Goal: Task Accomplishment & Management: Use online tool/utility

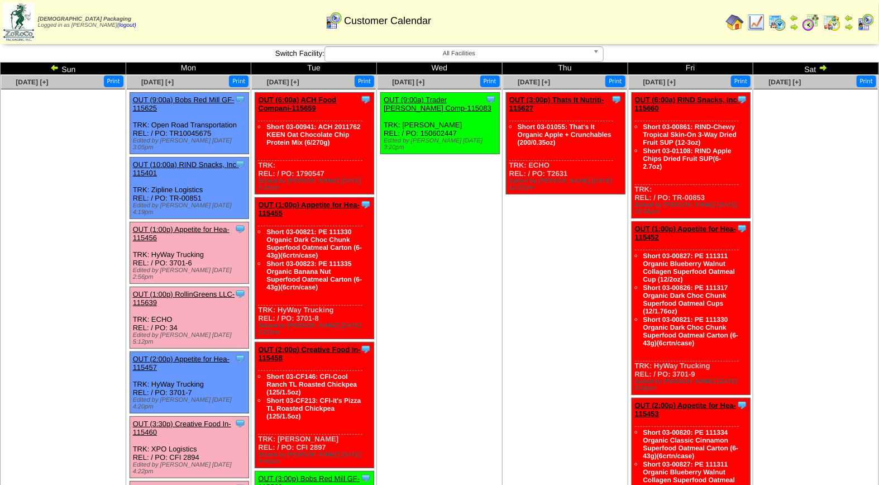
click at [50, 68] on img at bounding box center [54, 67] width 9 height 9
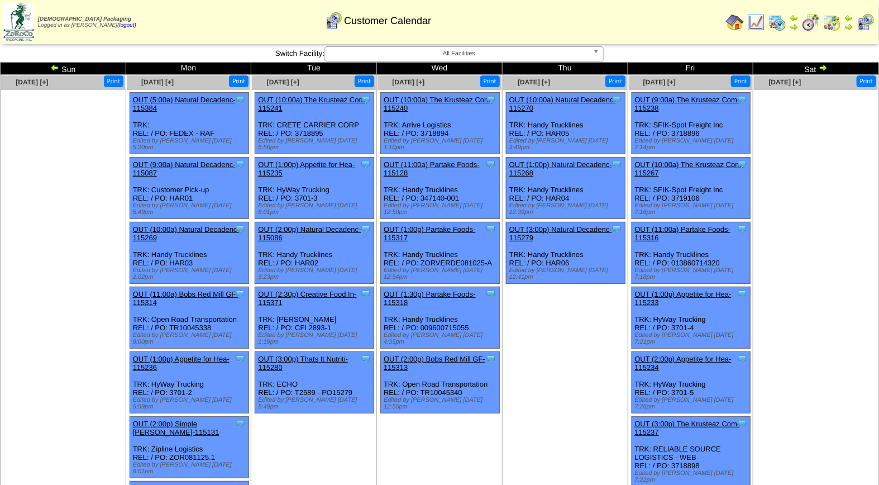
click at [53, 63] on img at bounding box center [54, 67] width 9 height 9
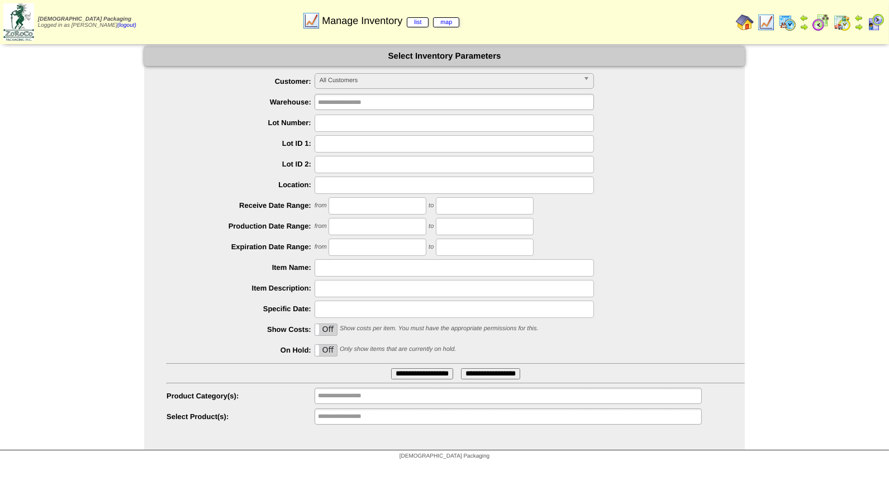
click at [343, 126] on input "text" at bounding box center [454, 123] width 279 height 17
type input "*******"
click at [391, 368] on input "**********" at bounding box center [422, 373] width 62 height 11
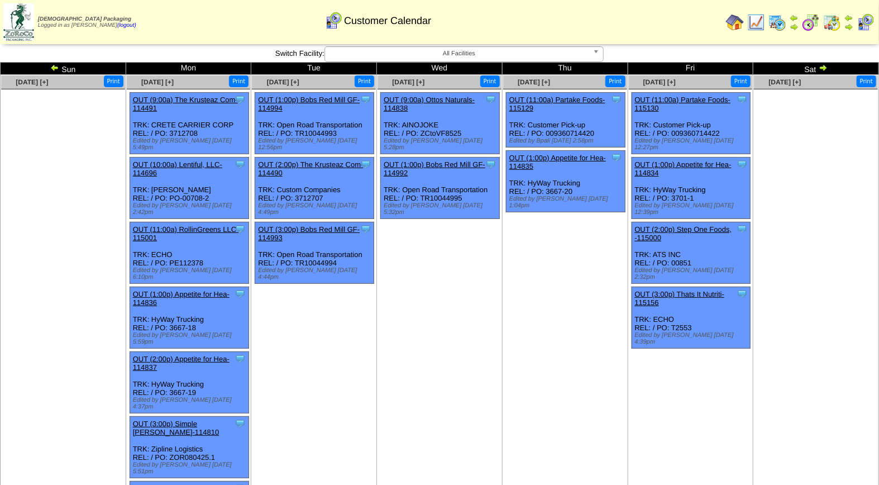
click at [819, 66] on img at bounding box center [823, 67] width 9 height 9
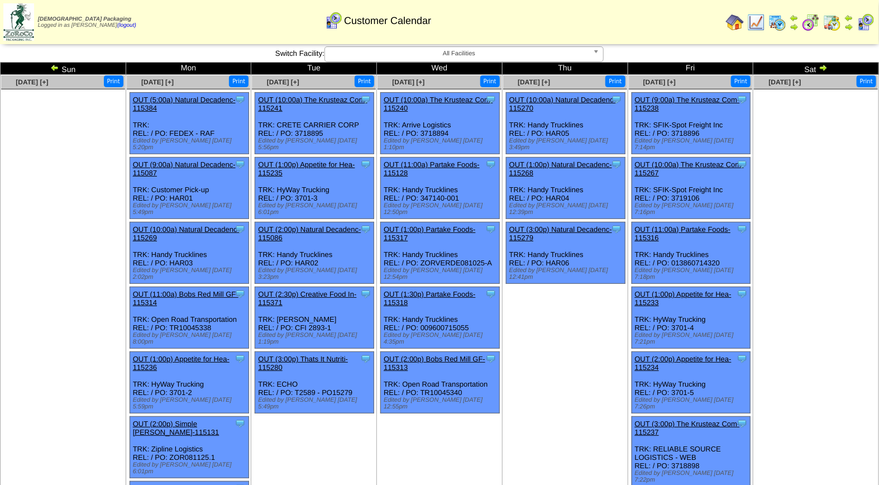
click at [826, 63] on img at bounding box center [823, 67] width 9 height 9
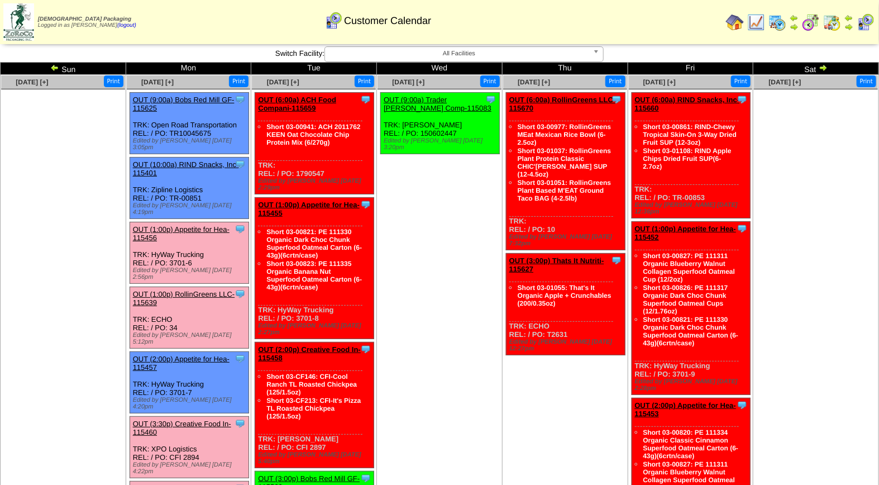
click at [53, 65] on img at bounding box center [54, 67] width 9 height 9
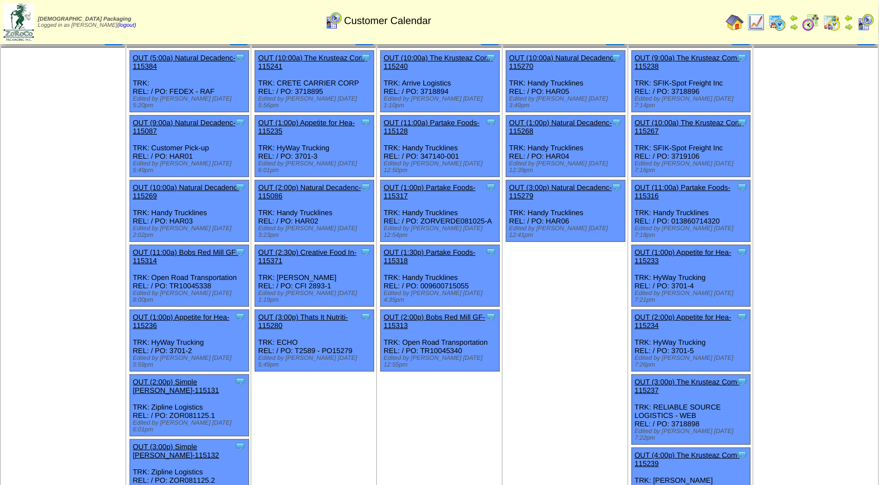
scroll to position [18, 0]
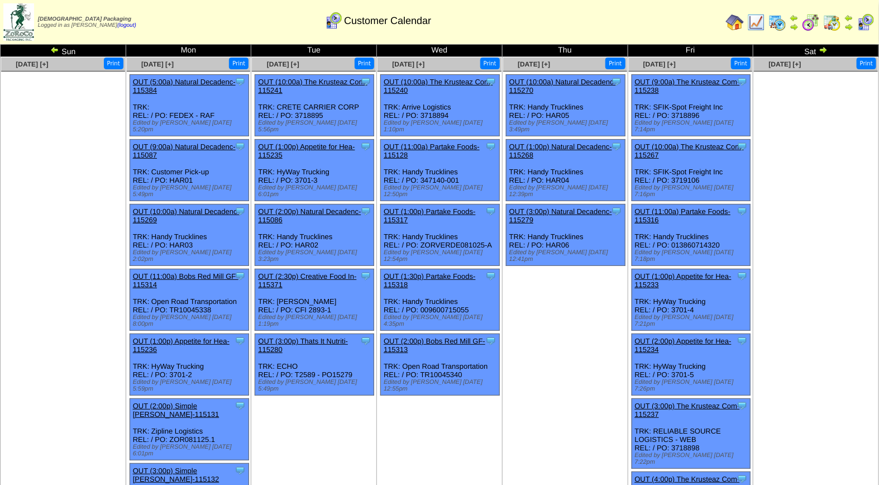
click at [201, 337] on link "OUT (1:00p) Appetite for Hea-115236" at bounding box center [181, 345] width 97 height 17
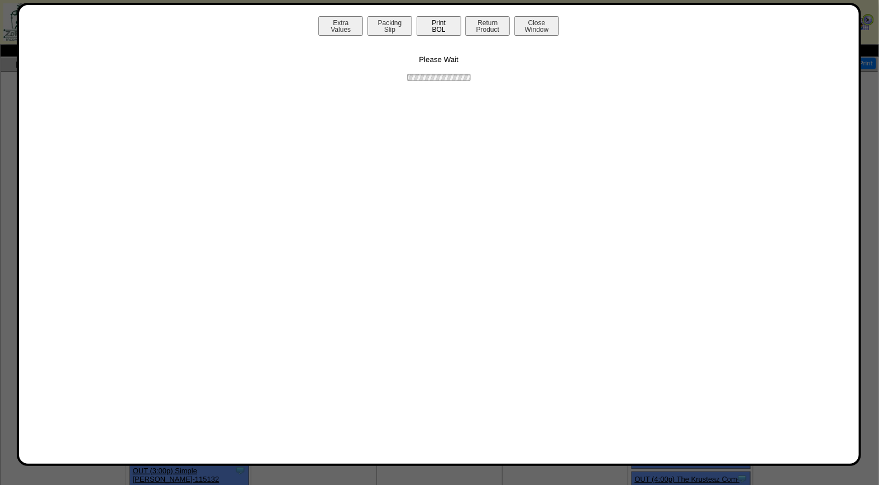
click at [433, 31] on button "Print BOL" at bounding box center [439, 26] width 45 height 20
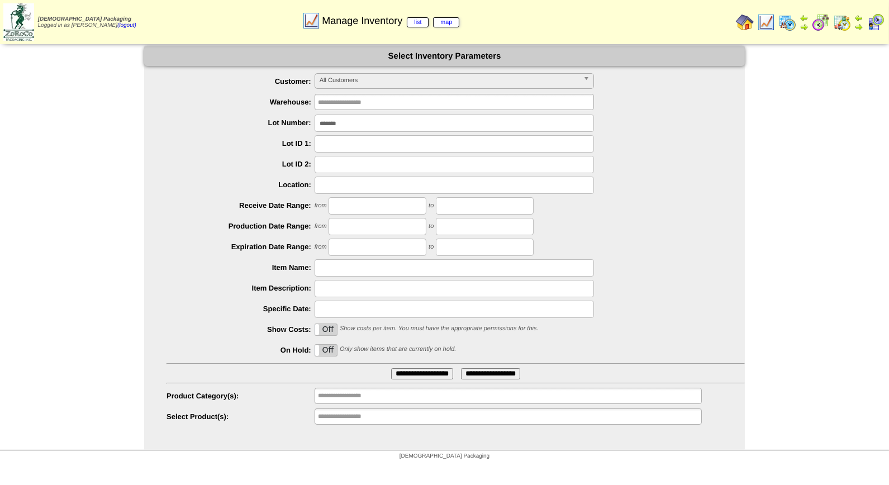
drag, startPoint x: 353, startPoint y: 123, endPoint x: 258, endPoint y: 125, distance: 94.4
click at [258, 125] on li "Lot Number: *******" at bounding box center [456, 123] width 578 height 17
type input "*******"
click at [391, 368] on input "**********" at bounding box center [422, 373] width 62 height 11
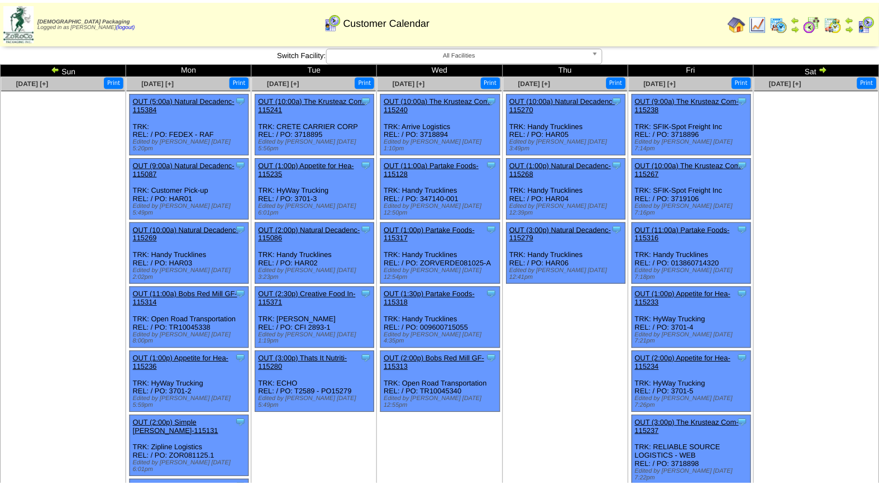
scroll to position [18, 0]
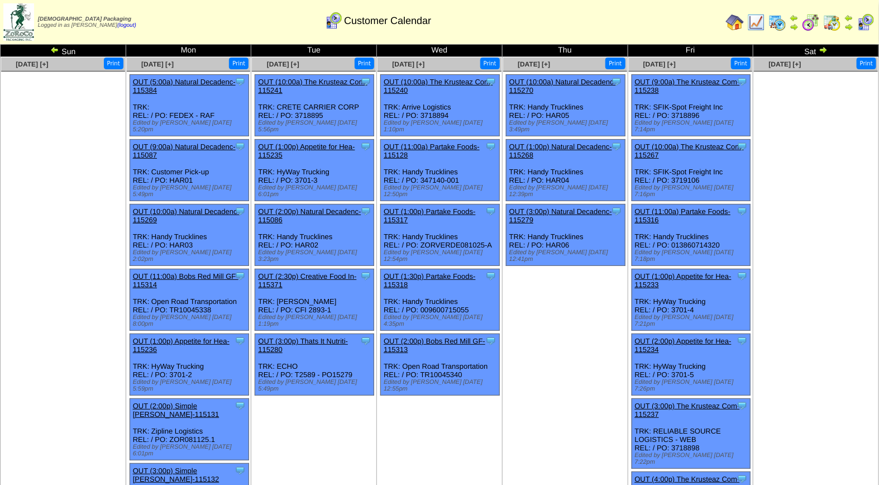
click at [822, 48] on img at bounding box center [823, 49] width 9 height 9
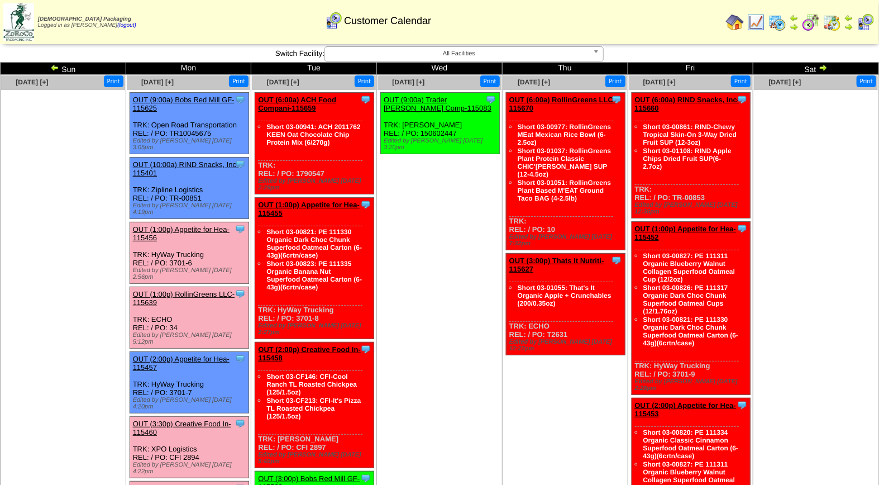
click at [187, 225] on link "OUT (1:00p) Appetite for Hea-115456" at bounding box center [181, 233] width 97 height 17
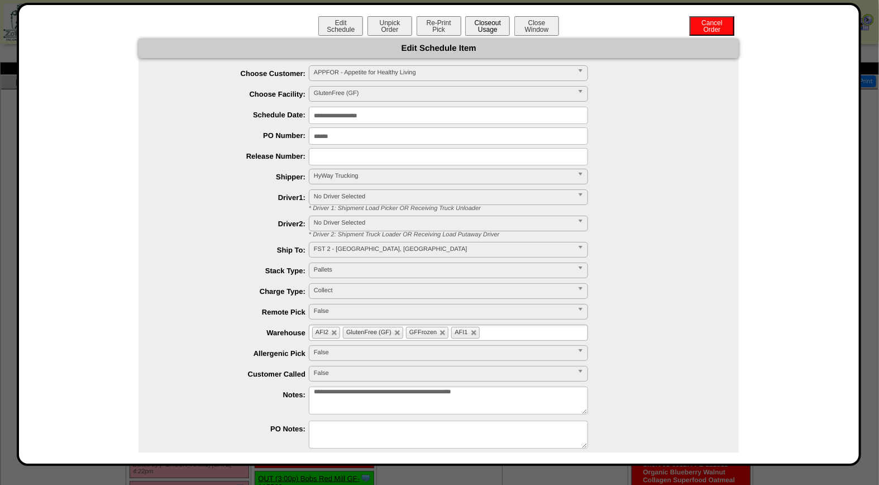
click at [498, 26] on button "Closeout Usage" at bounding box center [487, 26] width 45 height 20
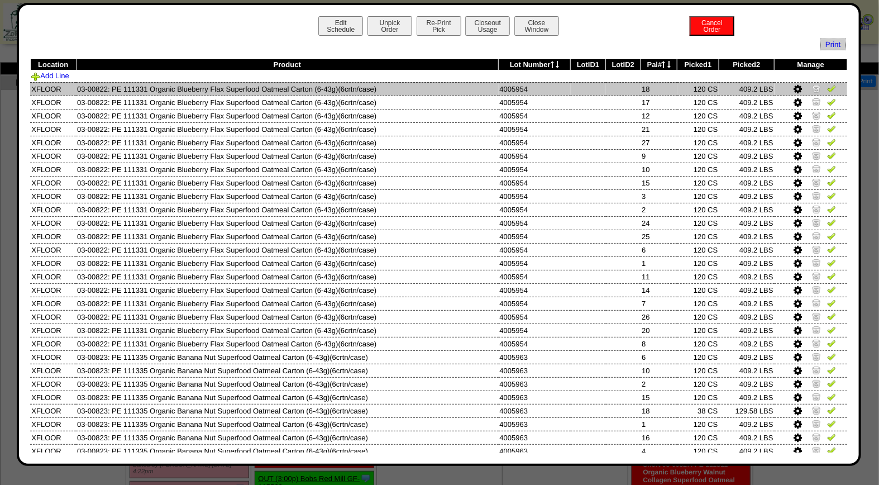
click at [828, 89] on img at bounding box center [832, 88] width 9 height 9
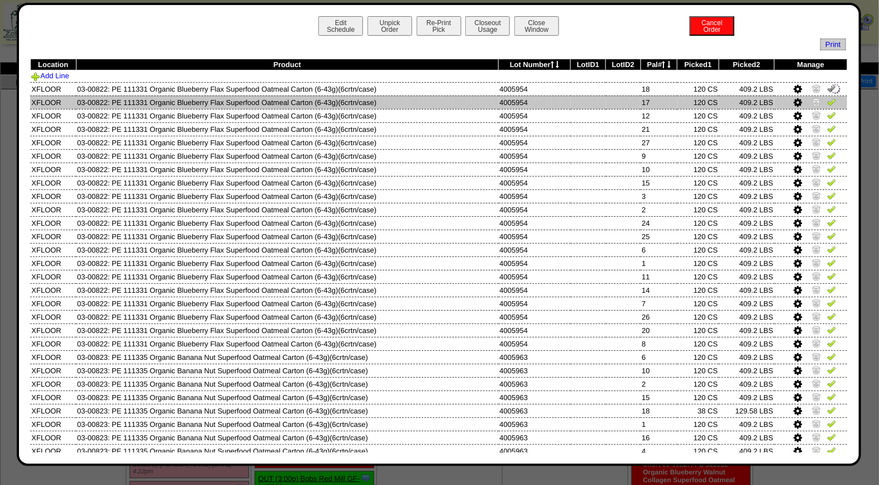
click at [828, 102] on img at bounding box center [832, 101] width 9 height 9
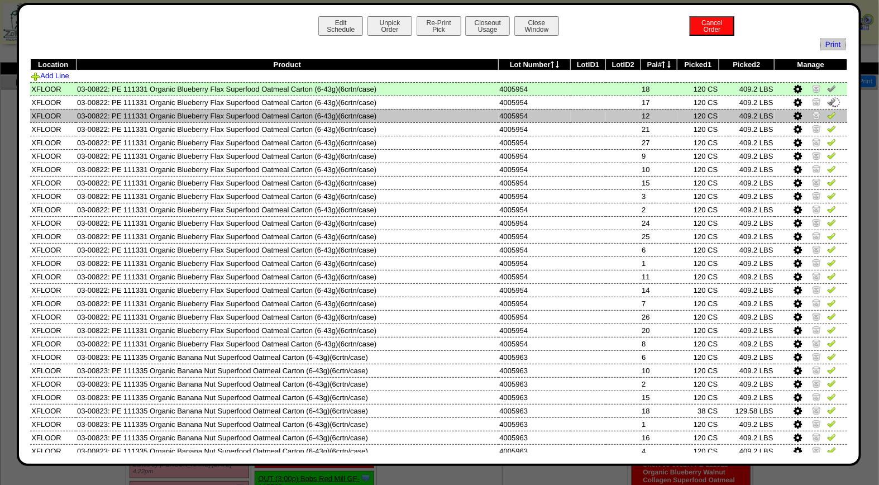
click at [828, 114] on img at bounding box center [832, 115] width 9 height 9
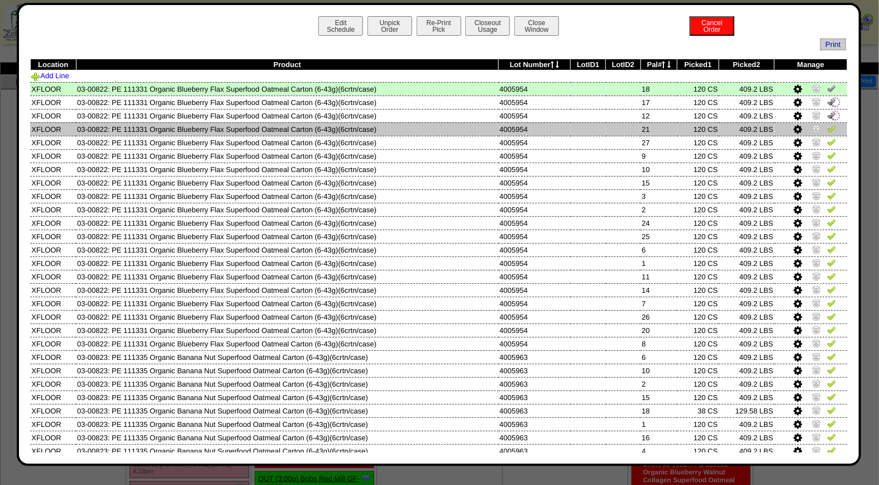
click at [828, 127] on img at bounding box center [832, 128] width 9 height 9
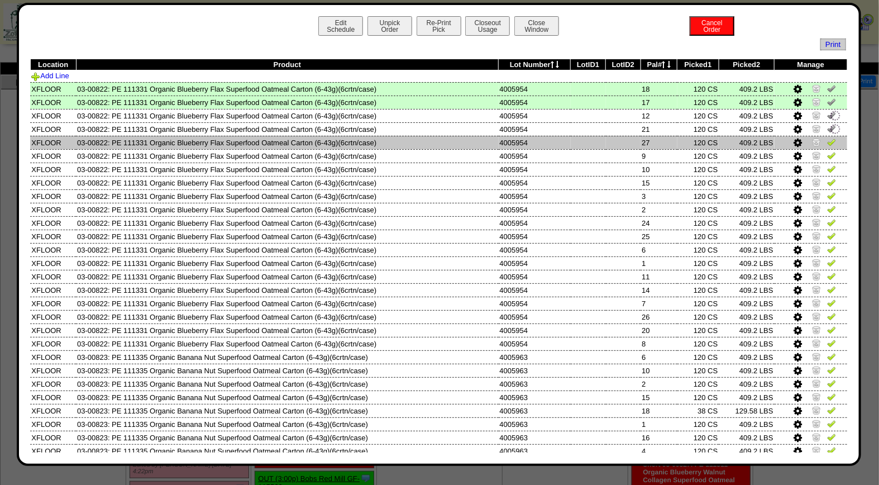
click at [828, 144] on img at bounding box center [832, 141] width 9 height 9
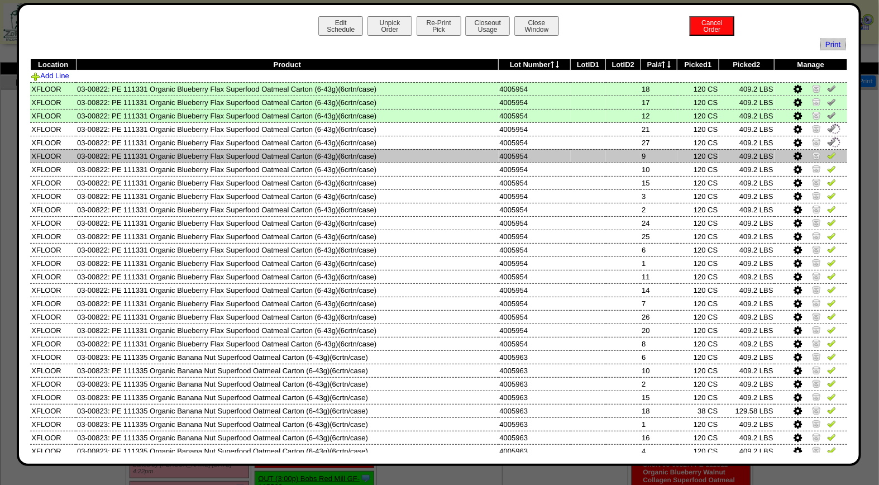
click at [828, 154] on img at bounding box center [832, 155] width 9 height 9
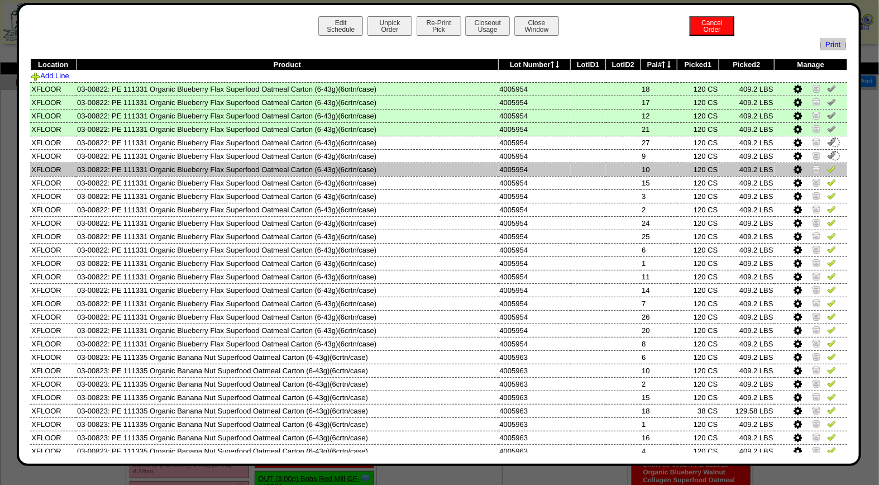
click at [828, 165] on img at bounding box center [832, 168] width 9 height 9
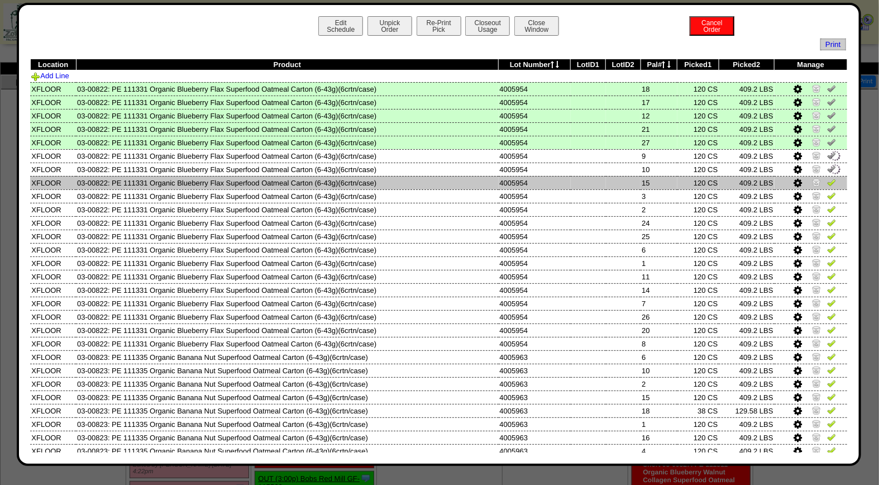
click at [828, 181] on img at bounding box center [832, 182] width 9 height 9
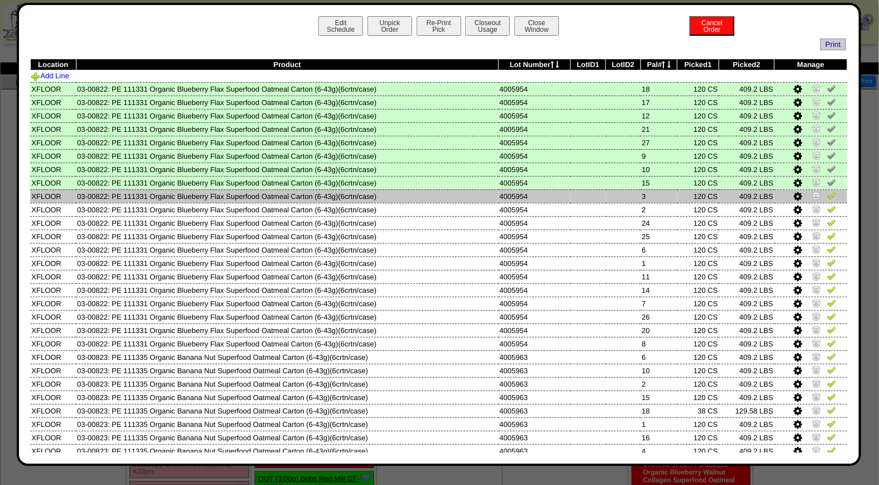
click at [828, 194] on img at bounding box center [832, 195] width 9 height 9
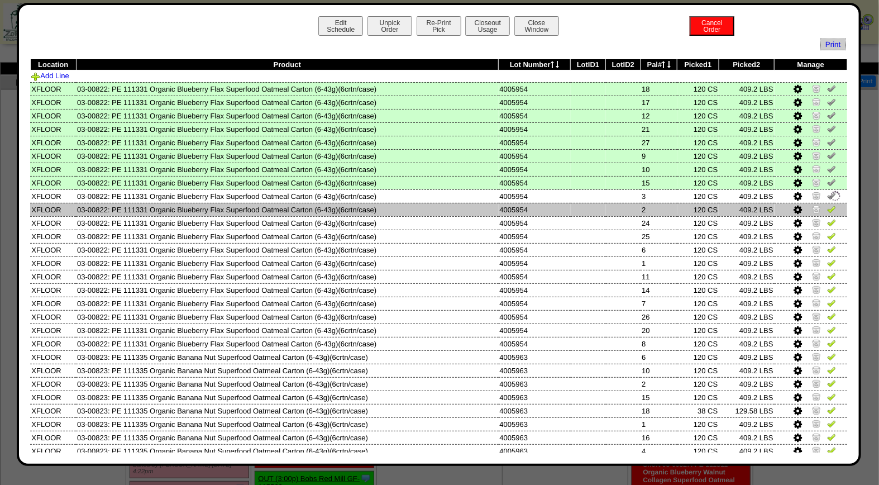
click at [828, 207] on img at bounding box center [832, 209] width 9 height 9
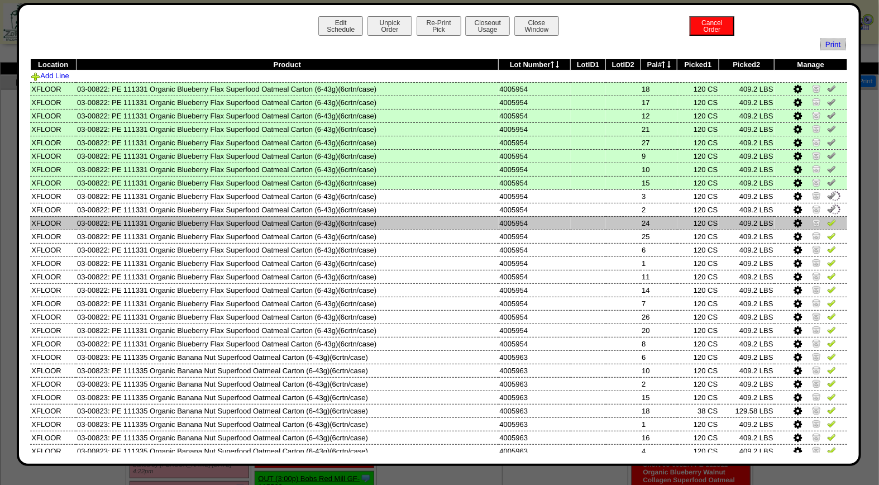
click at [828, 218] on img at bounding box center [832, 222] width 9 height 9
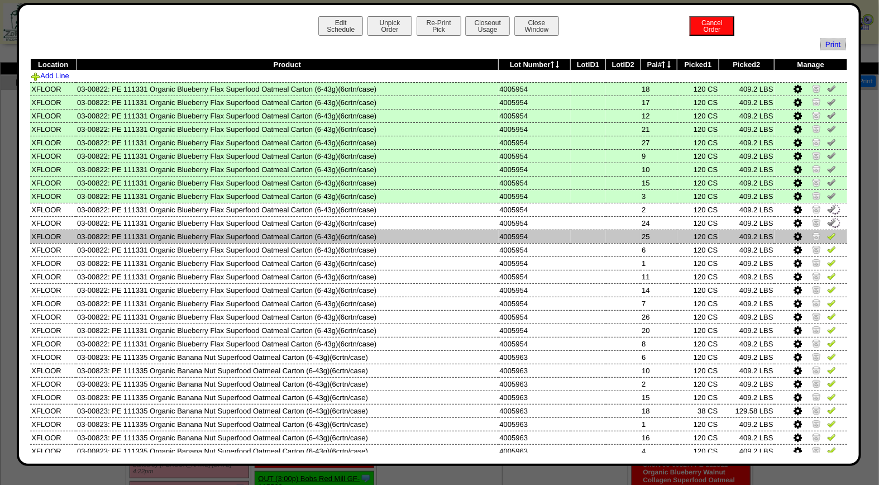
click at [828, 232] on img at bounding box center [832, 235] width 9 height 9
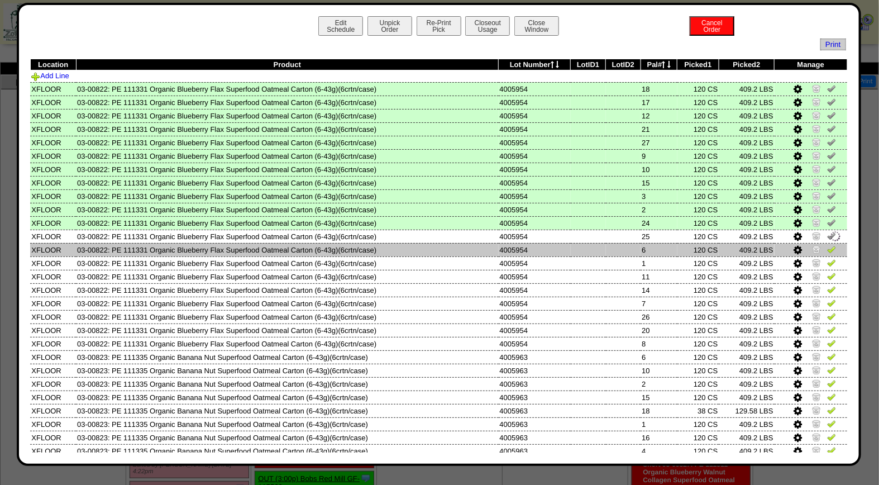
click at [828, 245] on img at bounding box center [832, 249] width 9 height 9
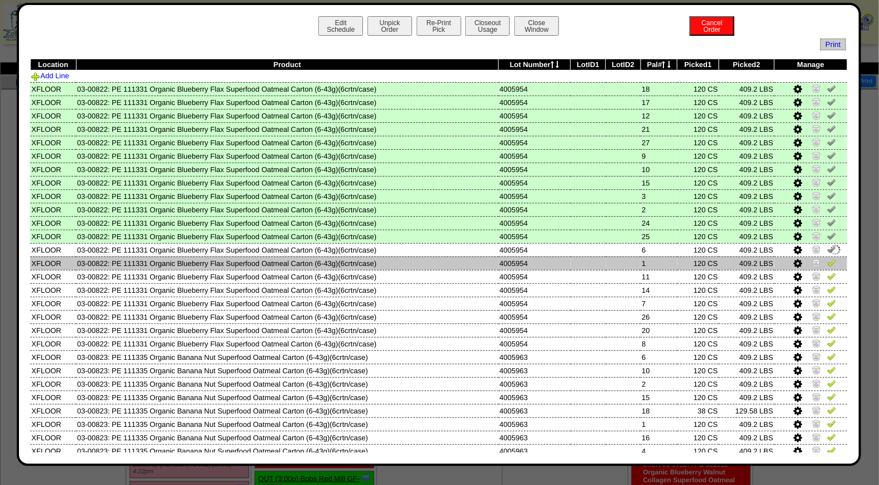
click at [828, 263] on img at bounding box center [832, 262] width 9 height 9
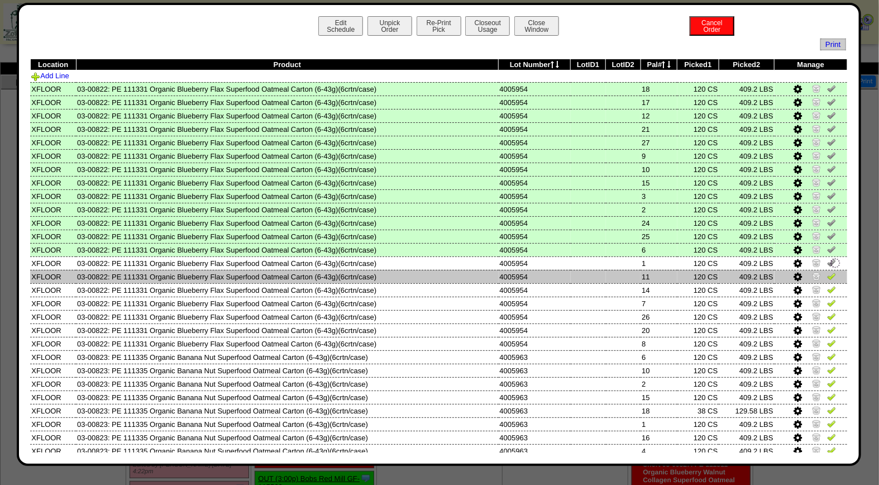
click at [826, 279] on td at bounding box center [811, 276] width 73 height 13
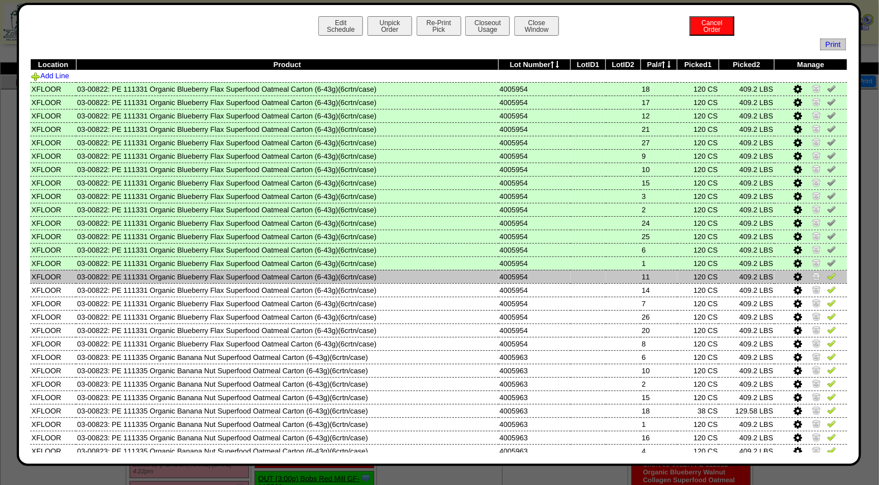
click at [828, 274] on img at bounding box center [832, 276] width 9 height 9
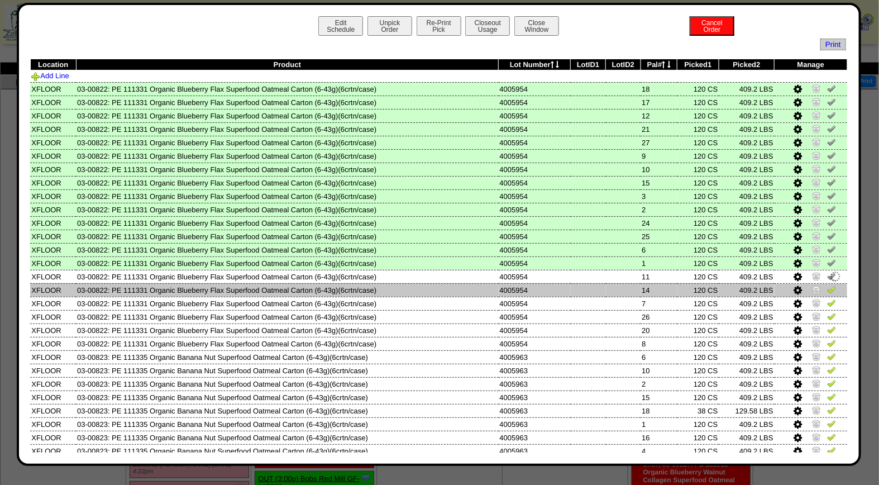
click at [828, 287] on img at bounding box center [832, 289] width 9 height 9
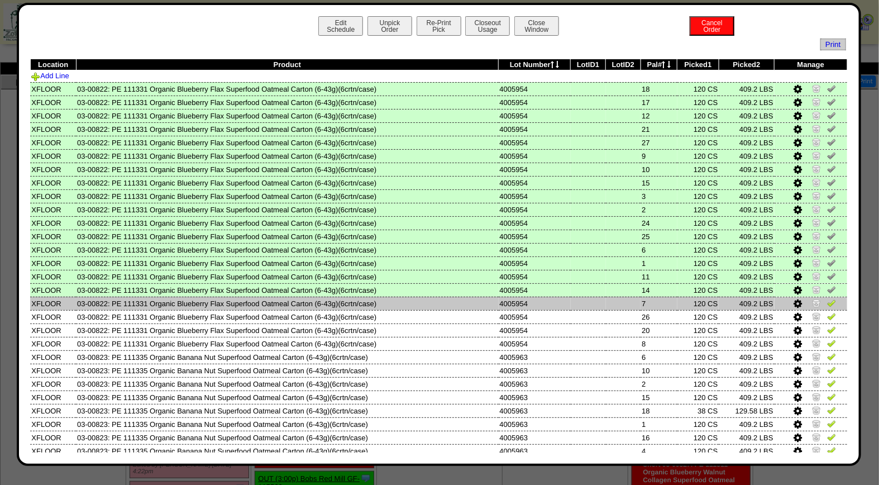
click at [828, 303] on img at bounding box center [832, 302] width 9 height 9
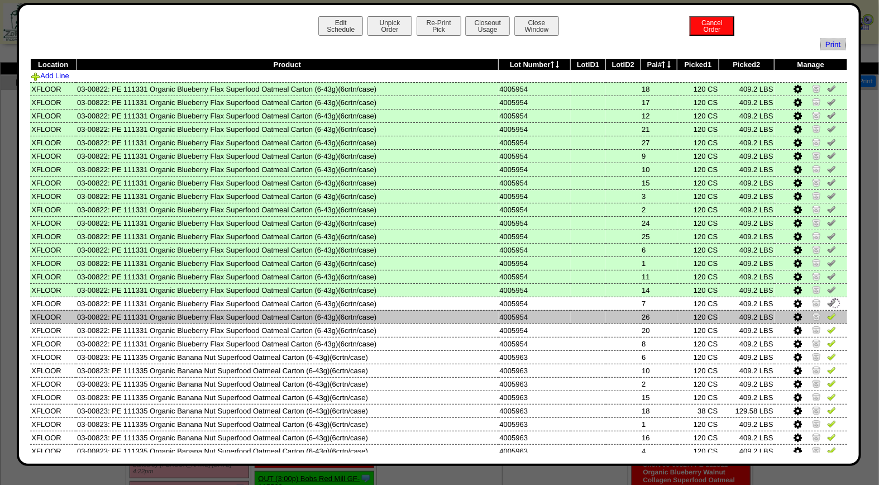
click at [828, 313] on img at bounding box center [832, 316] width 9 height 9
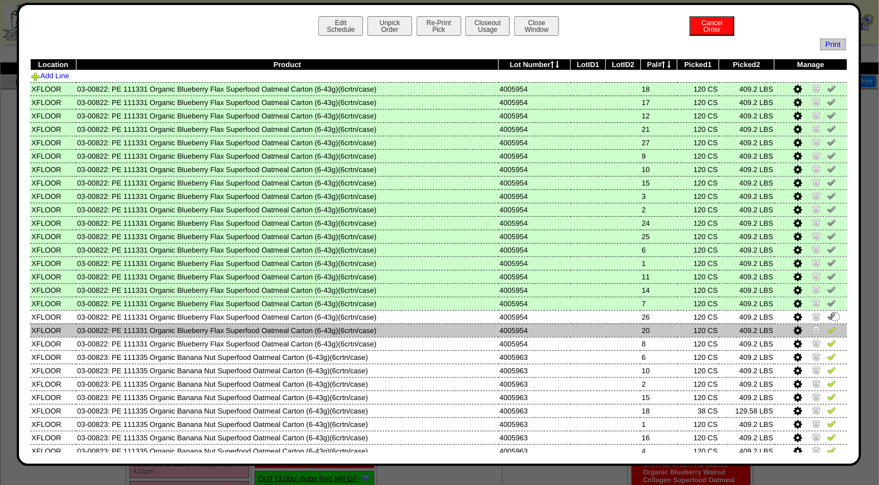
click at [828, 330] on link at bounding box center [832, 331] width 9 height 8
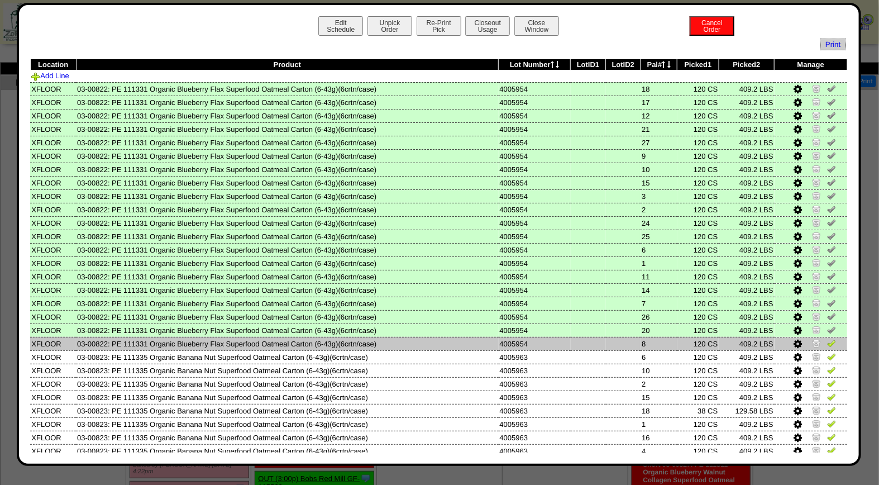
click at [828, 343] on img at bounding box center [832, 343] width 9 height 9
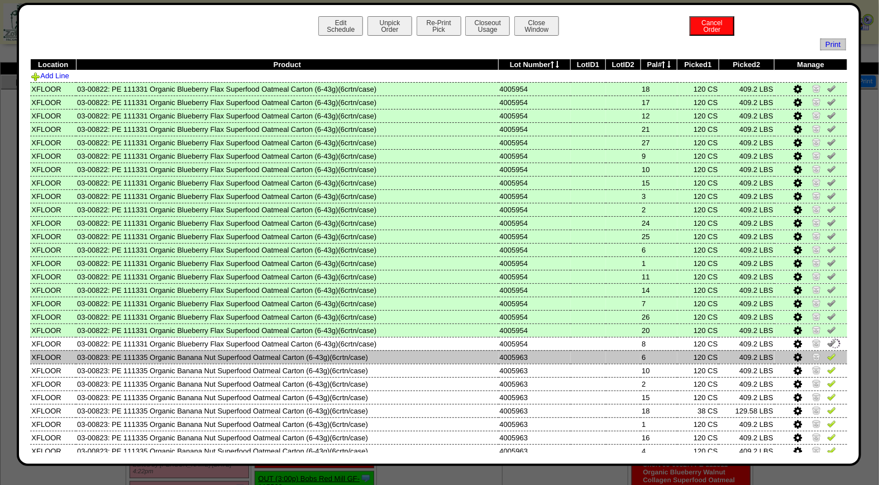
click at [828, 352] on img at bounding box center [832, 356] width 9 height 9
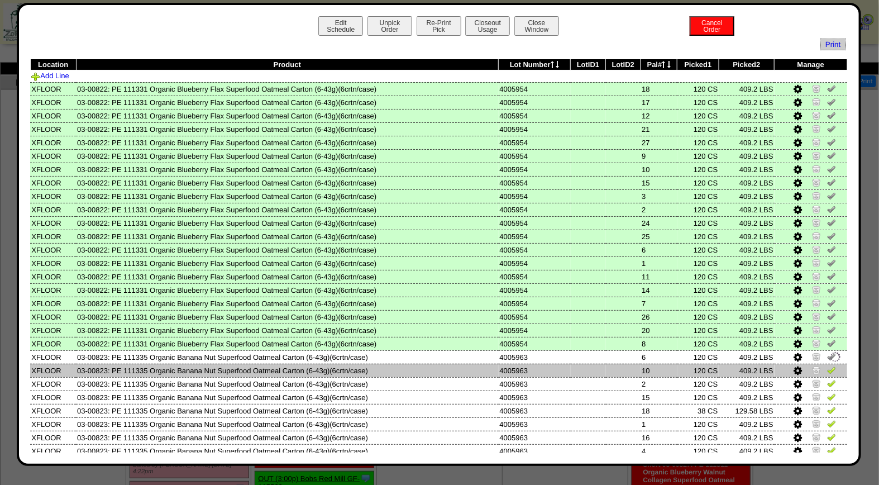
click at [828, 367] on img at bounding box center [832, 369] width 9 height 9
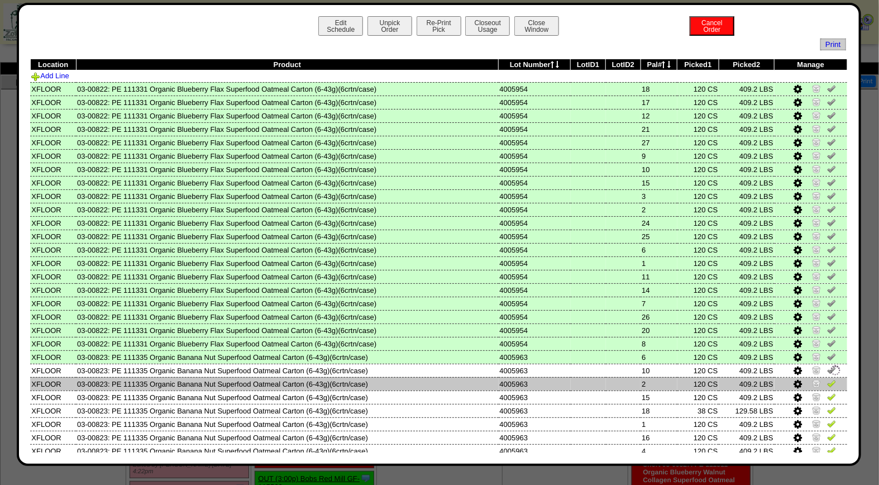
click at [828, 381] on img at bounding box center [832, 383] width 9 height 9
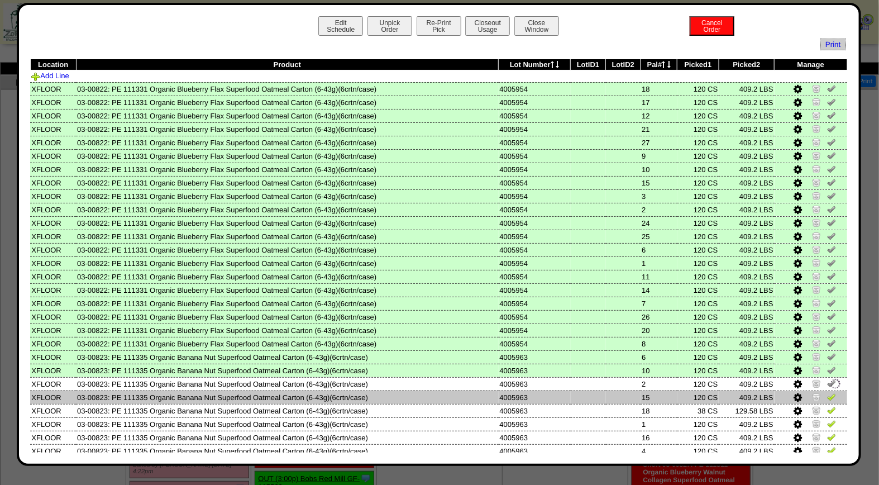
click at [828, 392] on img at bounding box center [832, 396] width 9 height 9
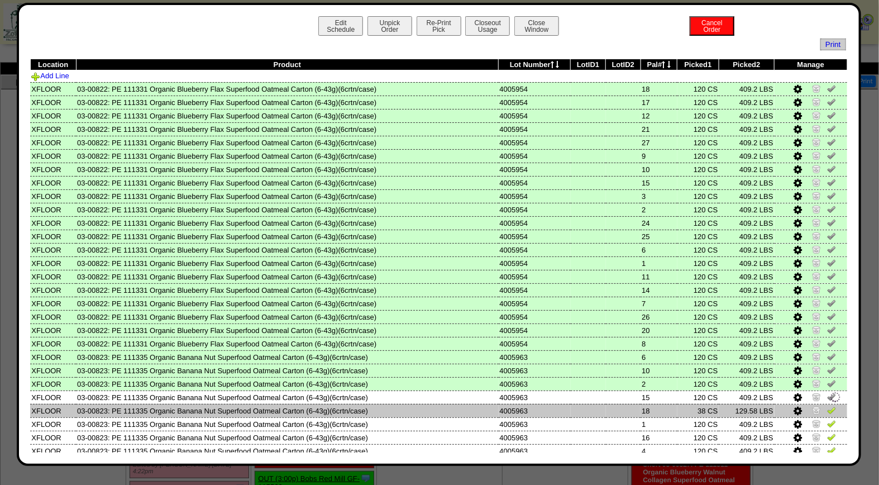
click at [828, 406] on img at bounding box center [832, 410] width 9 height 9
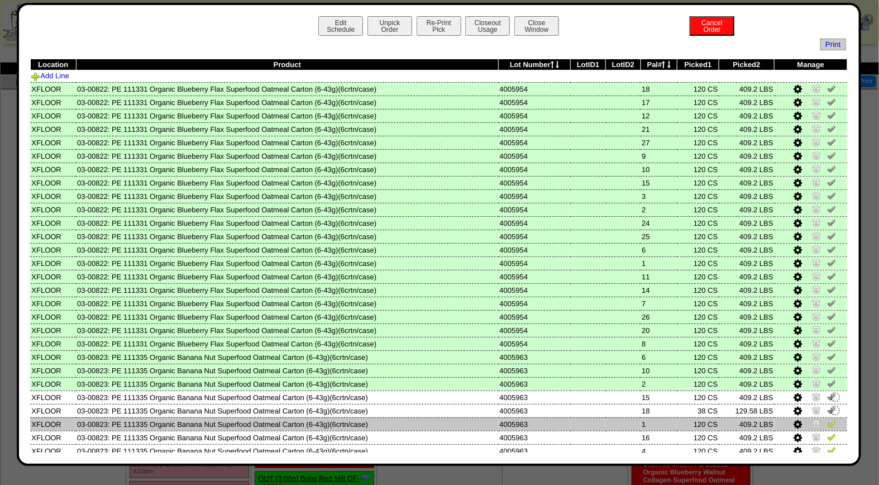
click at [828, 421] on img at bounding box center [832, 423] width 9 height 9
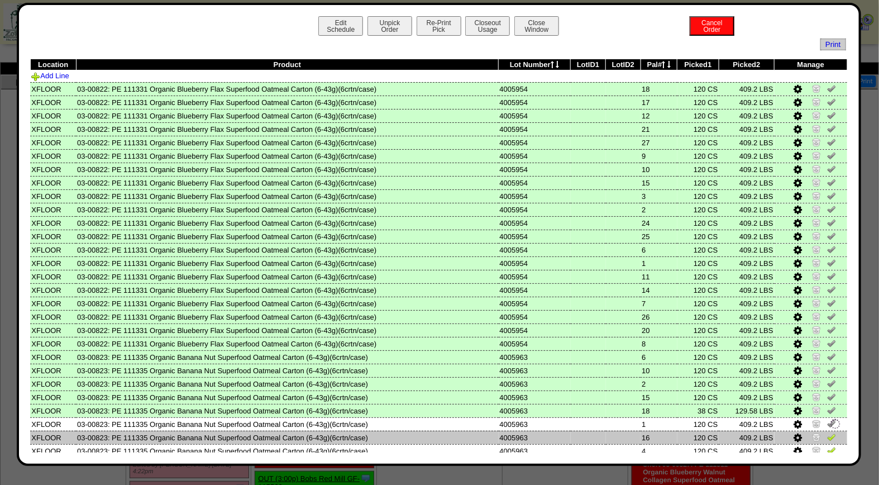
click at [828, 432] on img at bounding box center [832, 436] width 9 height 9
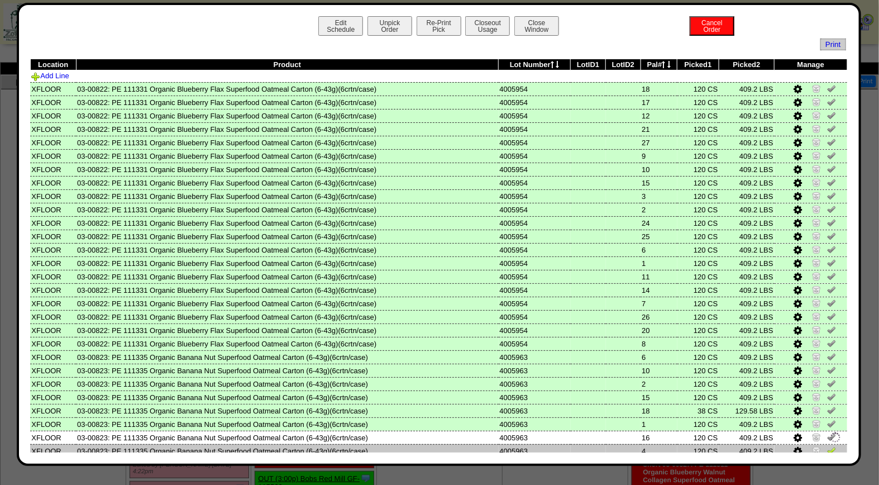
click at [828, 446] on img at bounding box center [832, 450] width 9 height 9
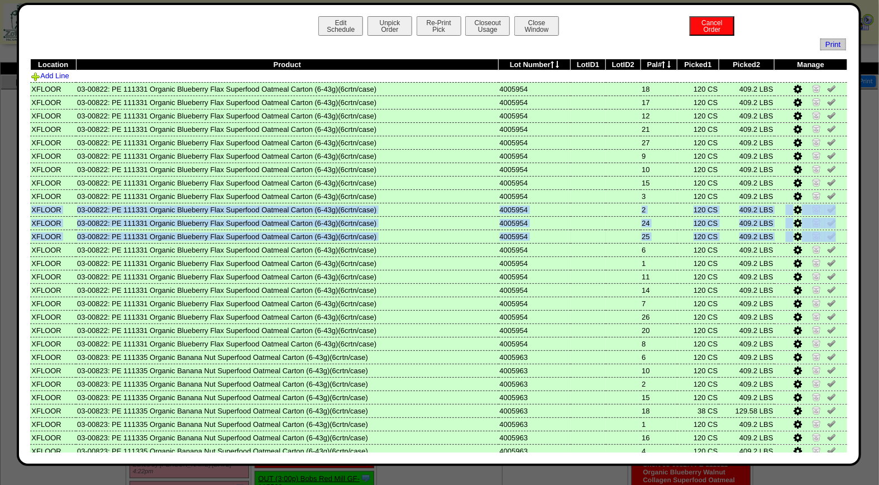
drag, startPoint x: 837, startPoint y: 197, endPoint x: 837, endPoint y: 238, distance: 40.8
click at [837, 238] on tbody "Location Product Lot Number LotID1 LotID2 Pal# Picked1 Picked2 Manage Add Line …" at bounding box center [438, 473] width 817 height 828
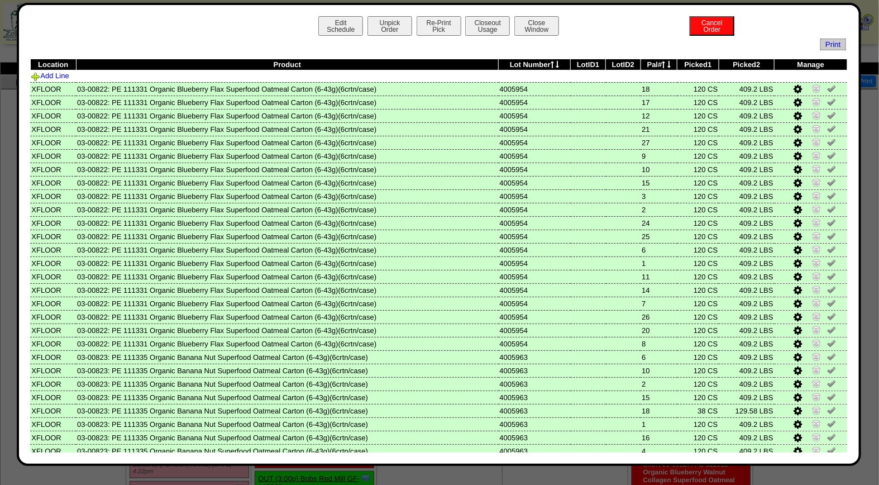
drag, startPoint x: 837, startPoint y: 238, endPoint x: 857, endPoint y: 335, distance: 99.3
click at [857, 335] on div "Edit Schedule Unpick Order Re-Print Pick Closeout Usage Cancel Order Close Wind…" at bounding box center [439, 234] width 845 height 463
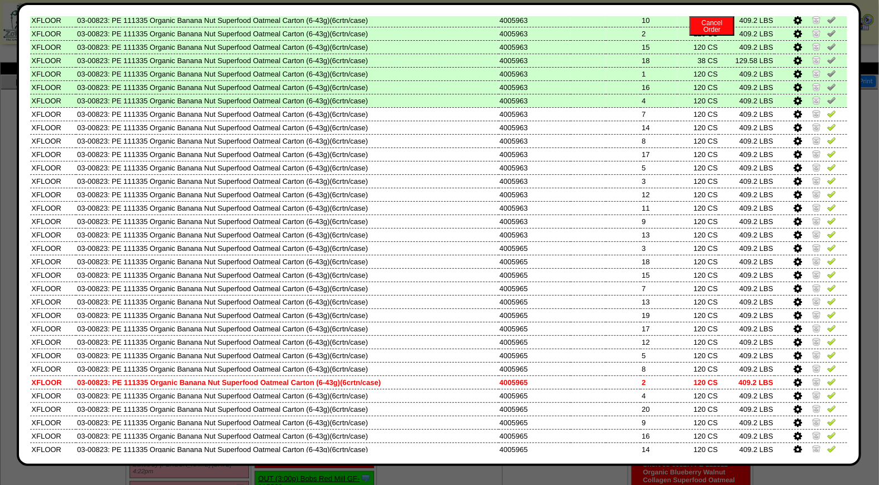
scroll to position [370, 0]
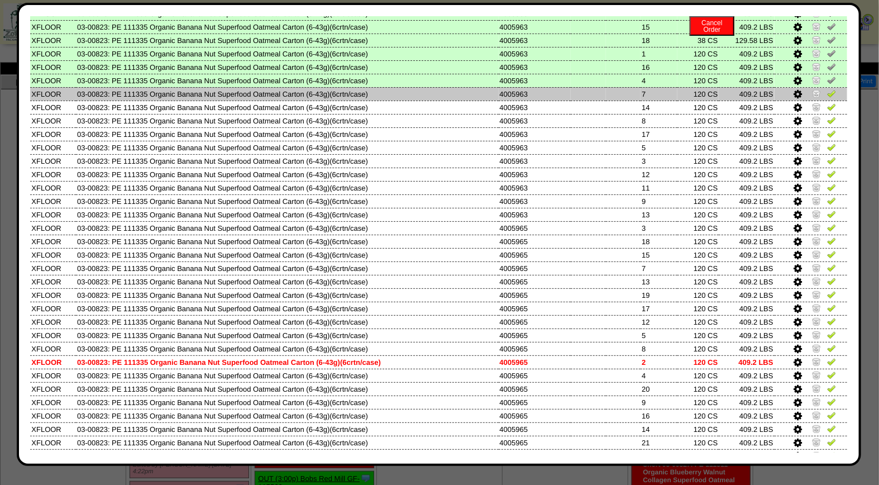
click at [828, 89] on img at bounding box center [832, 93] width 9 height 9
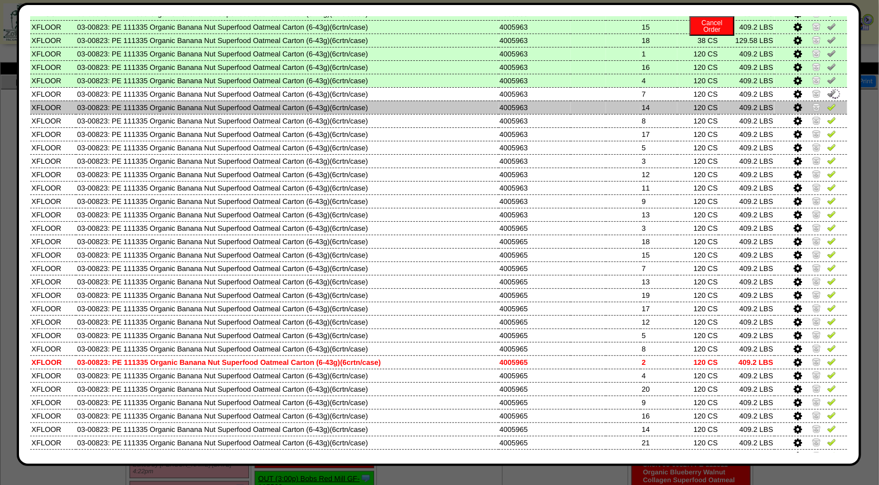
click at [828, 102] on img at bounding box center [832, 106] width 9 height 9
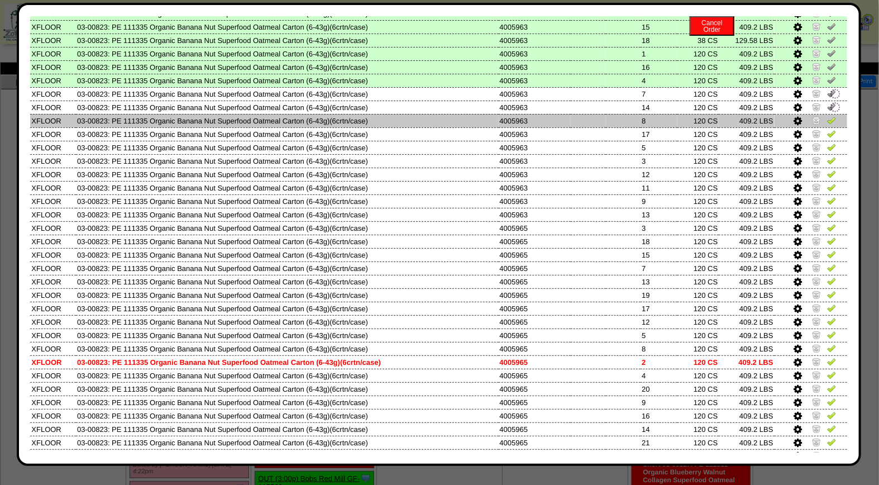
click at [828, 116] on img at bounding box center [832, 120] width 9 height 9
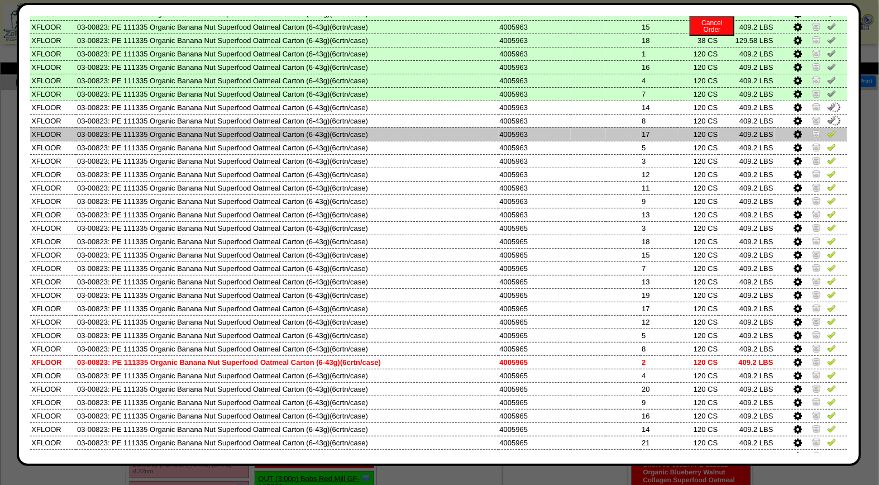
click at [828, 129] on img at bounding box center [832, 133] width 9 height 9
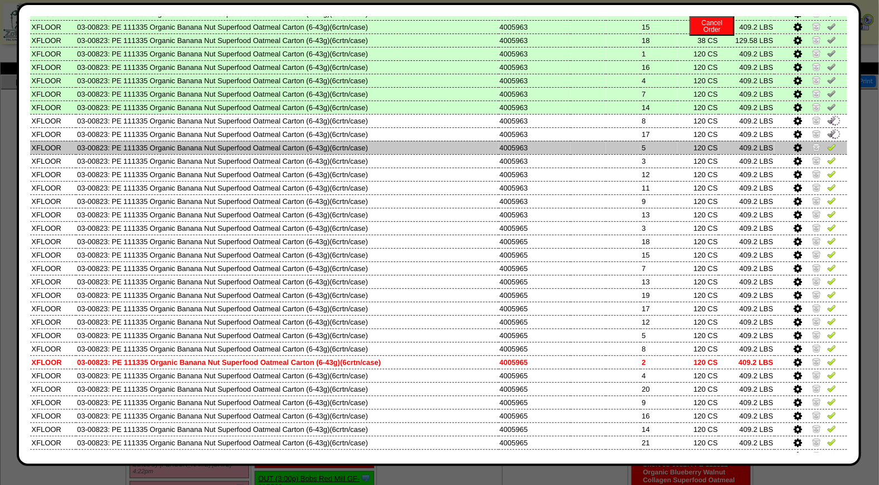
click at [828, 143] on img at bounding box center [832, 146] width 9 height 9
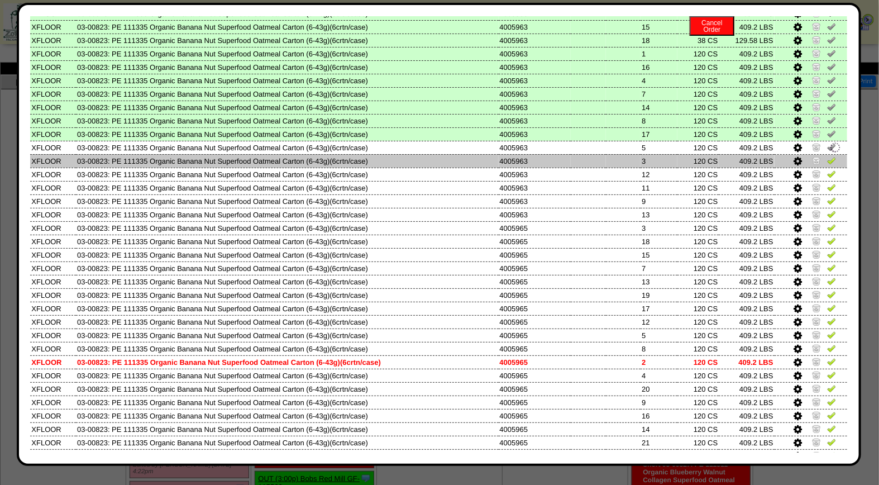
click at [828, 156] on img at bounding box center [832, 160] width 9 height 9
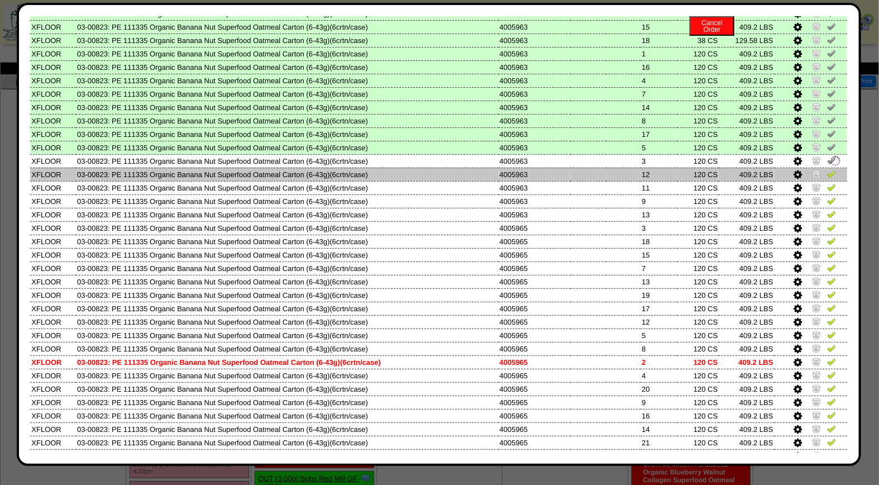
click at [828, 169] on img at bounding box center [832, 173] width 9 height 9
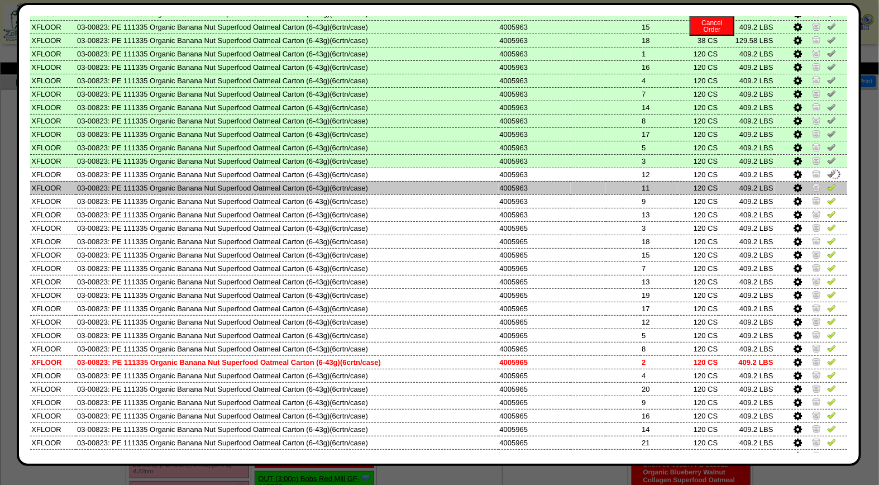
click at [828, 183] on img at bounding box center [832, 187] width 9 height 9
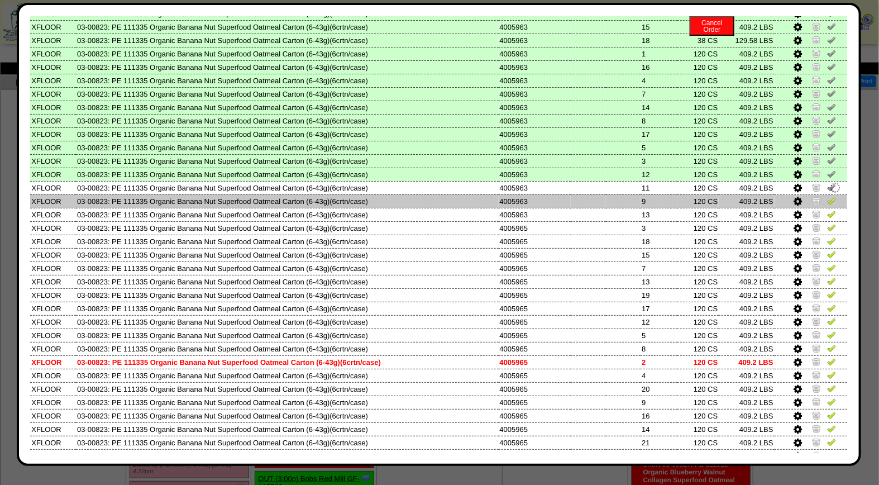
click at [828, 196] on img at bounding box center [832, 200] width 9 height 9
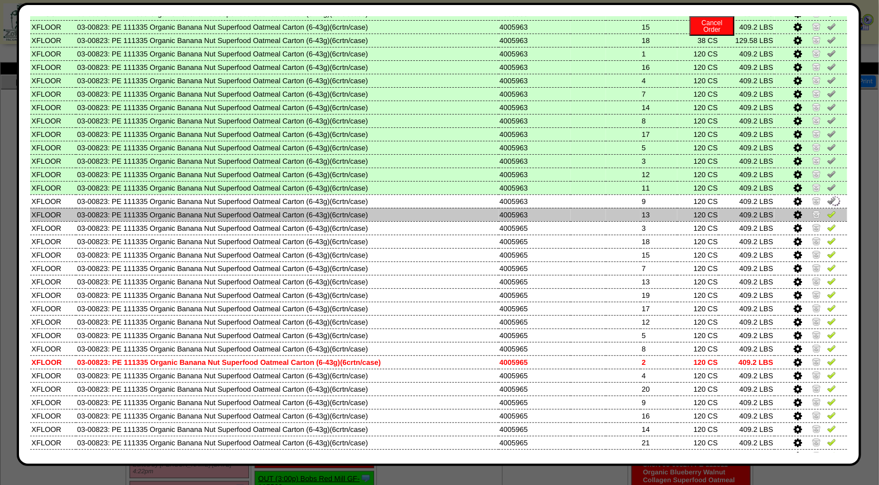
click at [828, 210] on img at bounding box center [832, 214] width 9 height 9
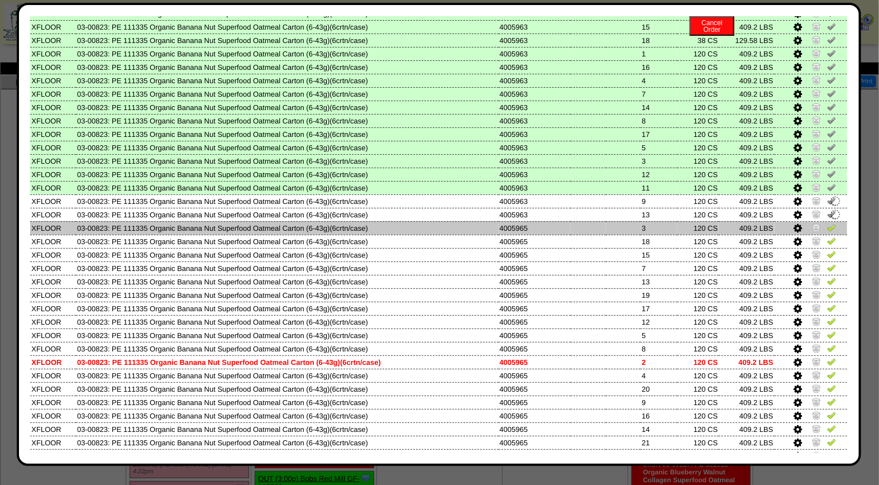
click at [828, 223] on img at bounding box center [832, 227] width 9 height 9
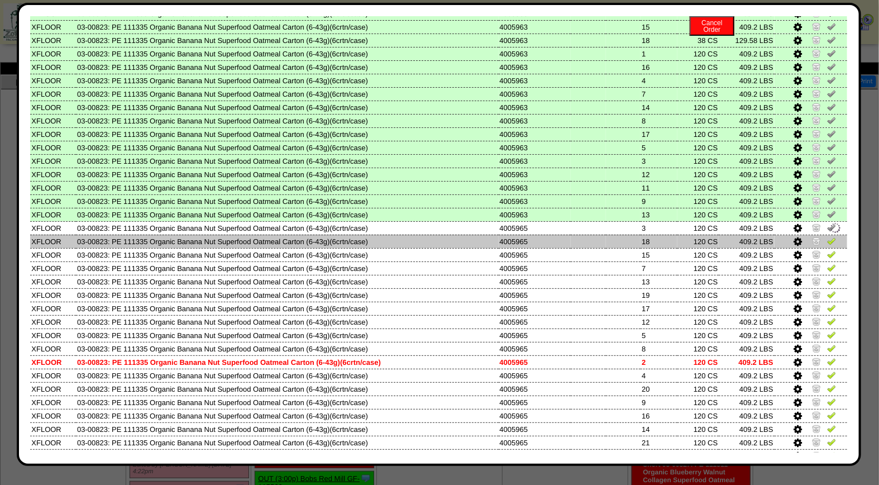
click at [828, 236] on img at bounding box center [832, 240] width 9 height 9
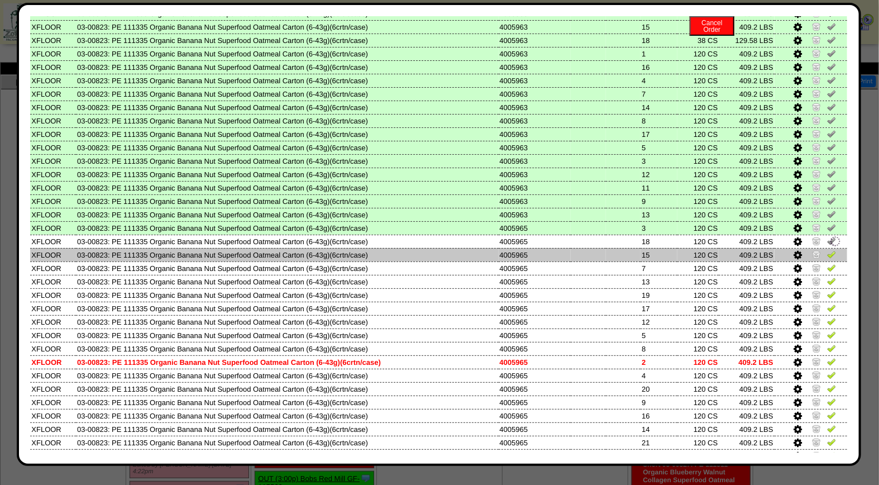
click at [828, 250] on img at bounding box center [832, 254] width 9 height 9
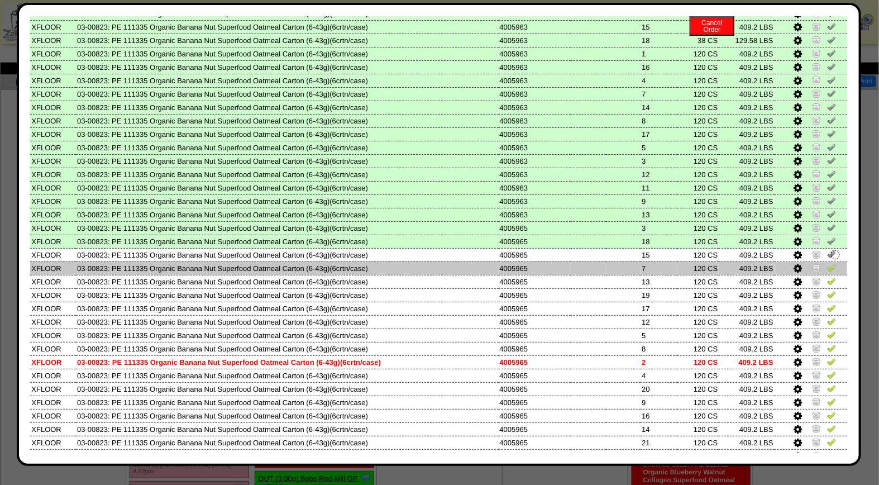
click at [828, 263] on img at bounding box center [832, 267] width 9 height 9
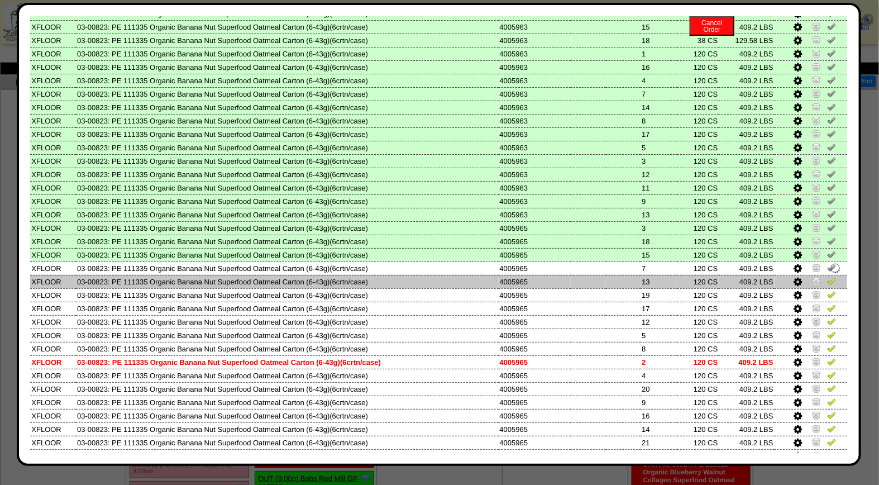
click at [828, 277] on img at bounding box center [832, 281] width 9 height 9
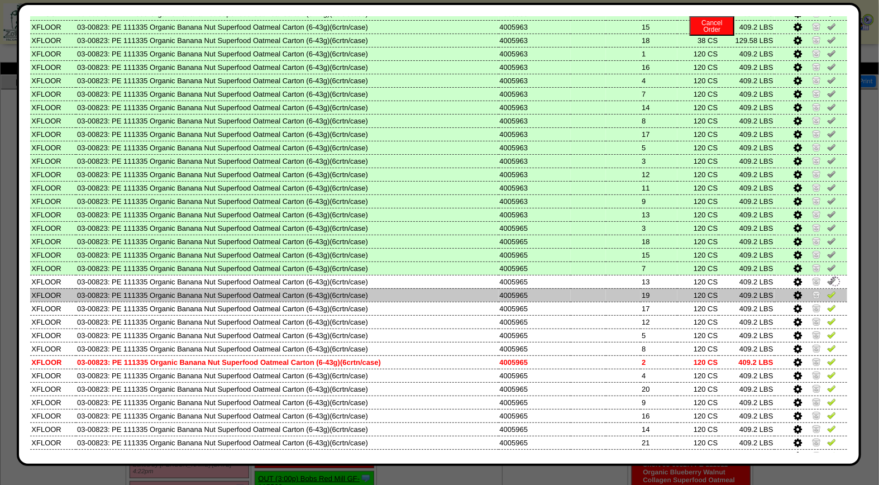
click at [828, 290] on img at bounding box center [832, 294] width 9 height 9
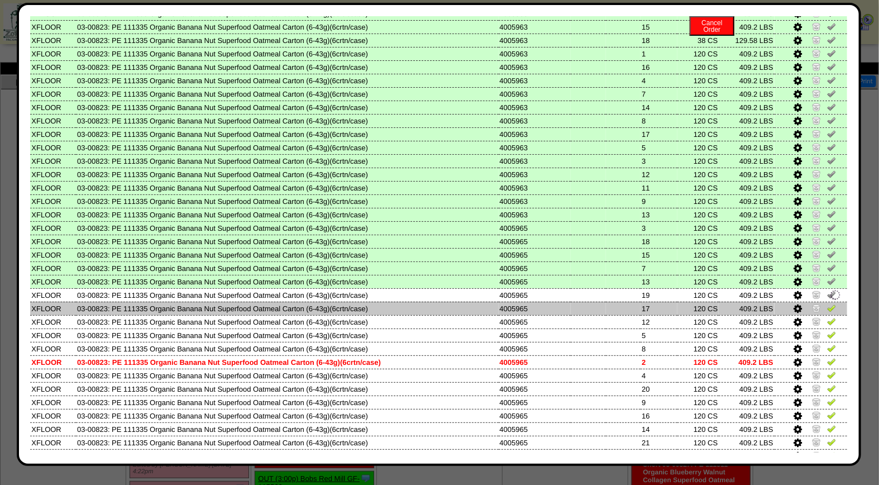
click at [828, 303] on img at bounding box center [832, 307] width 9 height 9
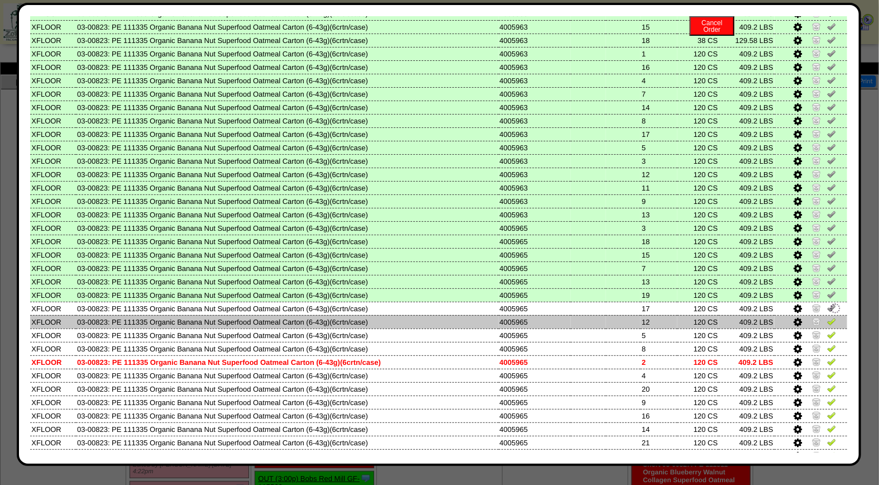
click at [828, 317] on img at bounding box center [832, 321] width 9 height 9
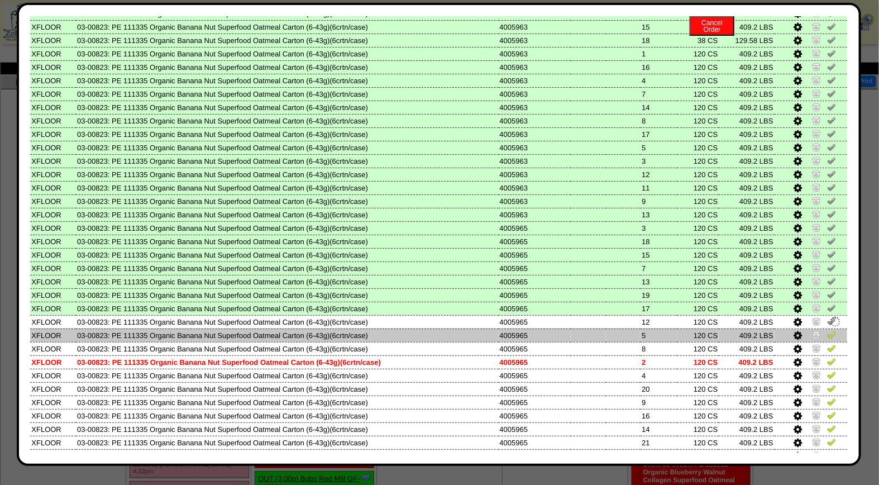
click at [828, 330] on img at bounding box center [832, 334] width 9 height 9
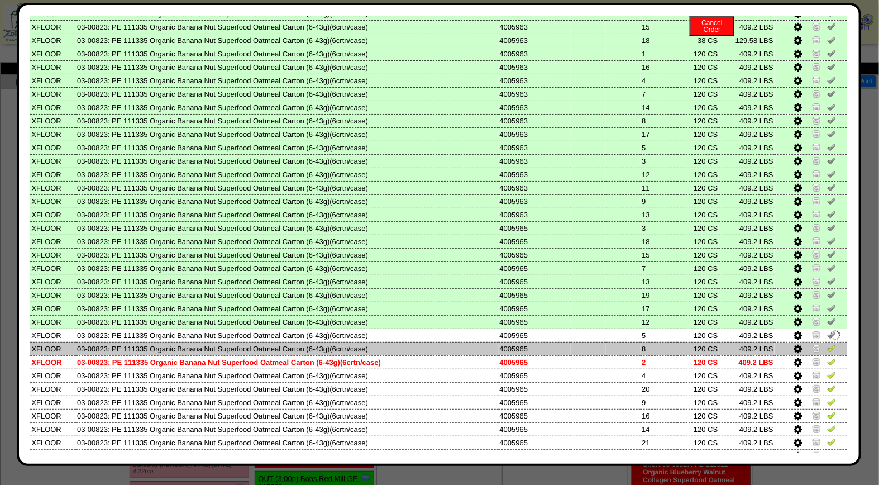
click at [828, 344] on img at bounding box center [832, 348] width 9 height 9
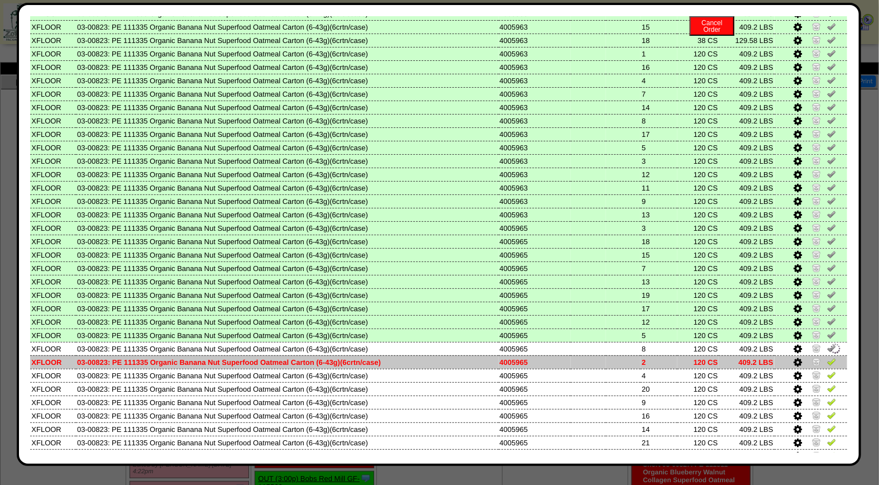
click at [828, 357] on img at bounding box center [832, 361] width 9 height 9
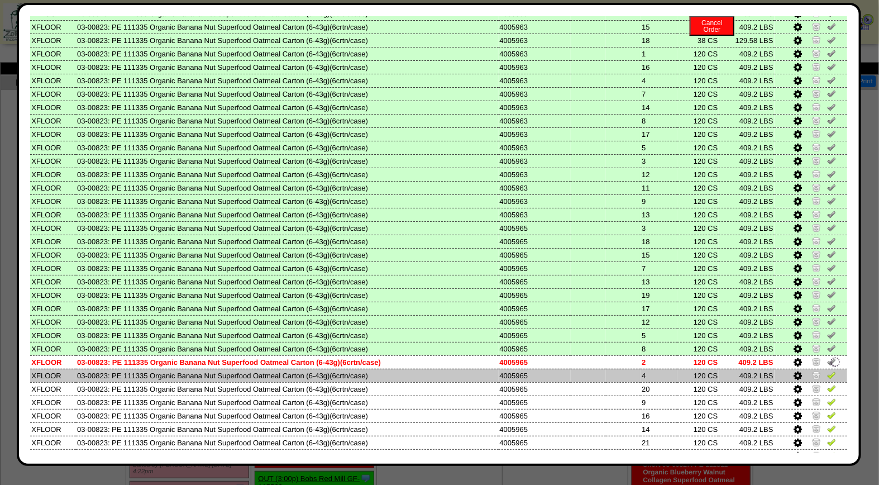
click at [828, 370] on img at bounding box center [832, 374] width 9 height 9
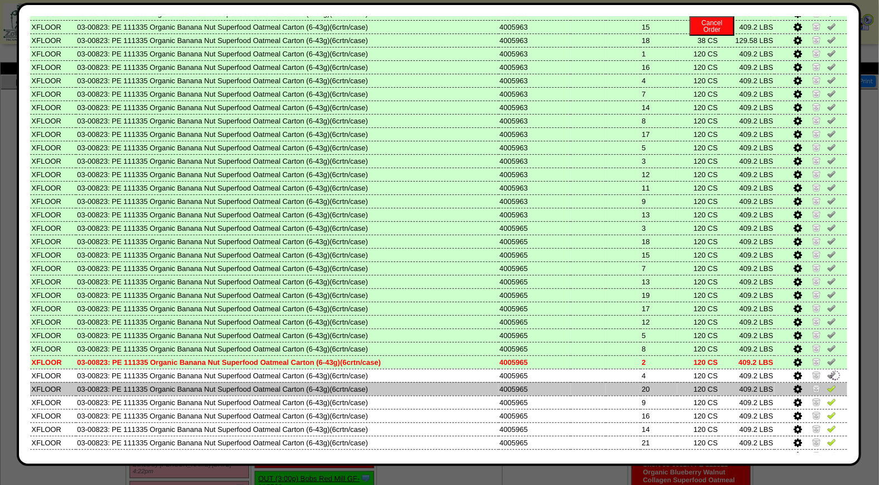
click at [828, 384] on img at bounding box center [832, 388] width 9 height 9
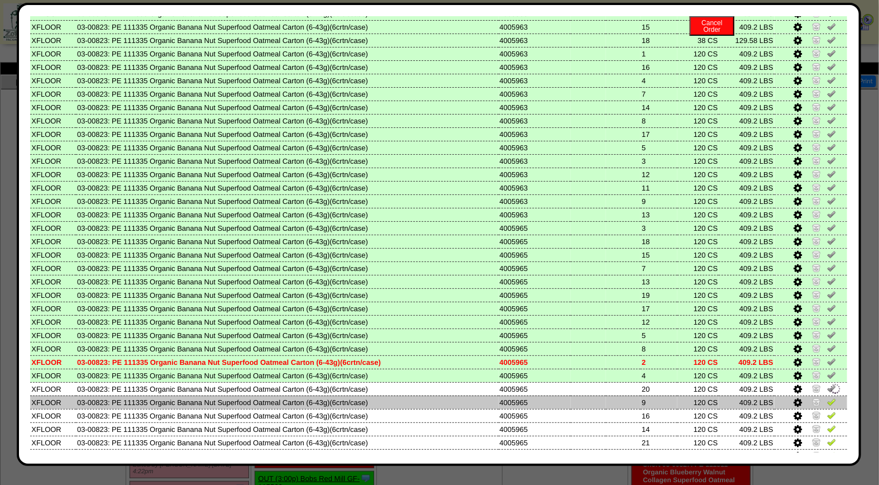
click at [828, 397] on img at bounding box center [832, 401] width 9 height 9
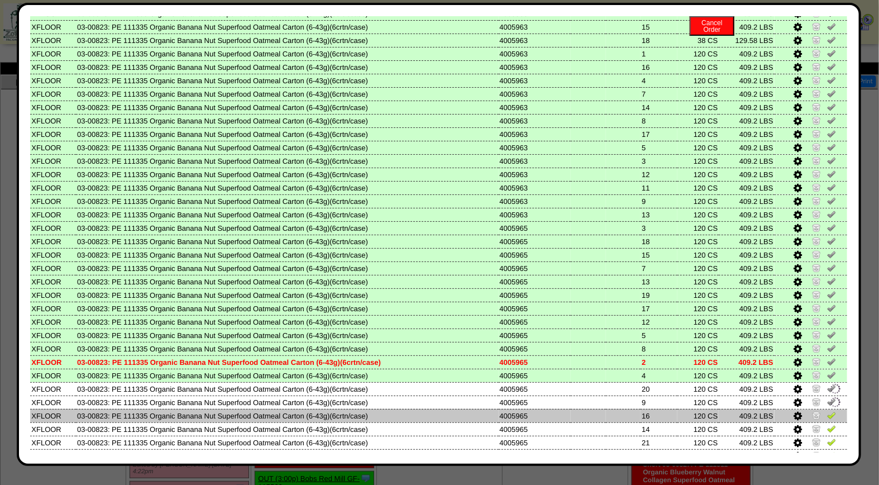
click at [828, 411] on img at bounding box center [832, 415] width 9 height 9
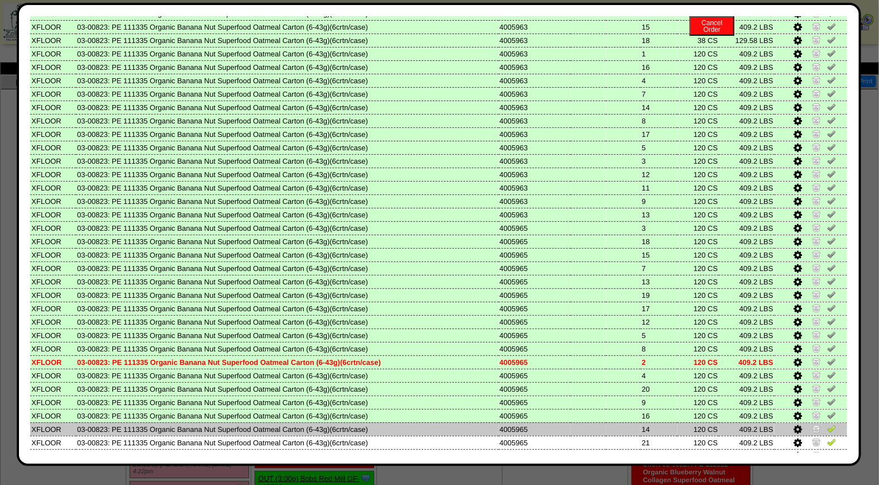
click at [828, 424] on img at bounding box center [832, 428] width 9 height 9
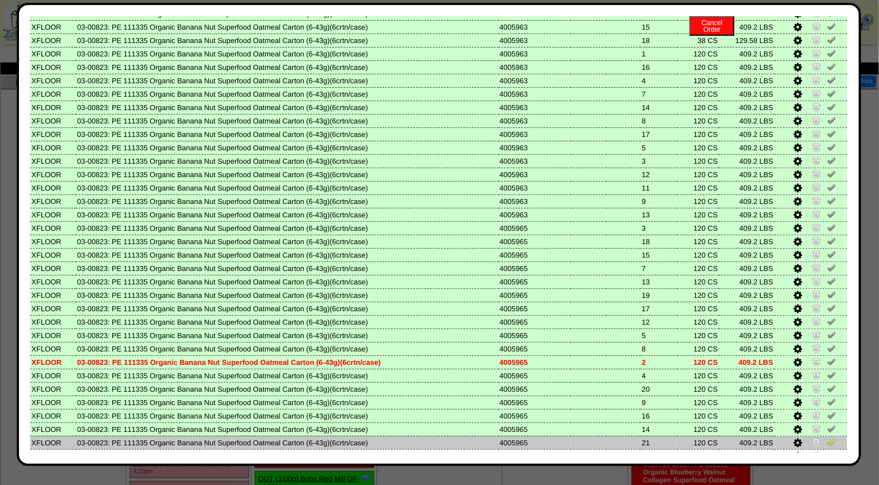
click at [828, 438] on img at bounding box center [832, 442] width 9 height 9
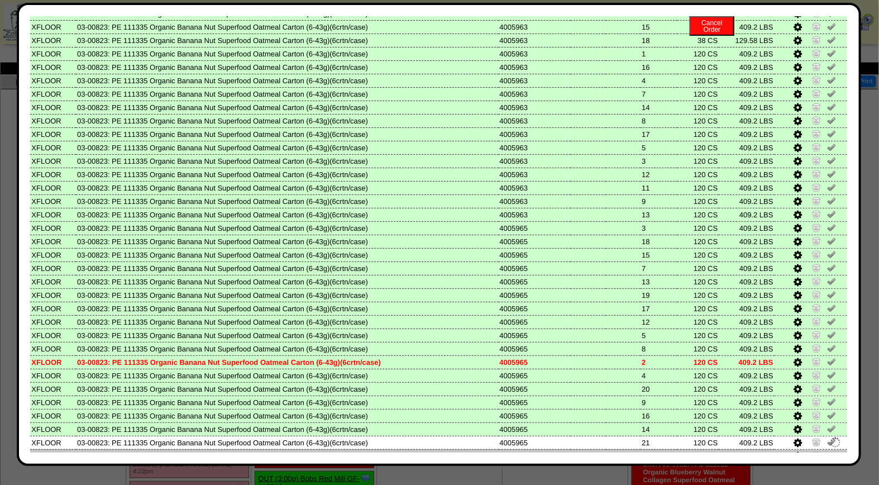
click at [828, 451] on img at bounding box center [832, 455] width 9 height 9
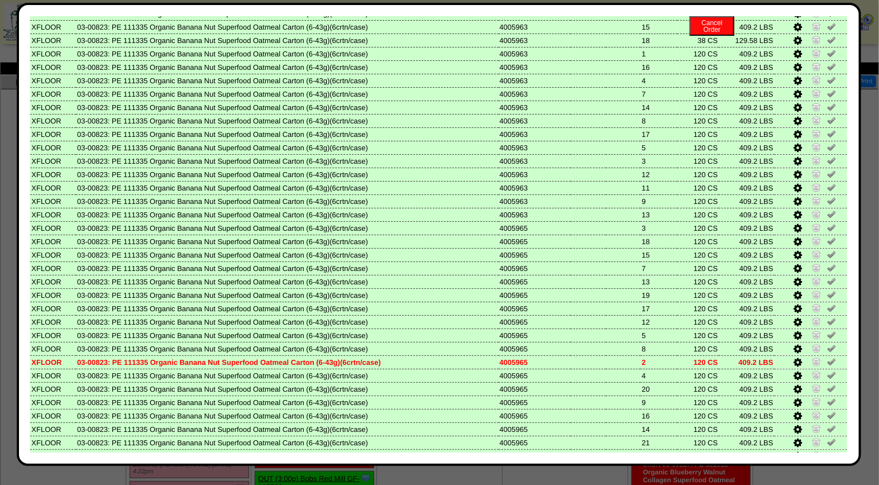
scroll to position [448, 0]
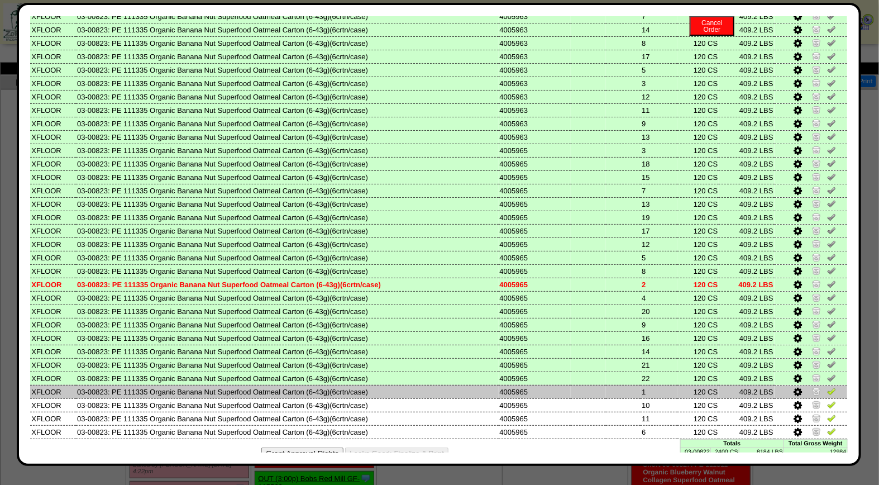
click at [828, 387] on img at bounding box center [832, 391] width 9 height 9
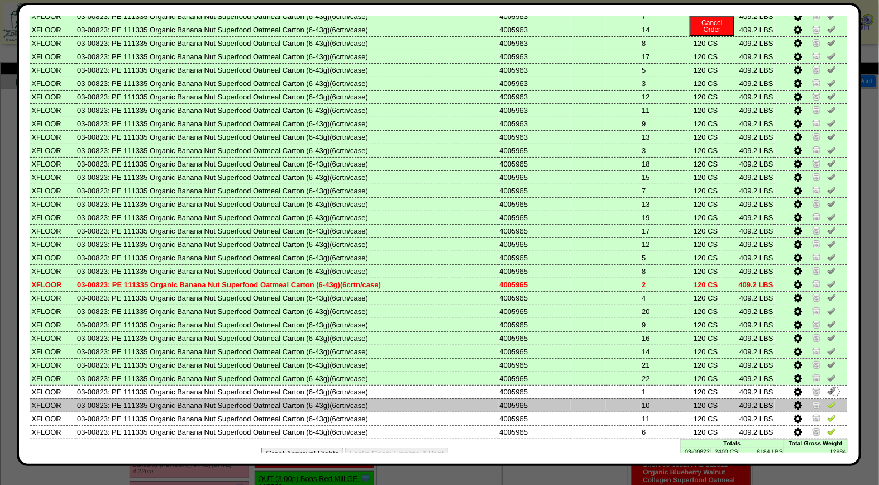
click at [828, 400] on img at bounding box center [832, 404] width 9 height 9
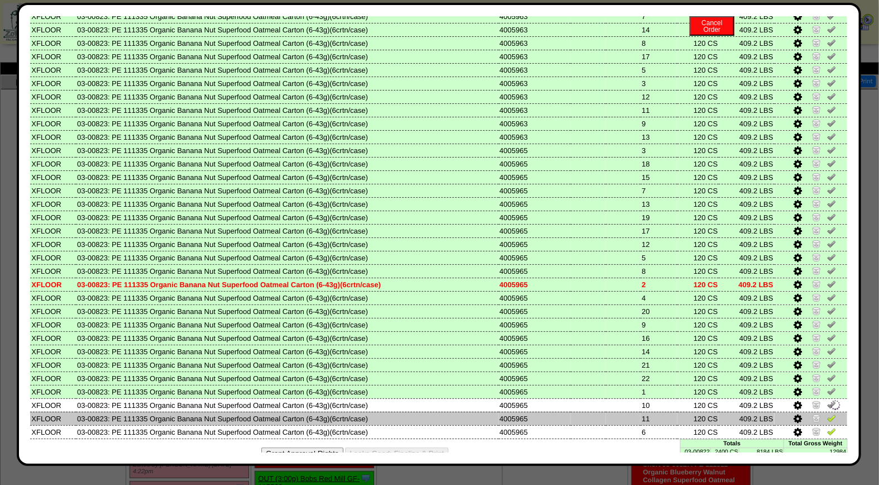
click at [828, 413] on img at bounding box center [832, 417] width 9 height 9
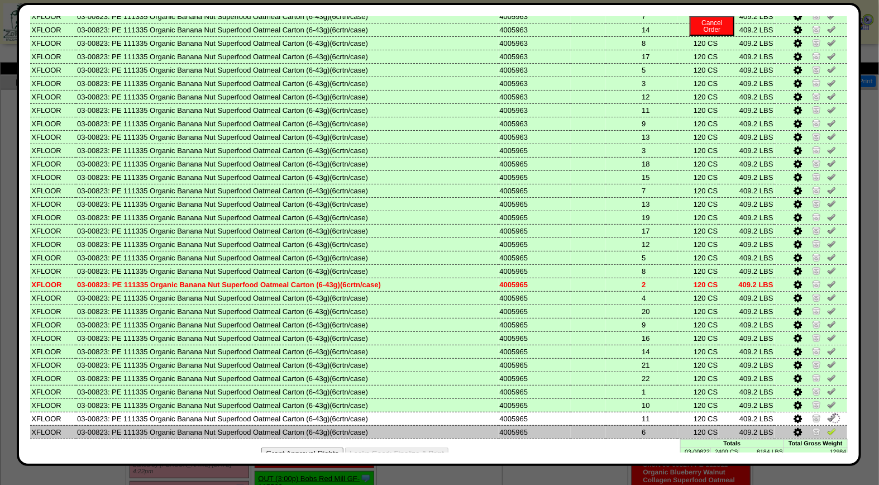
click at [828, 427] on img at bounding box center [832, 431] width 9 height 9
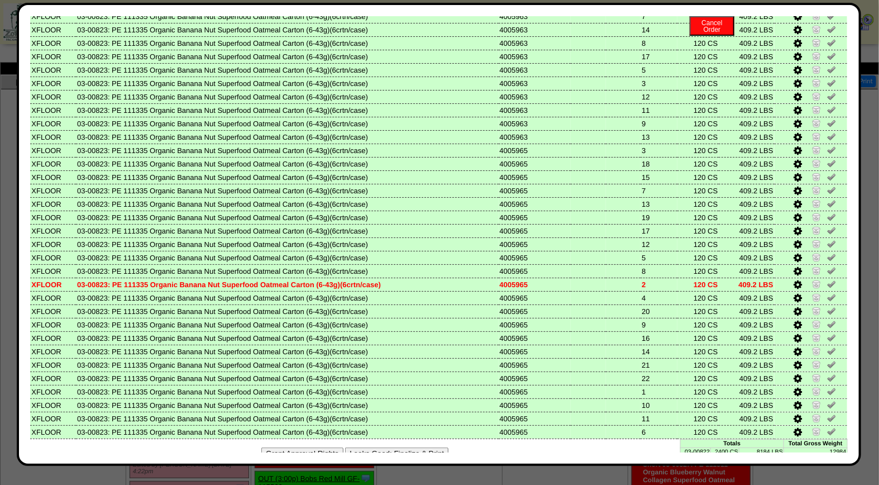
drag, startPoint x: 849, startPoint y: 415, endPoint x: 846, endPoint y: 172, distance: 243.1
click at [846, 172] on div "Edit Schedule Unpick Order Re-Print Pick Closeout Usage Cancel Order Close Wind…" at bounding box center [439, 234] width 845 height 463
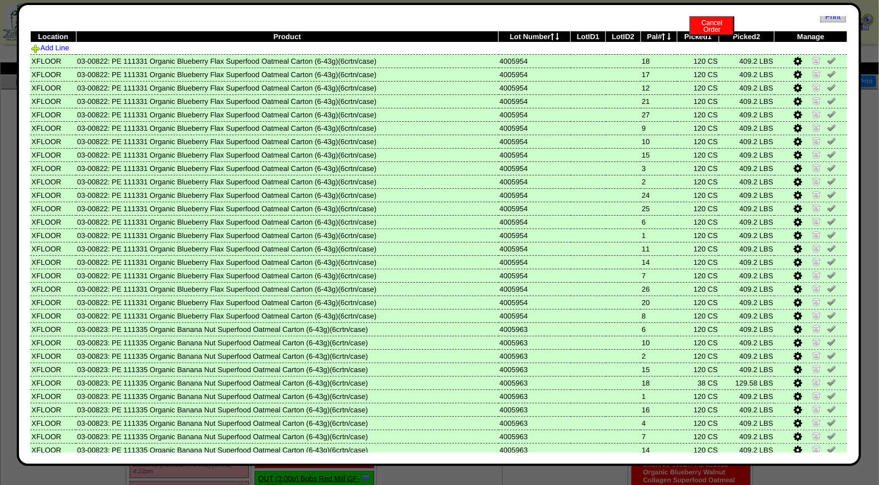
scroll to position [0, 0]
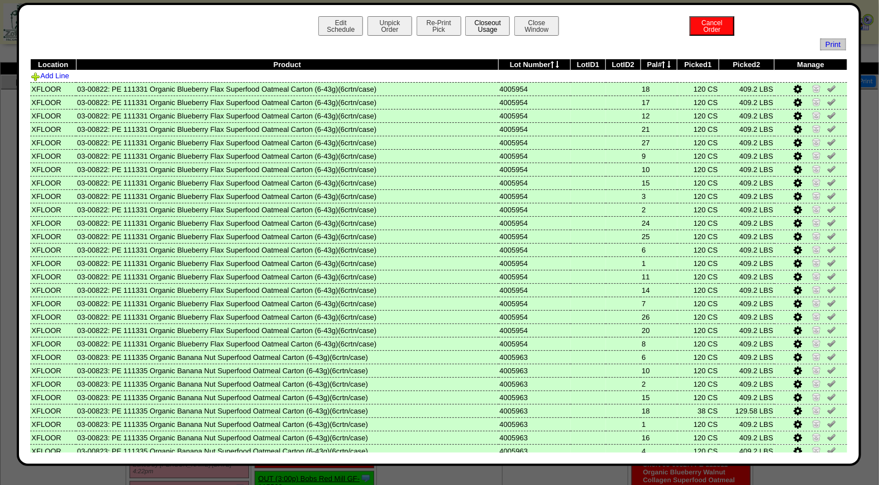
click at [475, 25] on button "Closeout Usage" at bounding box center [487, 26] width 45 height 20
click at [488, 25] on button "Closeout Usage" at bounding box center [487, 26] width 45 height 20
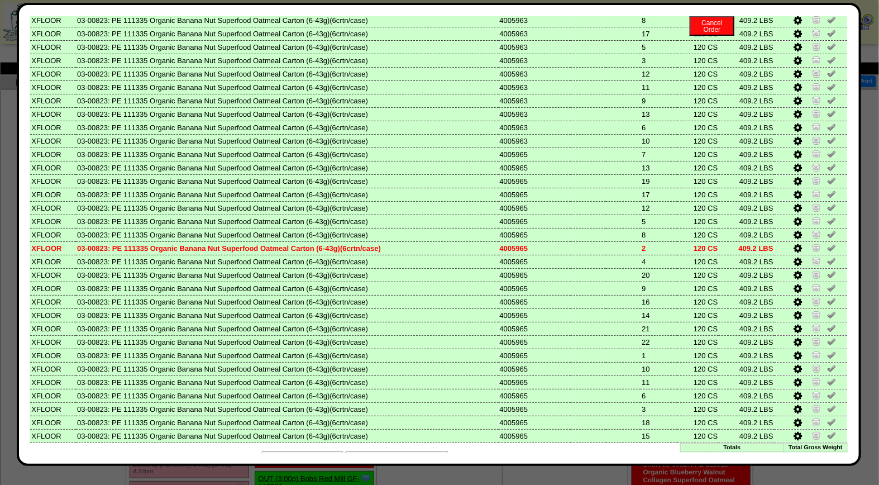
scroll to position [448, 0]
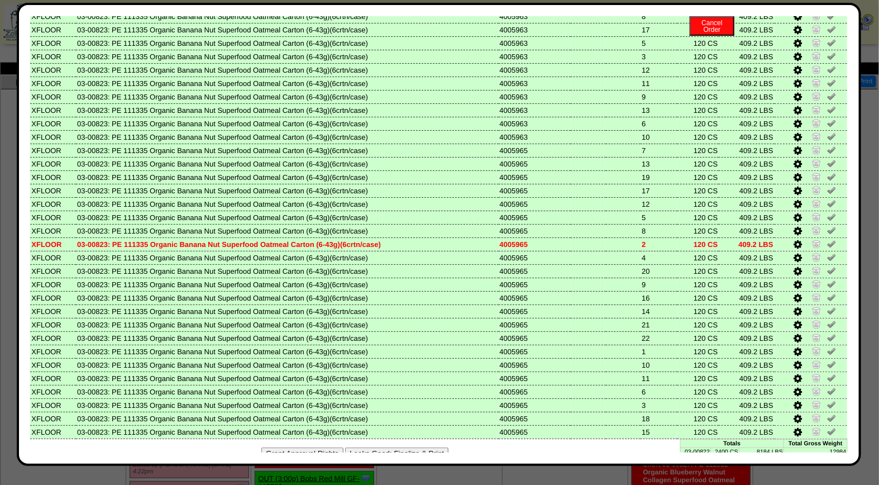
click at [420, 448] on button "Looks Good: Finalize & Print" at bounding box center [396, 454] width 103 height 12
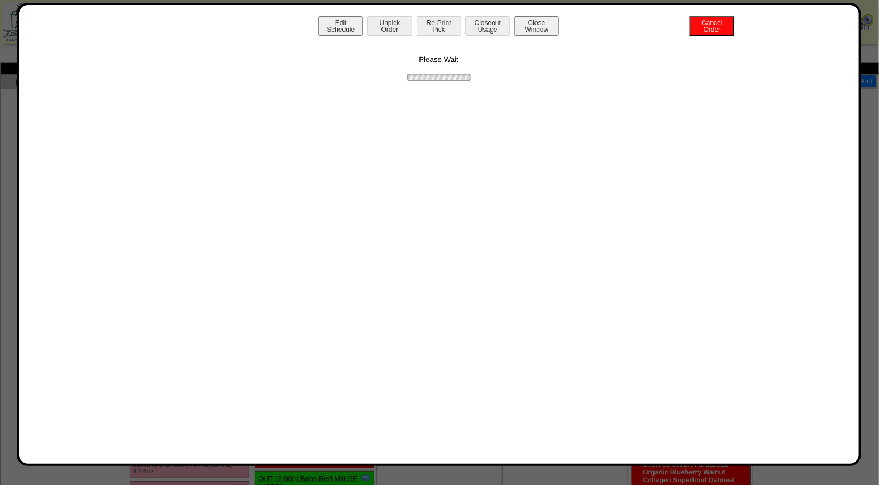
scroll to position [0, 0]
click at [447, 20] on button "Print BOL" at bounding box center [439, 26] width 45 height 20
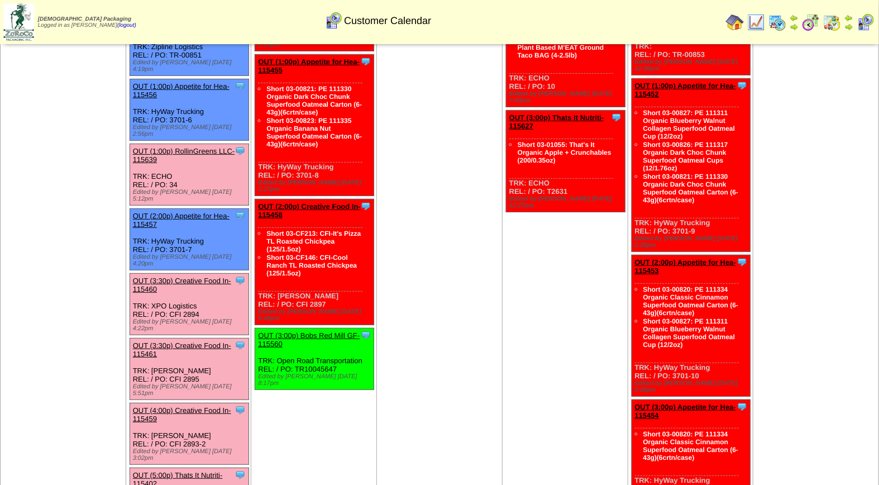
scroll to position [169, 0]
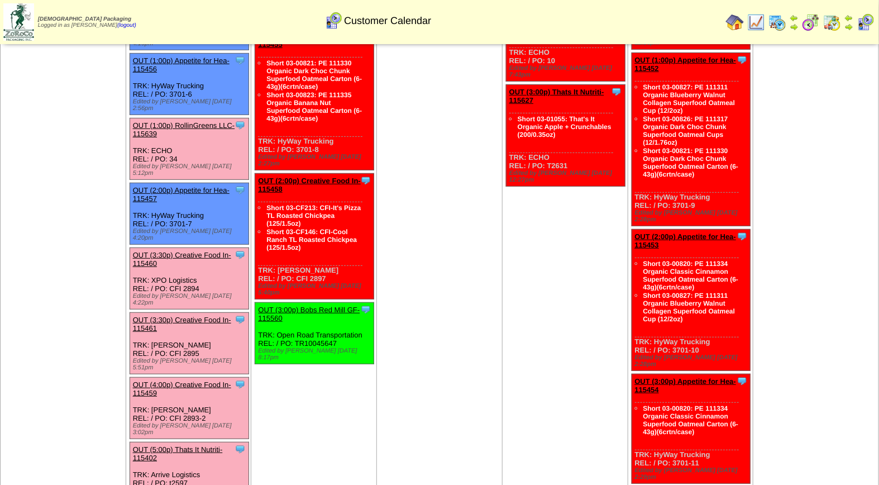
click at [191, 445] on link "OUT (5:00p) Thats It Nutriti-115402" at bounding box center [178, 453] width 90 height 17
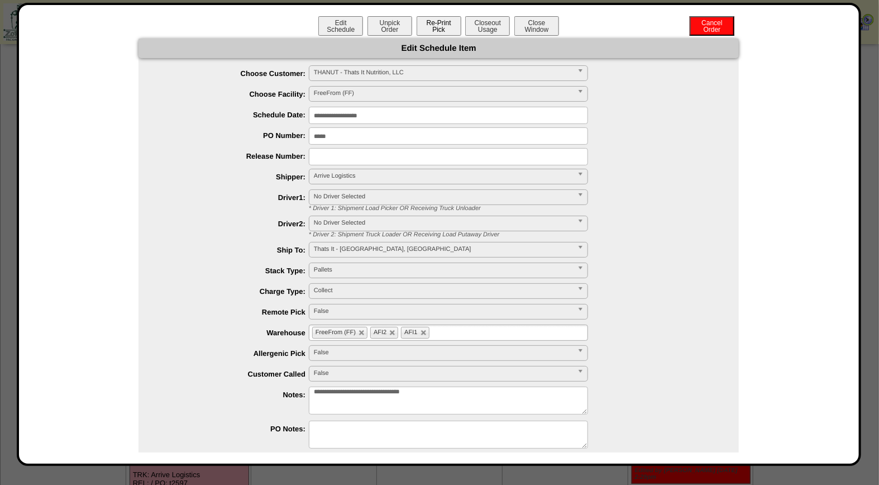
click at [439, 25] on button "Re-Print Pick" at bounding box center [439, 26] width 45 height 20
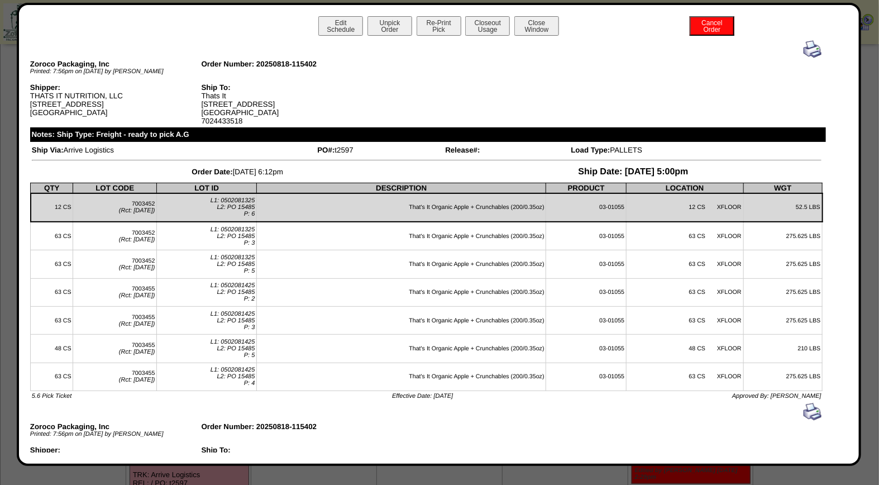
click at [804, 51] on img at bounding box center [813, 49] width 18 height 18
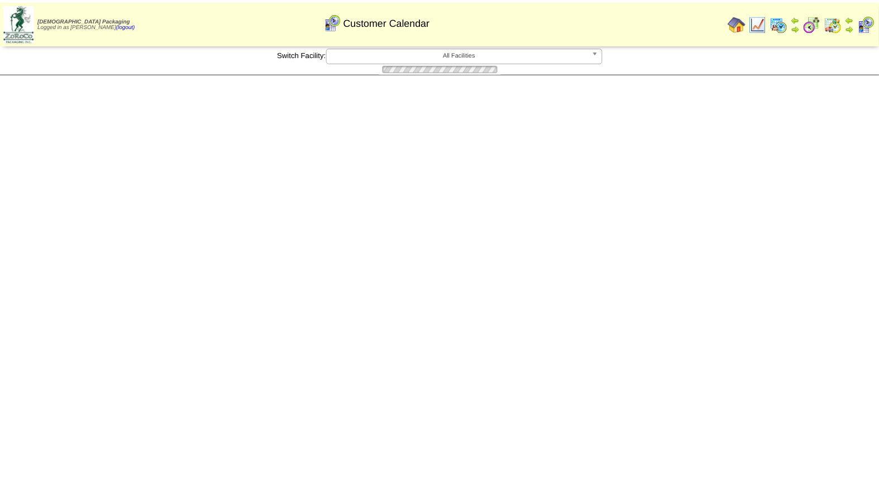
scroll to position [169, 0]
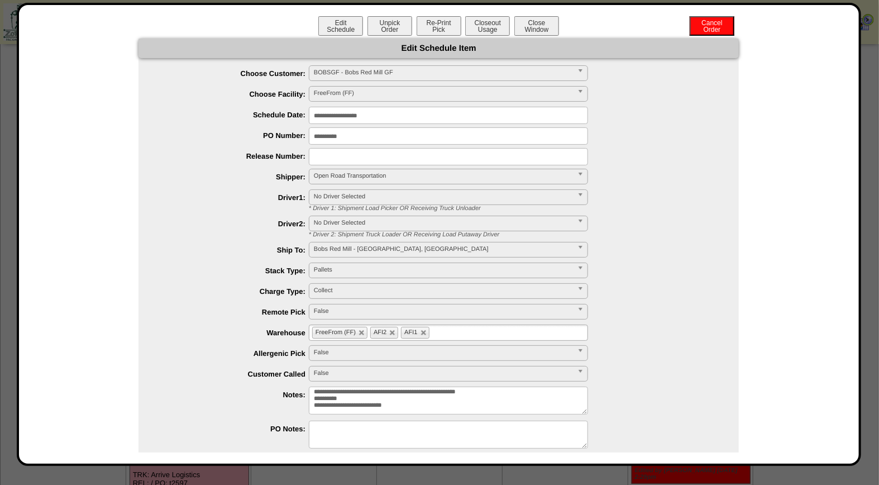
click at [465, 25] on button "Closeout Usage" at bounding box center [487, 26] width 45 height 20
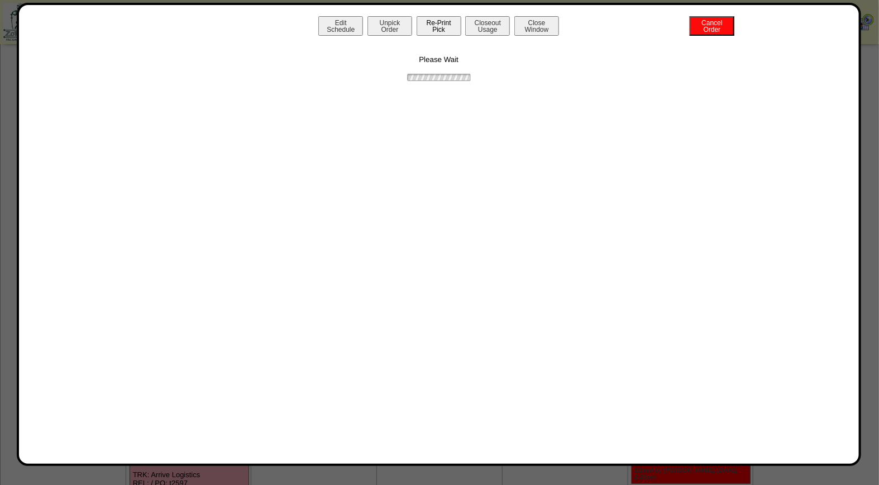
click at [447, 17] on button "Re-Print Pick" at bounding box center [439, 26] width 45 height 20
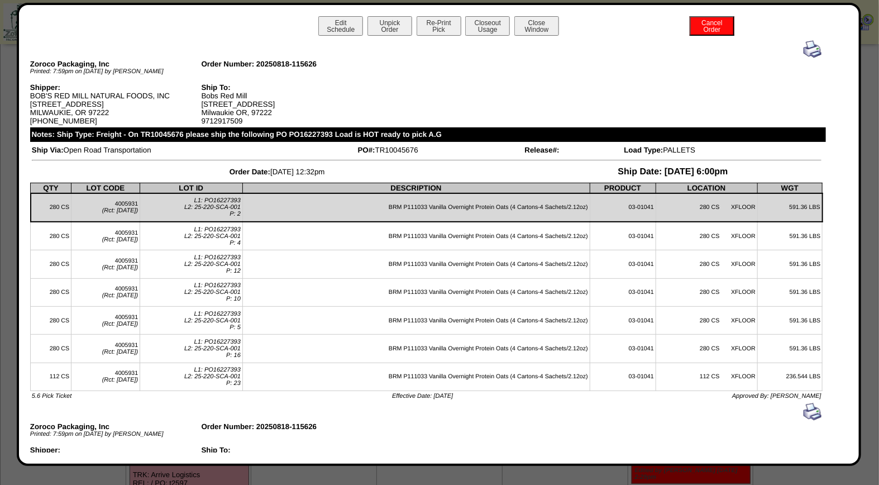
click at [804, 47] on img at bounding box center [813, 49] width 18 height 18
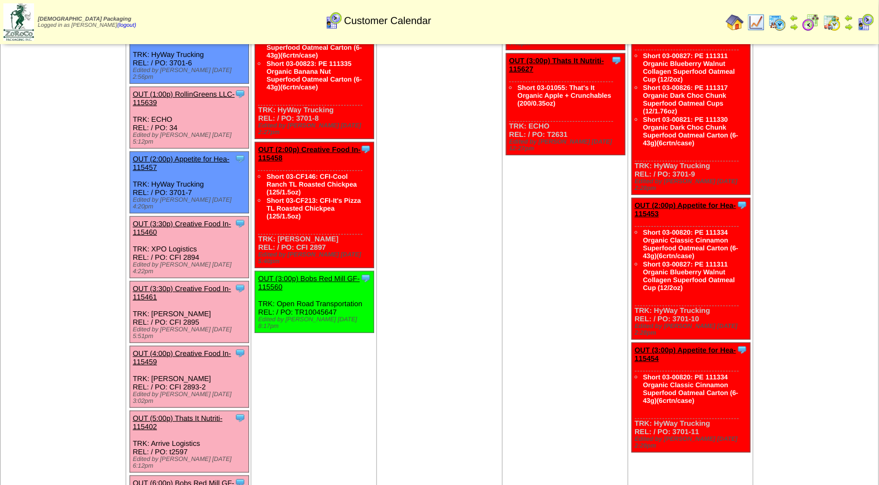
scroll to position [202, 0]
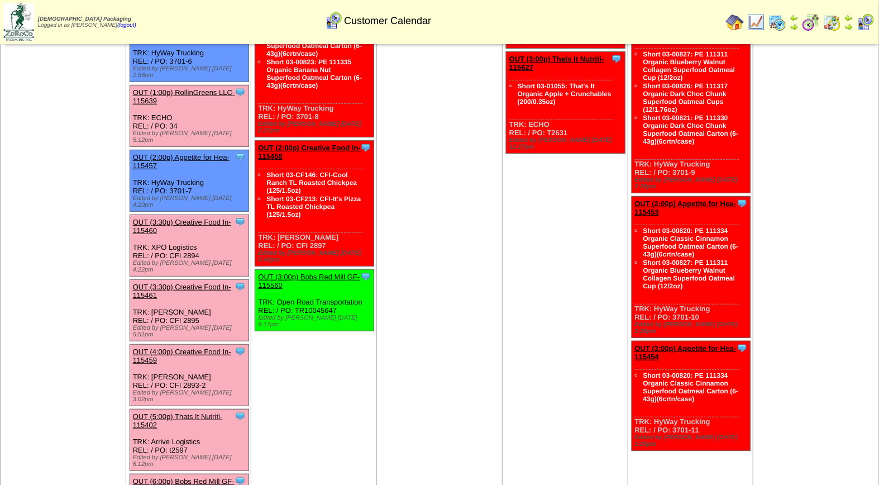
click at [158, 345] on div "Clone Item OUT (4:00p) Creative Food In-115459 Creative Food Innovations, LLC S…" at bounding box center [189, 375] width 119 height 61
click at [157, 412] on link "OUT (5:00p) Thats It Nutriti-115402" at bounding box center [178, 420] width 90 height 17
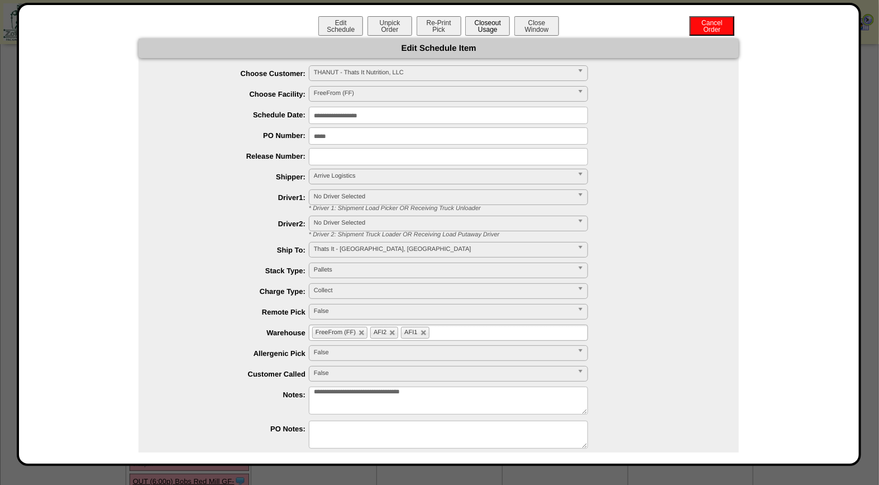
click at [487, 26] on button "Closeout Usage" at bounding box center [487, 26] width 45 height 20
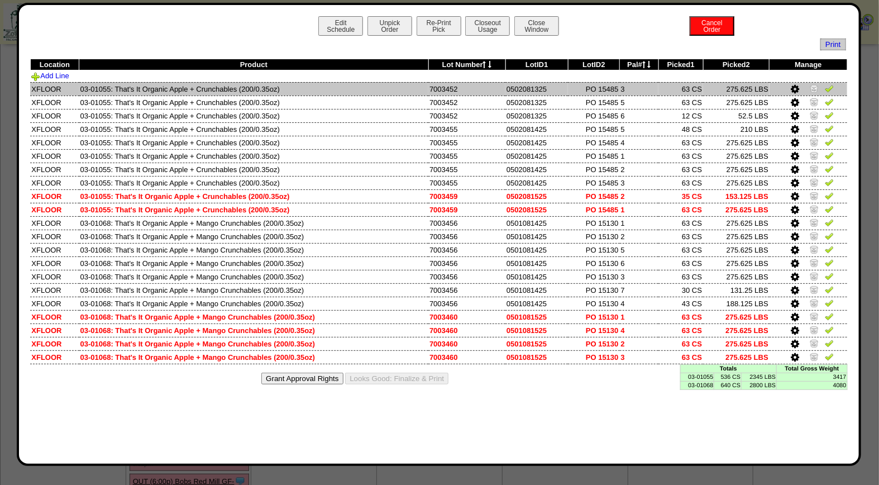
click at [829, 91] on img at bounding box center [829, 88] width 9 height 9
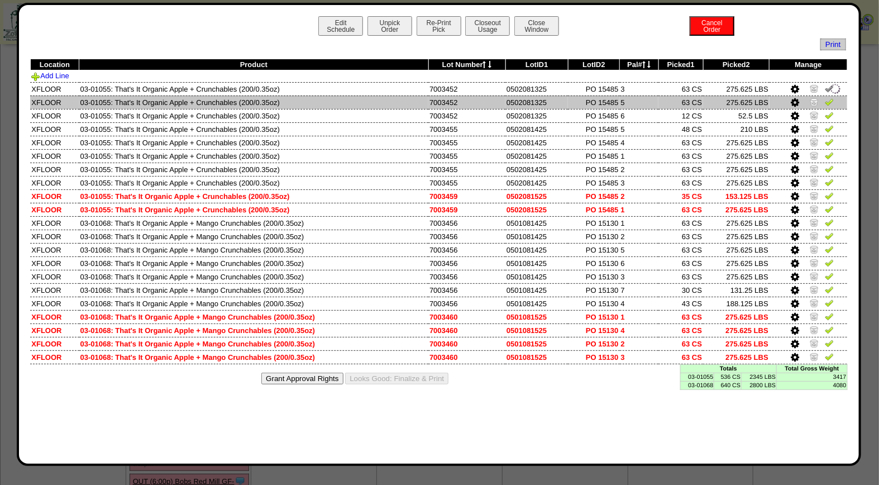
click at [829, 102] on img at bounding box center [829, 101] width 9 height 9
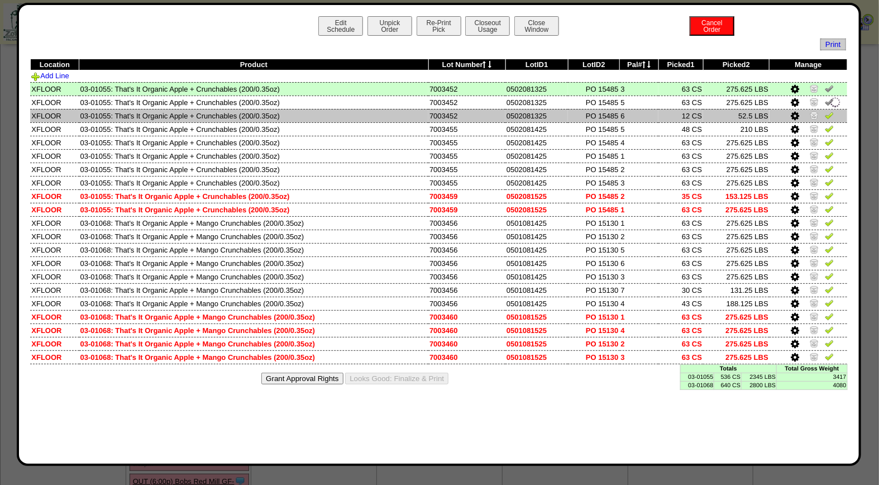
click at [829, 115] on img at bounding box center [829, 115] width 9 height 9
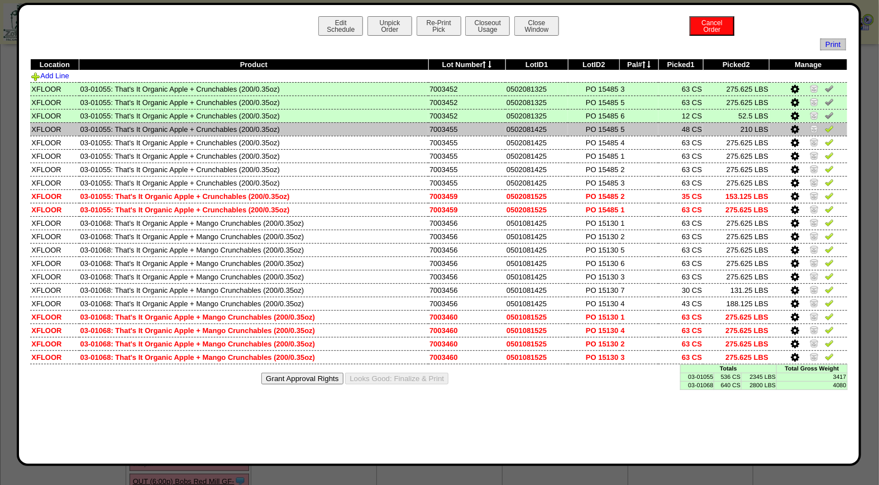
click at [830, 130] on img at bounding box center [829, 128] width 9 height 9
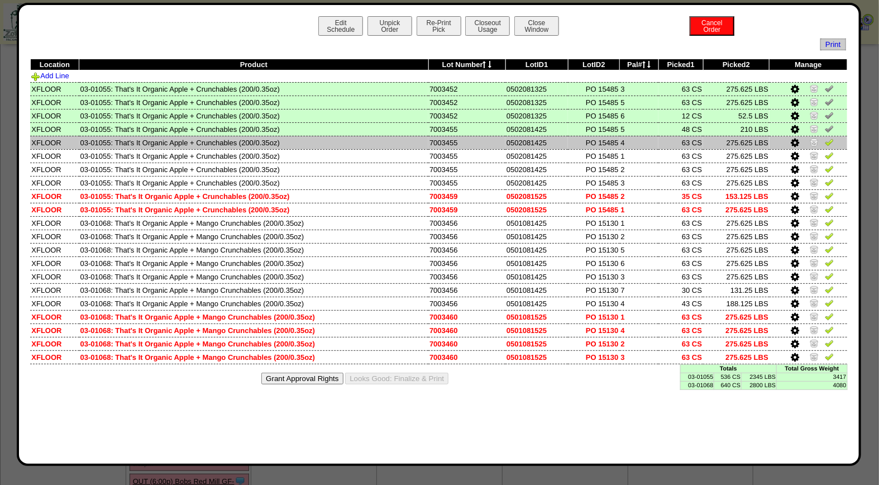
click at [828, 140] on img at bounding box center [829, 141] width 9 height 9
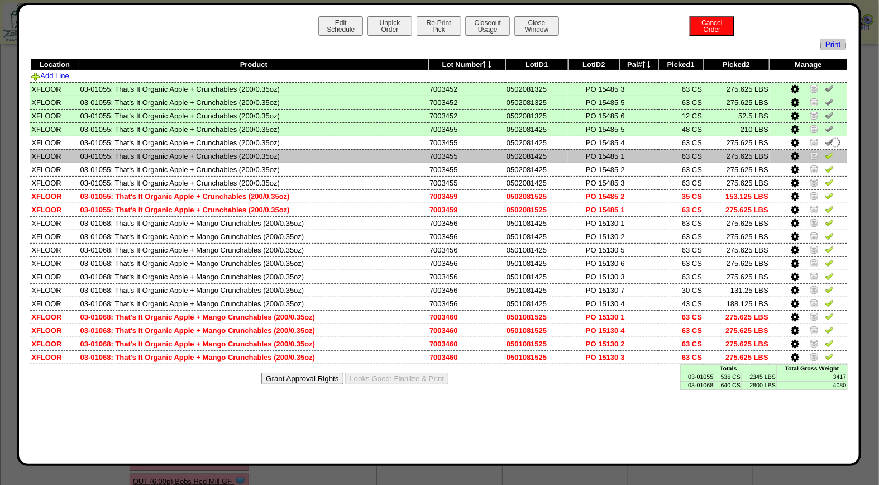
click at [824, 157] on td at bounding box center [809, 155] width 78 height 13
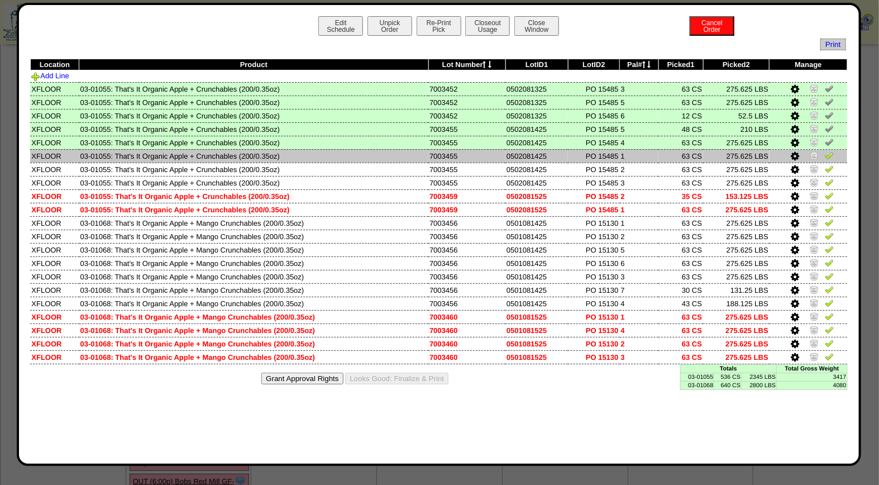
click at [827, 158] on img at bounding box center [829, 155] width 9 height 9
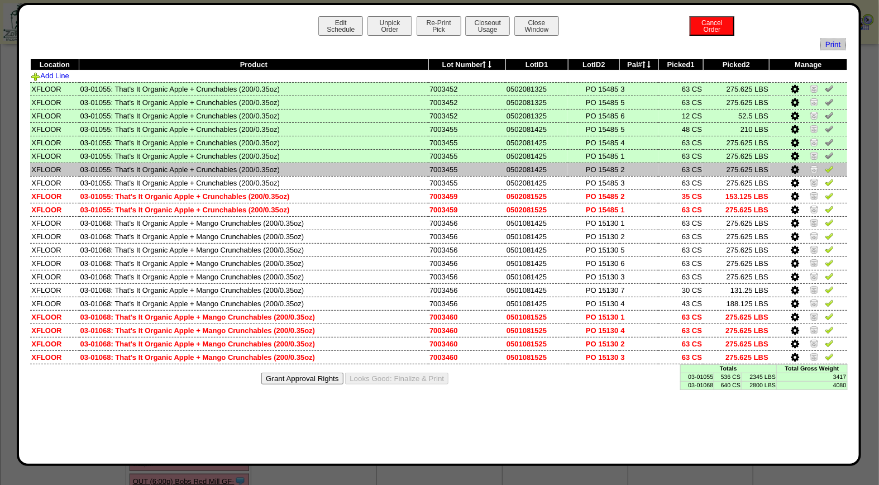
click at [833, 170] on img at bounding box center [829, 168] width 9 height 9
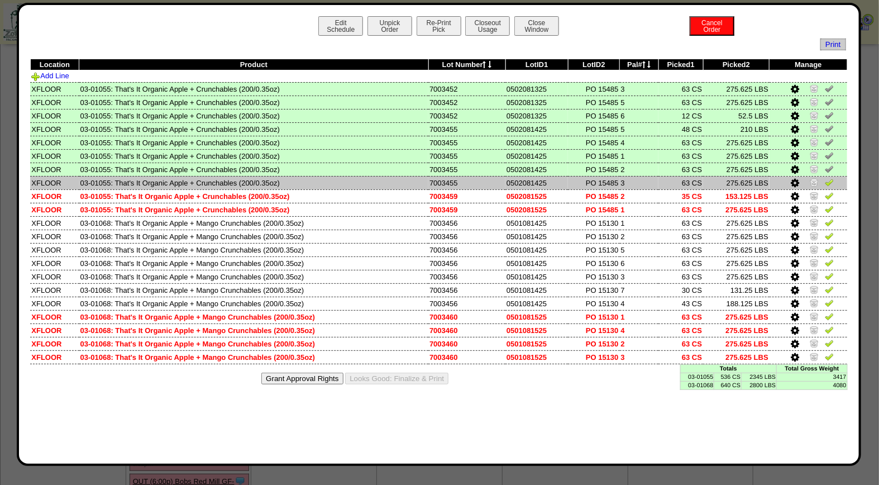
click at [831, 180] on img at bounding box center [829, 182] width 9 height 9
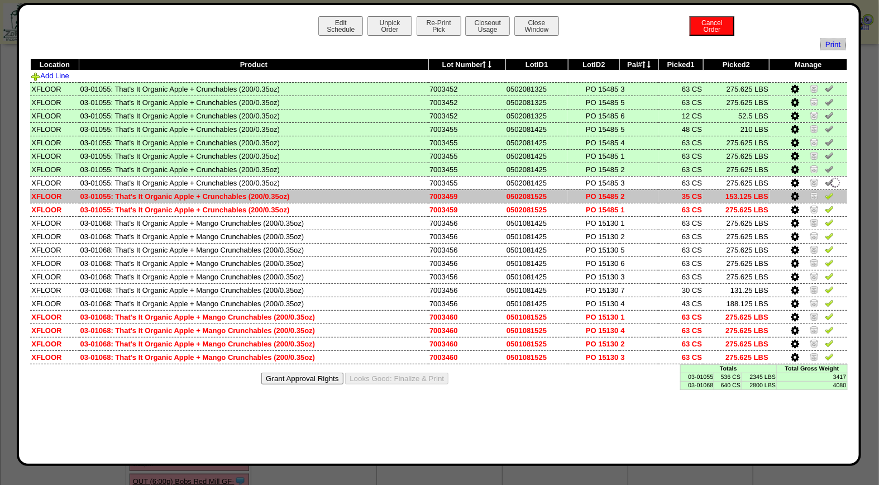
click at [831, 196] on img at bounding box center [829, 195] width 9 height 9
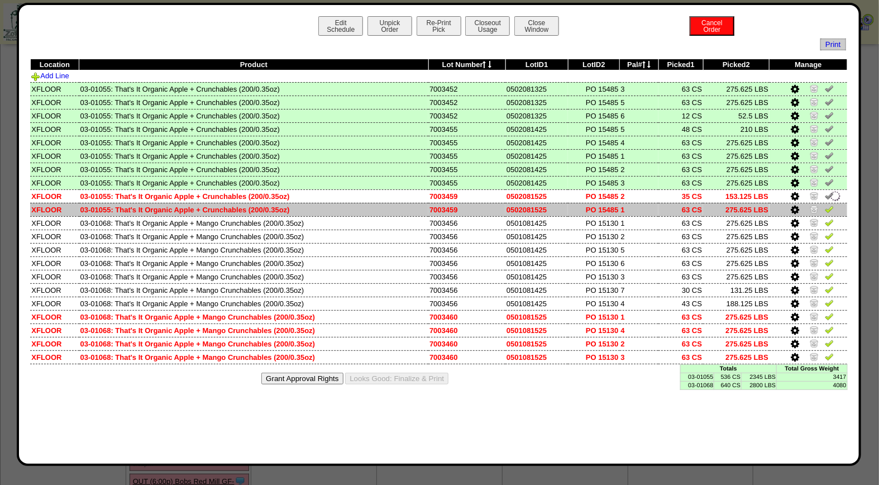
click at [830, 207] on img at bounding box center [829, 209] width 9 height 9
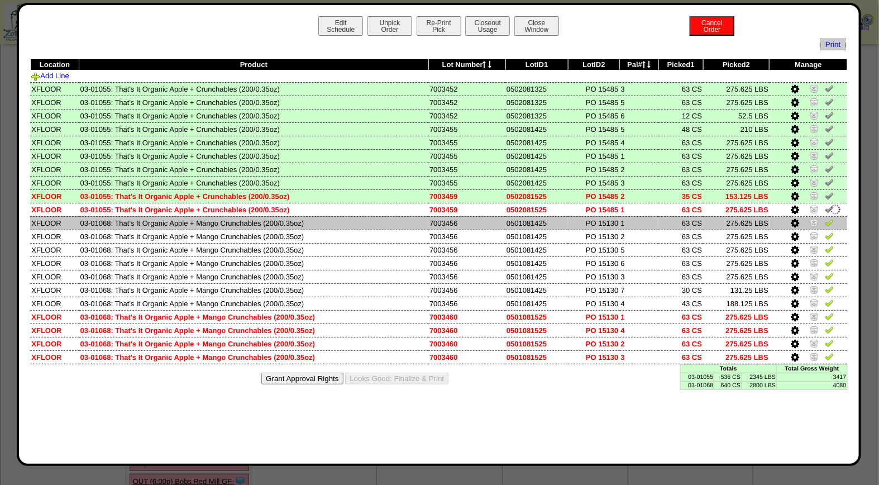
click at [830, 219] on img at bounding box center [829, 222] width 9 height 9
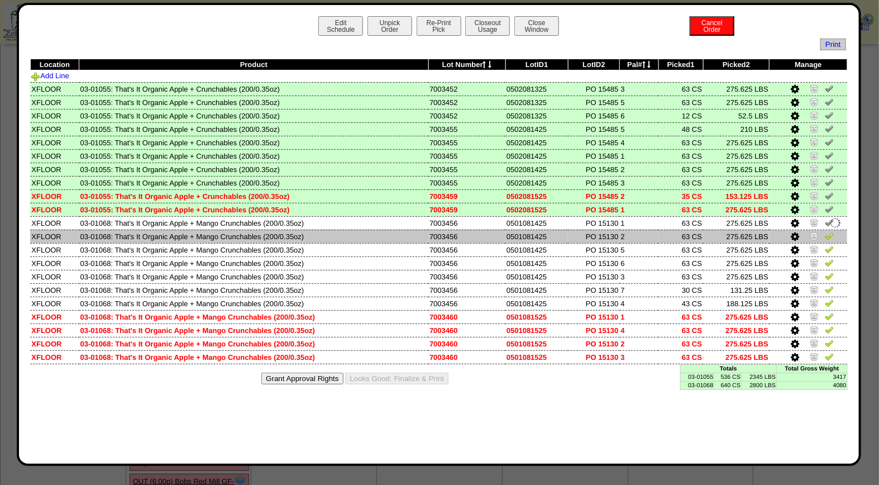
click at [833, 231] on img at bounding box center [829, 235] width 9 height 9
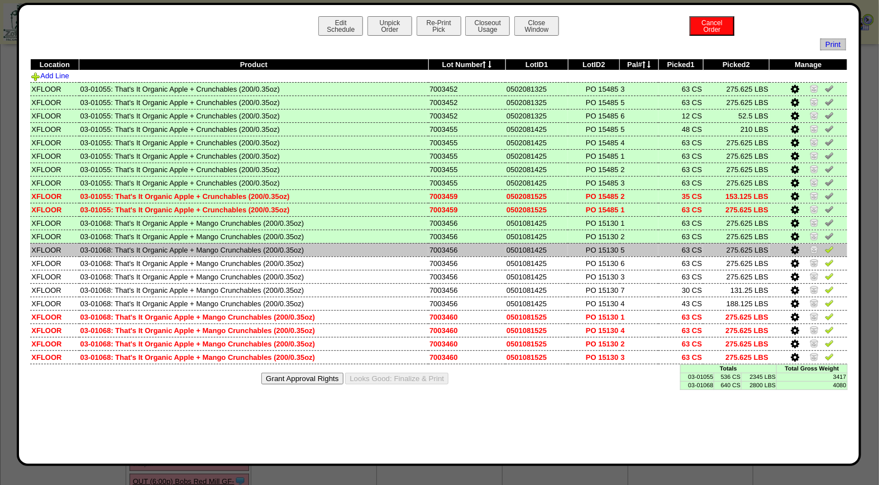
click at [829, 246] on img at bounding box center [829, 249] width 9 height 9
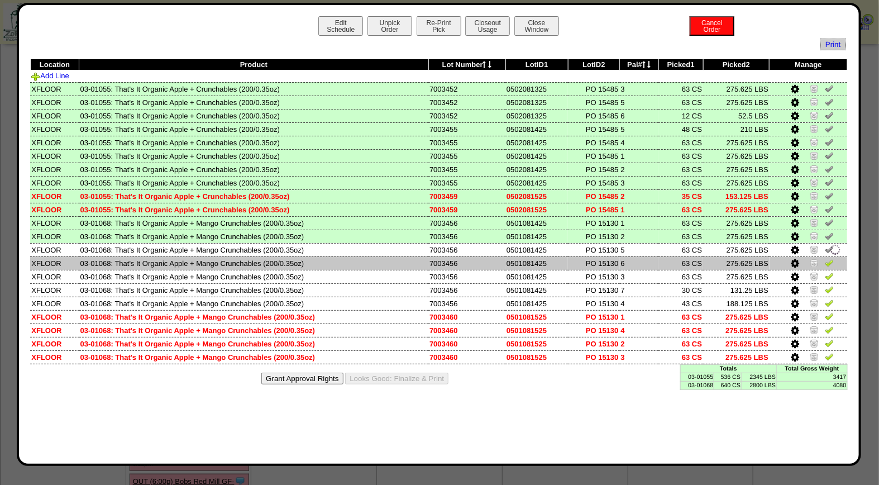
click at [830, 258] on img at bounding box center [829, 262] width 9 height 9
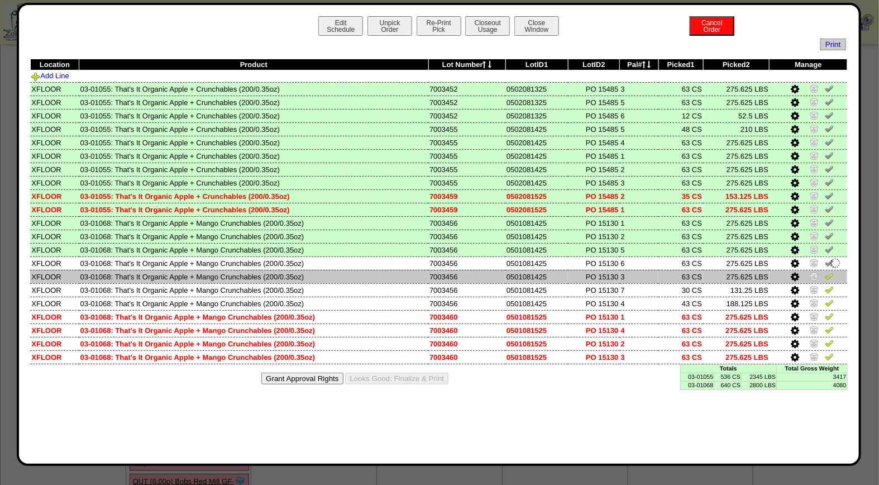
click at [830, 272] on img at bounding box center [829, 276] width 9 height 9
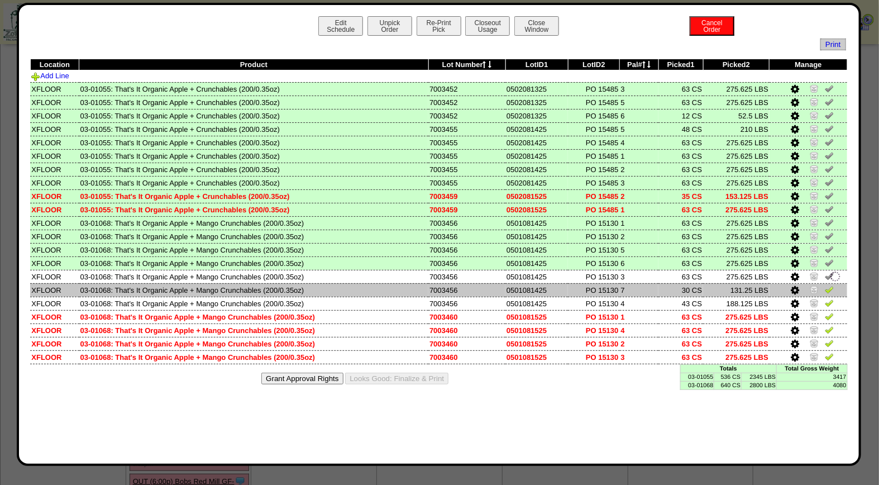
click at [829, 285] on img at bounding box center [829, 289] width 9 height 9
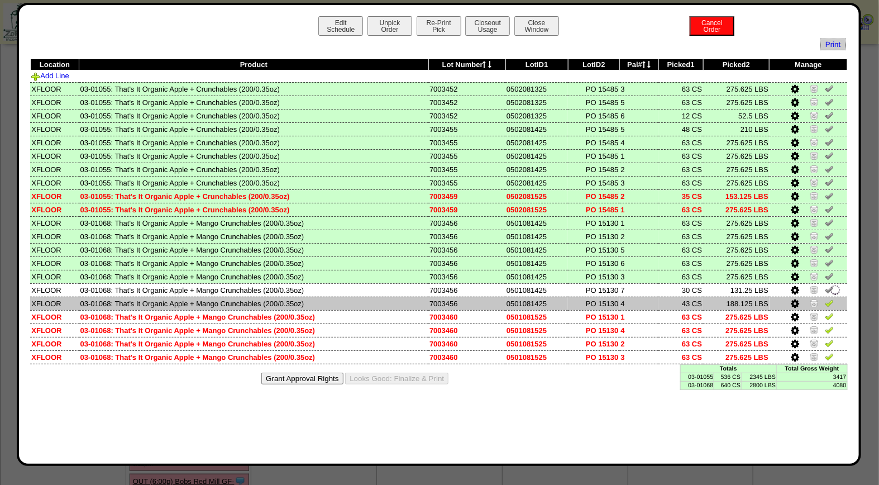
click at [831, 298] on img at bounding box center [829, 302] width 9 height 9
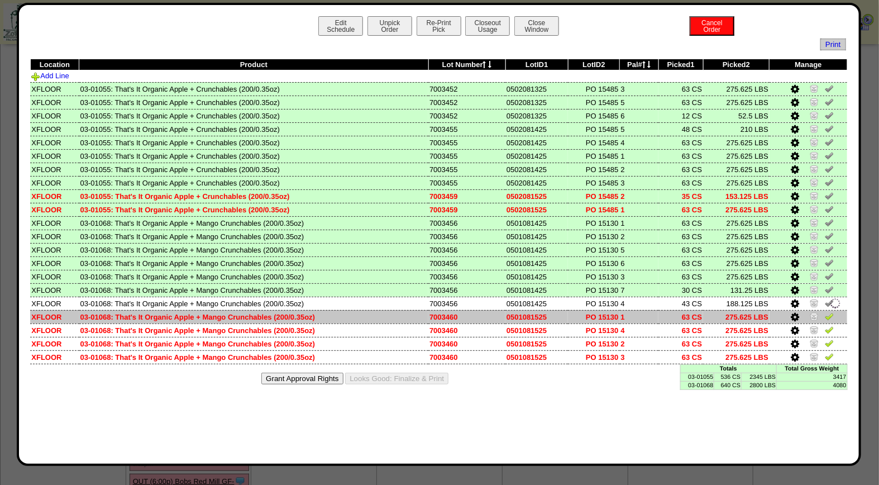
click at [830, 315] on img at bounding box center [829, 316] width 9 height 9
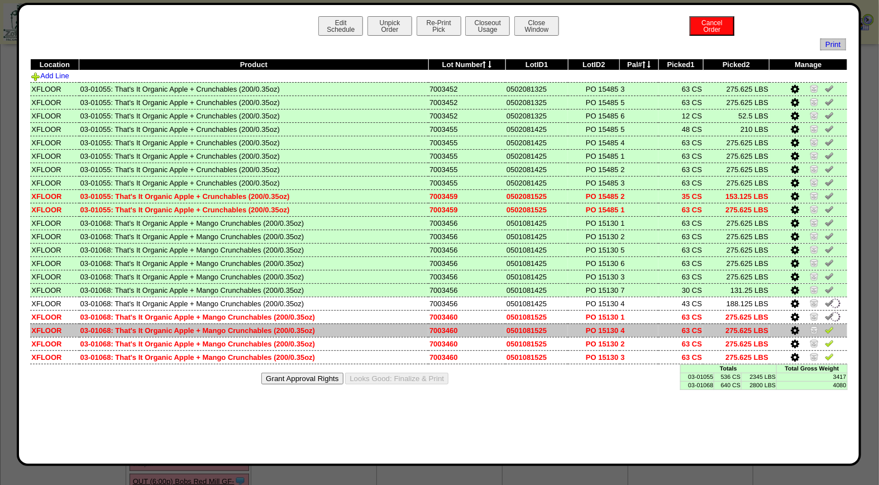
click at [829, 325] on img at bounding box center [829, 329] width 9 height 9
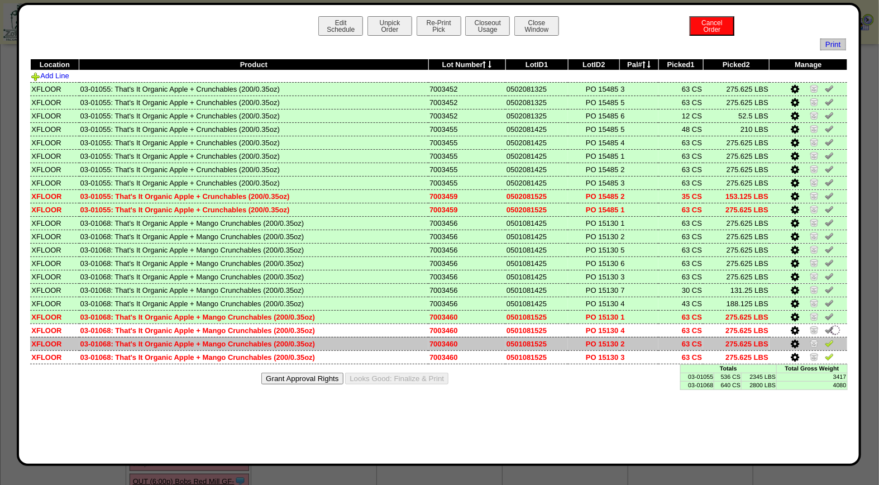
click at [830, 340] on img at bounding box center [829, 343] width 9 height 9
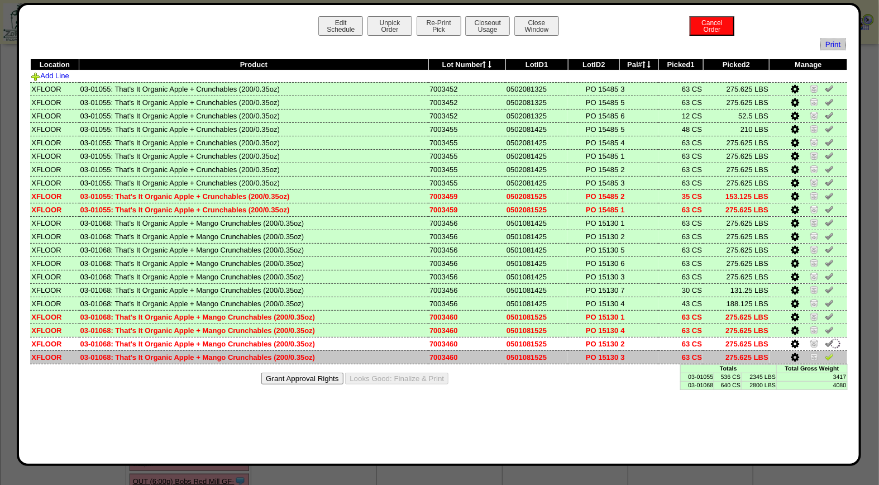
click at [829, 353] on img at bounding box center [829, 356] width 9 height 9
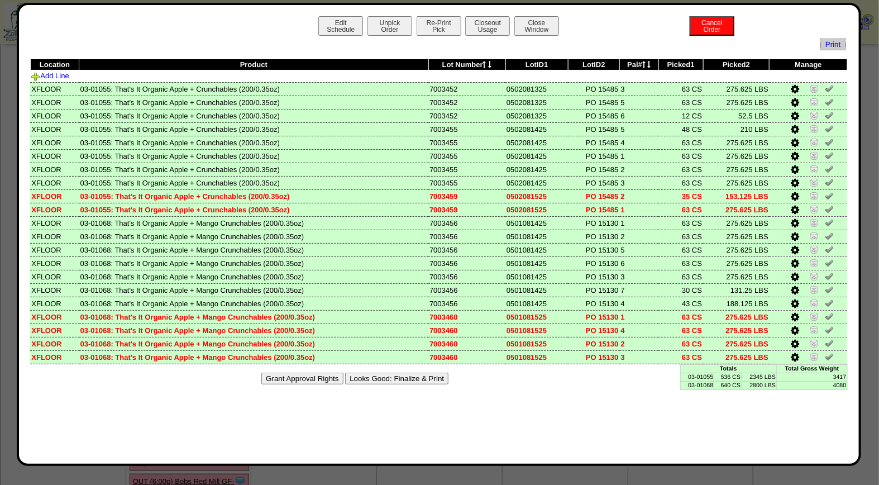
click at [398, 367] on div "Grant Approval Rights Looks Good: Finalize & Print" at bounding box center [439, 378] width 818 height 28
click at [395, 373] on button "Looks Good: Finalize & Print" at bounding box center [396, 379] width 103 height 12
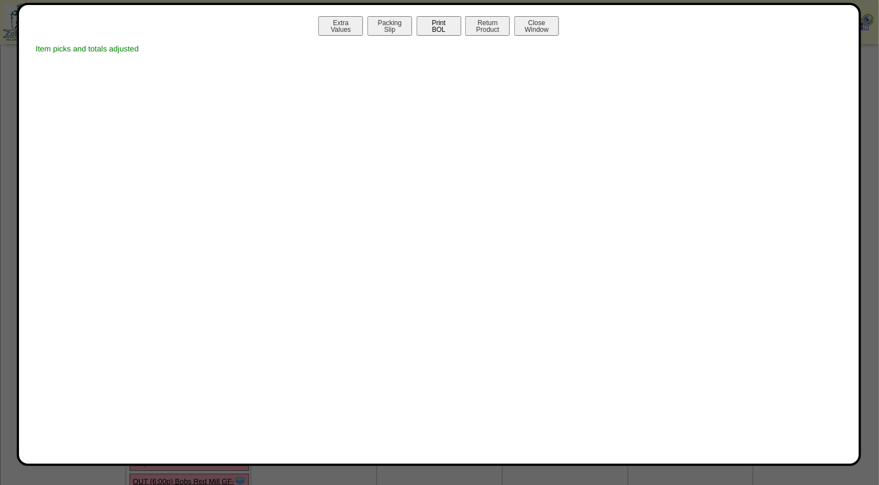
click at [435, 26] on button "Print BOL" at bounding box center [439, 26] width 45 height 20
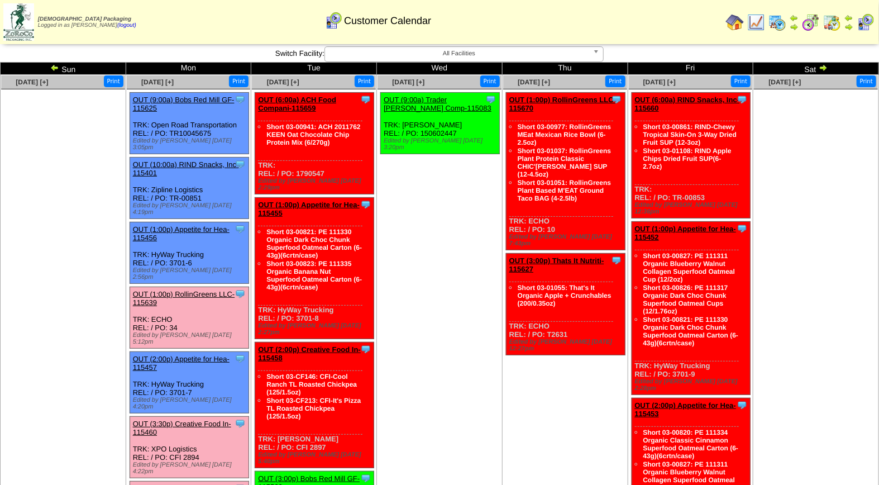
scroll to position [43, 0]
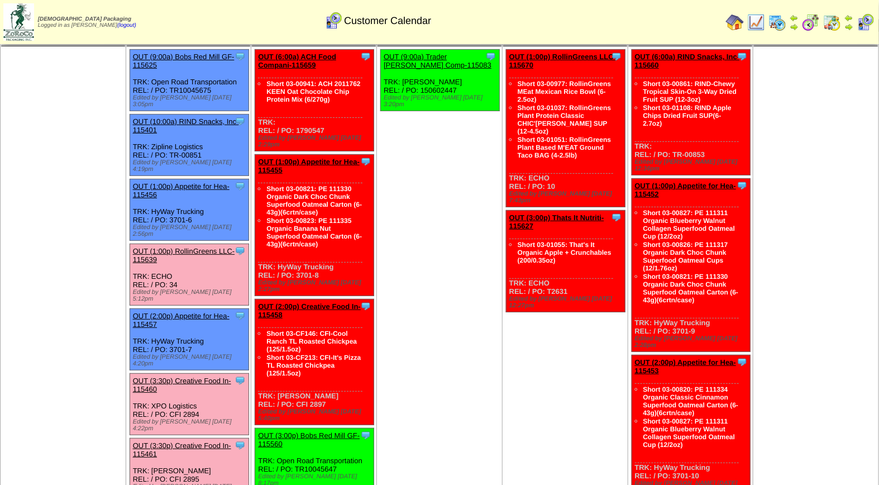
click at [188, 377] on link "OUT (3:30p) Creative Food In-115460" at bounding box center [182, 385] width 98 height 17
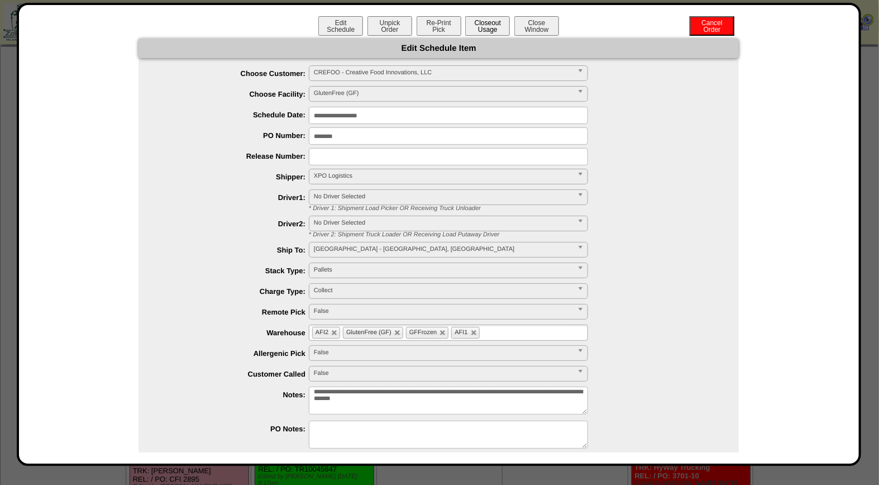
click at [478, 24] on button "Closeout Usage" at bounding box center [487, 26] width 45 height 20
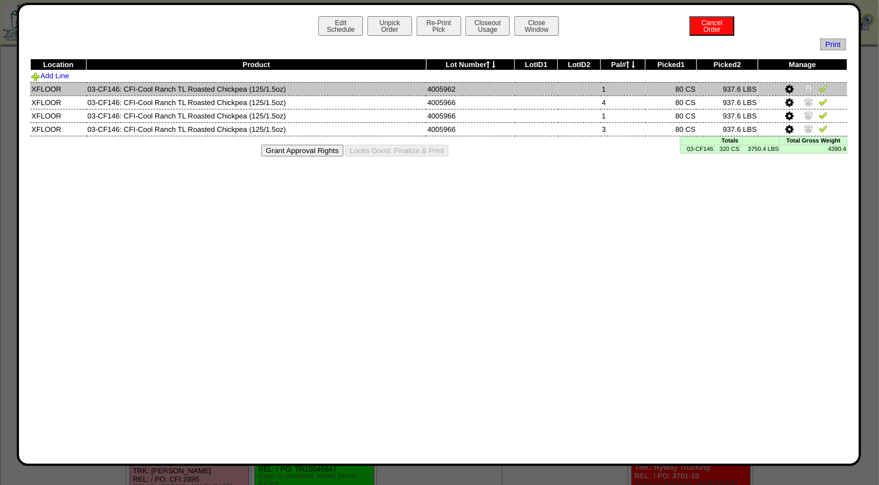
click at [821, 91] on img at bounding box center [823, 88] width 9 height 9
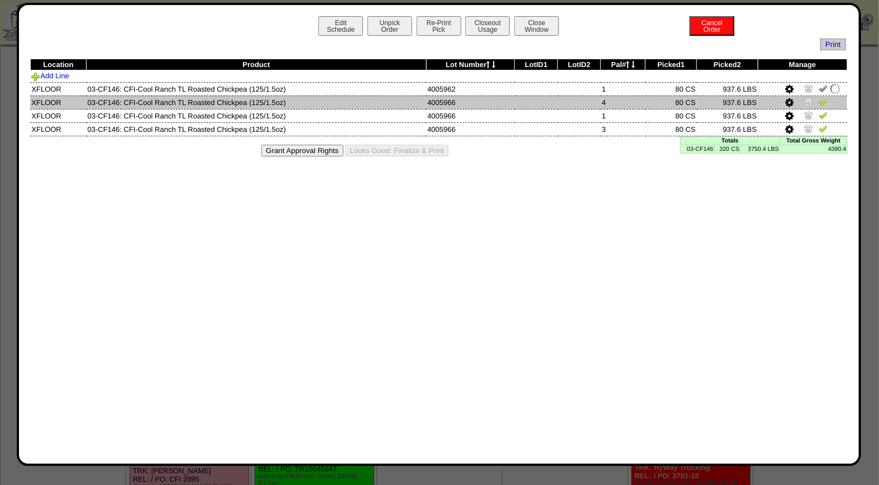
click at [825, 103] on img at bounding box center [823, 101] width 9 height 9
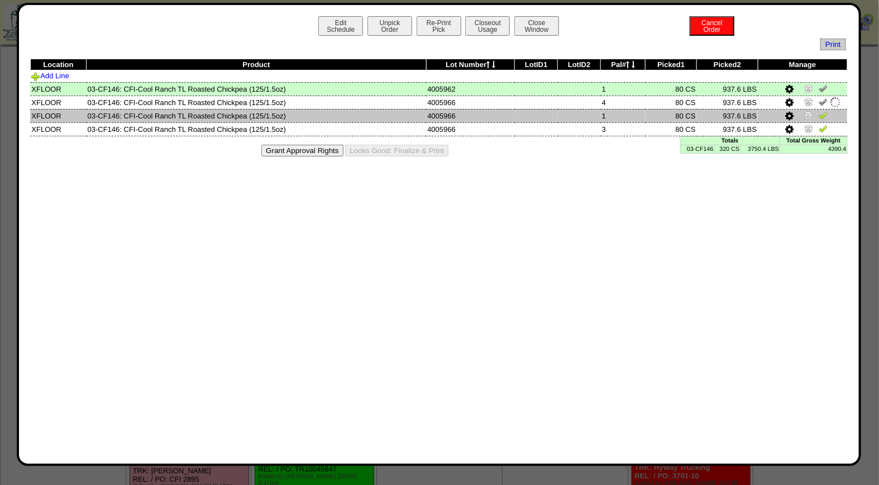
click at [826, 112] on img at bounding box center [823, 115] width 9 height 9
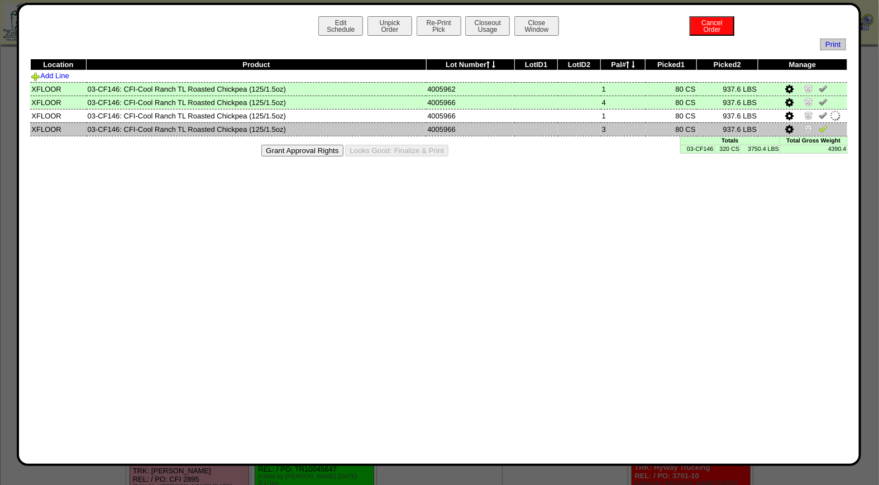
click at [823, 129] on img at bounding box center [823, 128] width 9 height 9
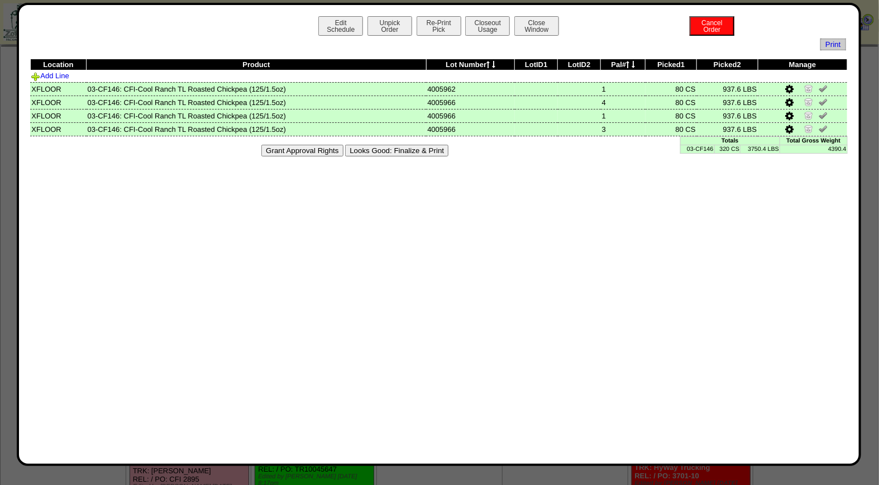
click at [443, 149] on button "Looks Good: Finalize & Print" at bounding box center [396, 151] width 103 height 12
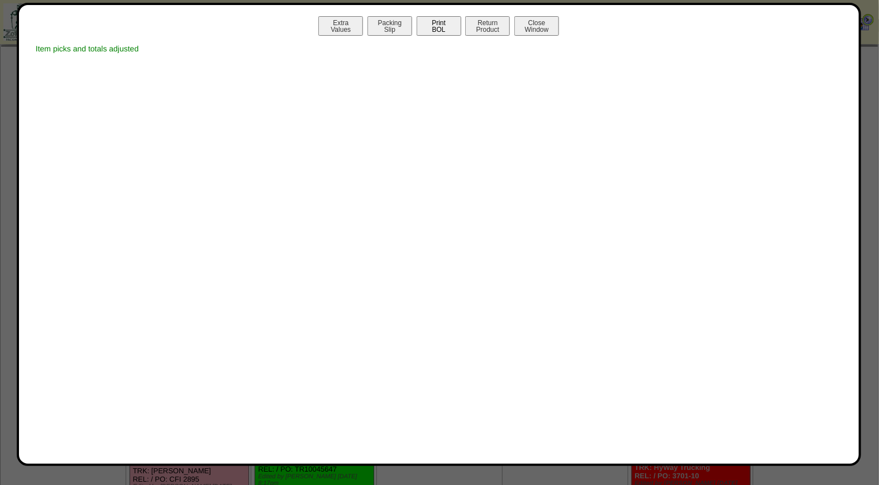
click at [448, 28] on button "Print BOL" at bounding box center [439, 26] width 45 height 20
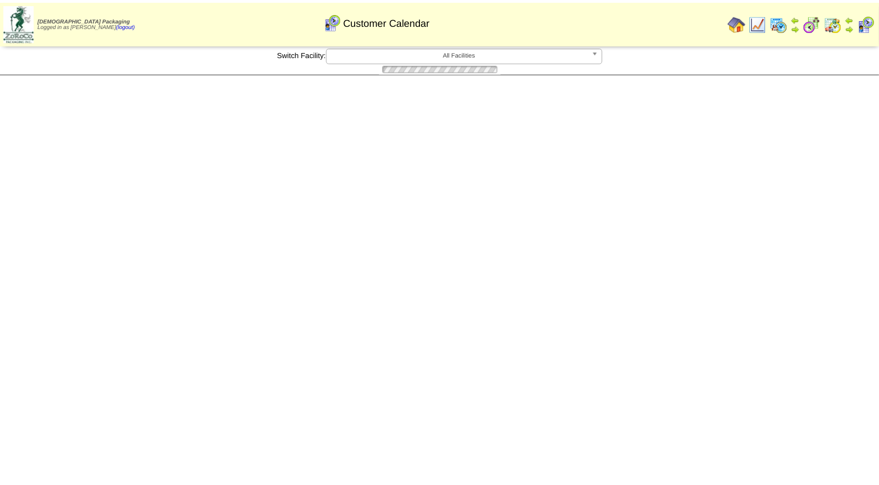
scroll to position [43, 0]
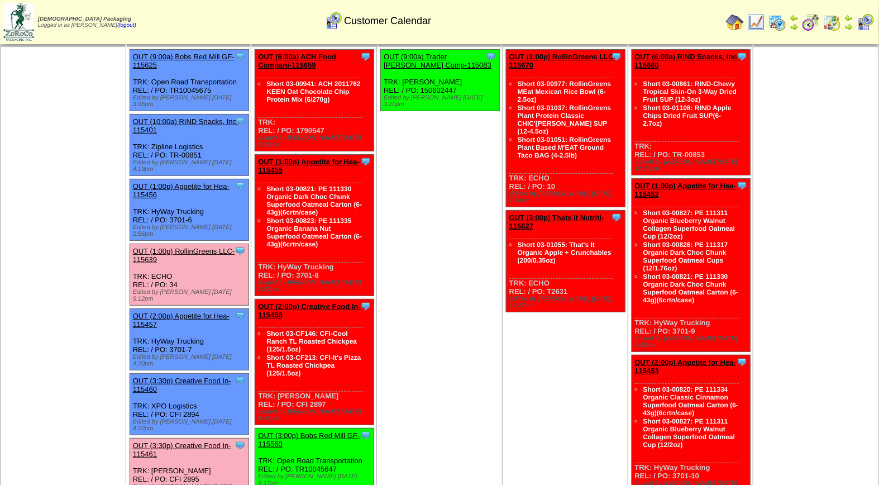
click at [186, 441] on link "OUT (3:30p) Creative Food In-115461" at bounding box center [182, 449] width 98 height 17
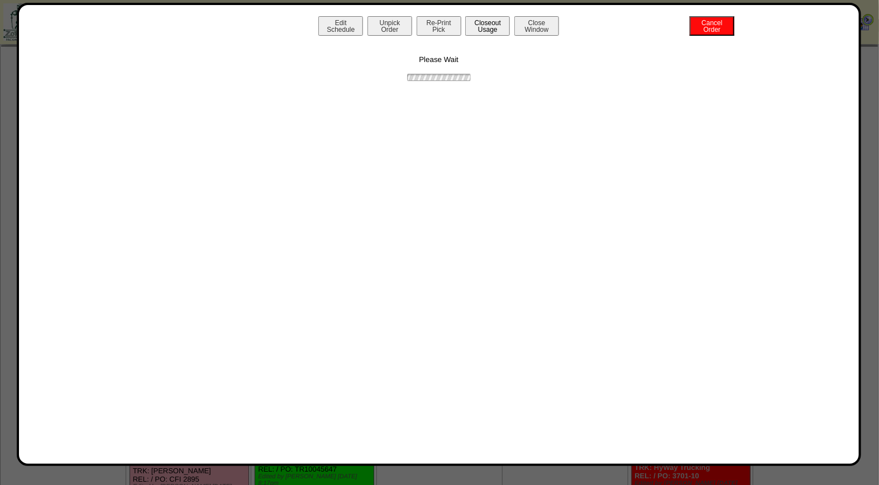
click at [478, 28] on button "Closeout Usage" at bounding box center [487, 26] width 45 height 20
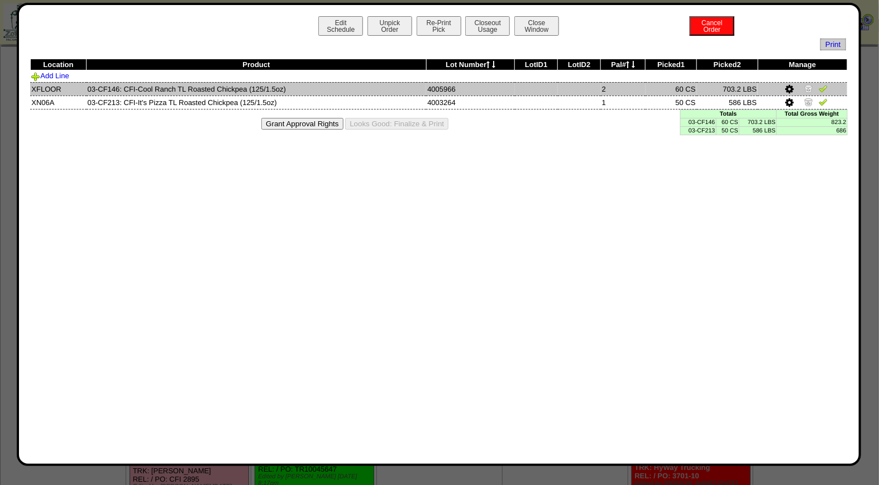
click at [824, 86] on img at bounding box center [823, 88] width 9 height 9
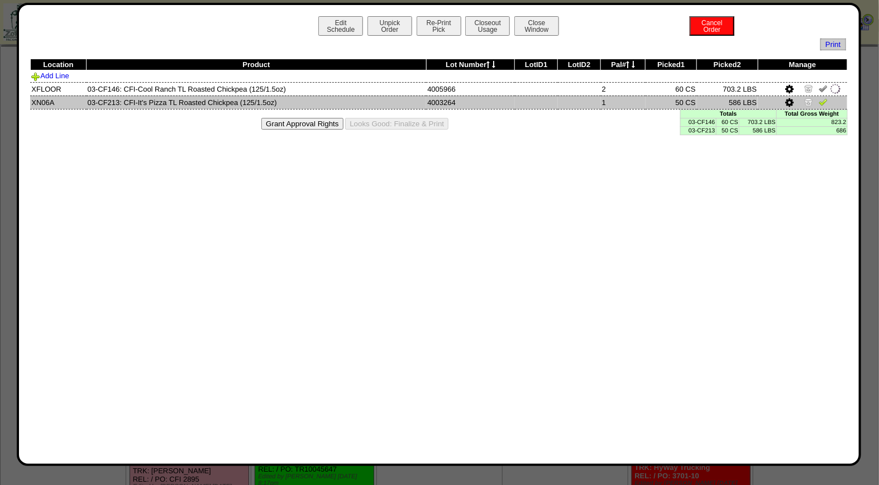
click at [825, 99] on img at bounding box center [823, 101] width 9 height 9
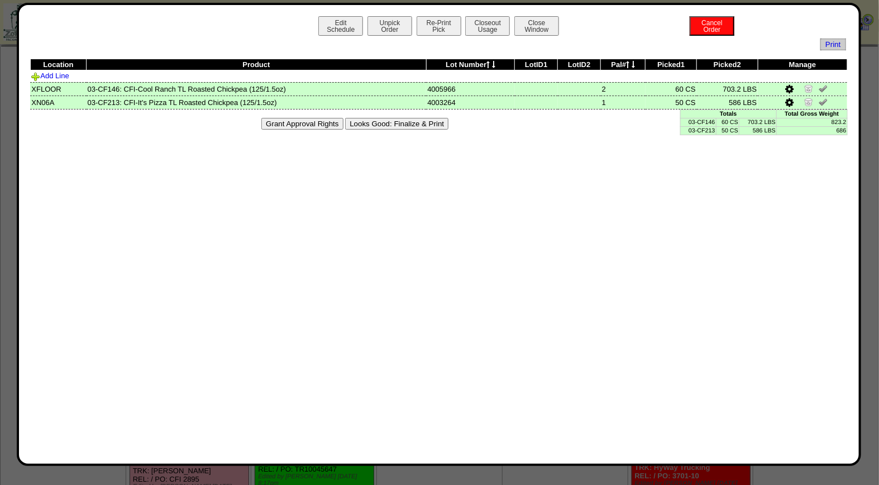
click at [400, 124] on button "Looks Good: Finalize & Print" at bounding box center [396, 124] width 103 height 12
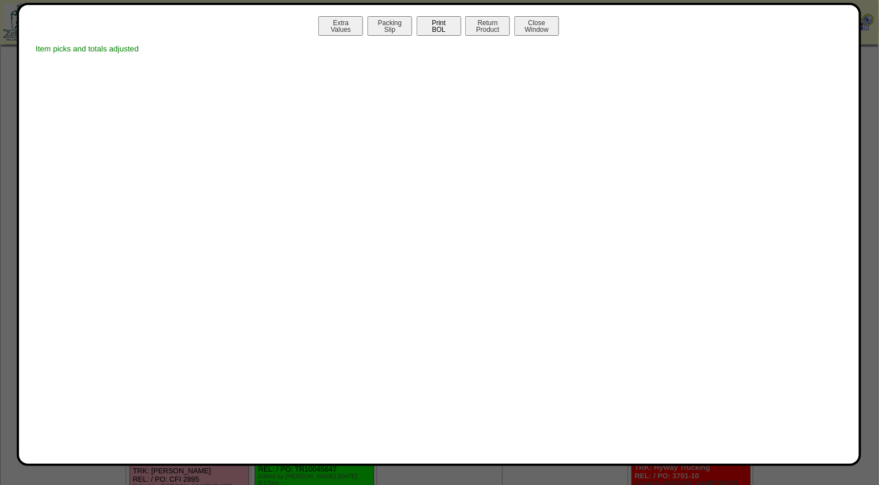
click at [449, 26] on button "Print BOL" at bounding box center [439, 26] width 45 height 20
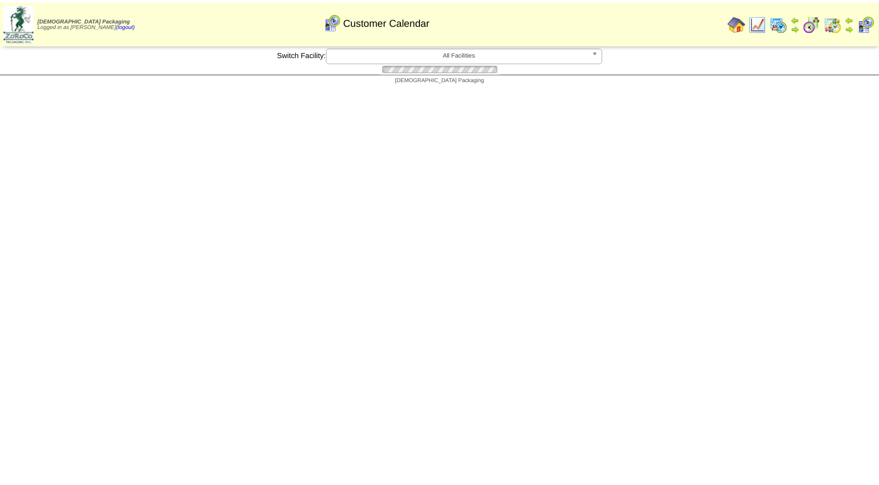
scroll to position [43, 0]
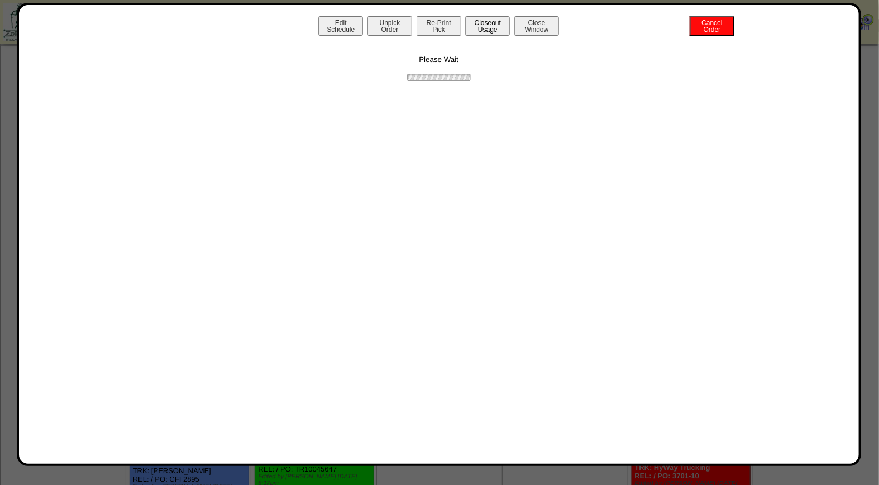
click at [486, 29] on button "Closeout Usage" at bounding box center [487, 26] width 45 height 20
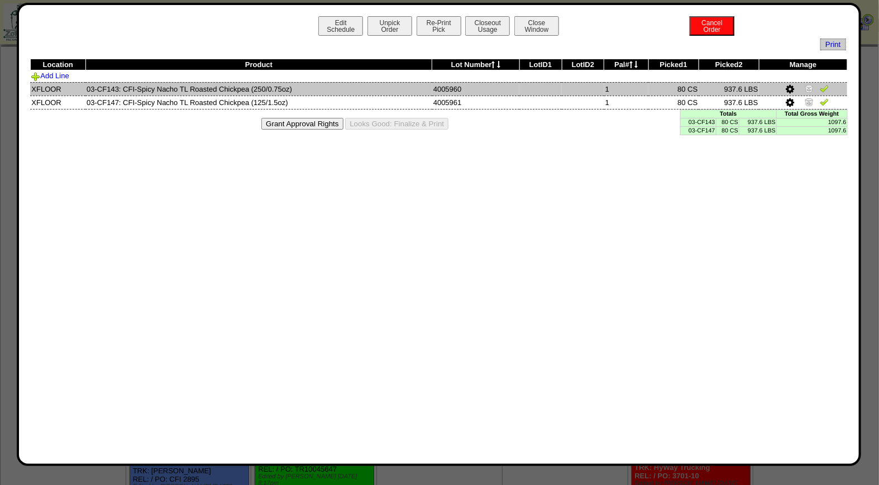
click at [824, 89] on img at bounding box center [824, 88] width 9 height 9
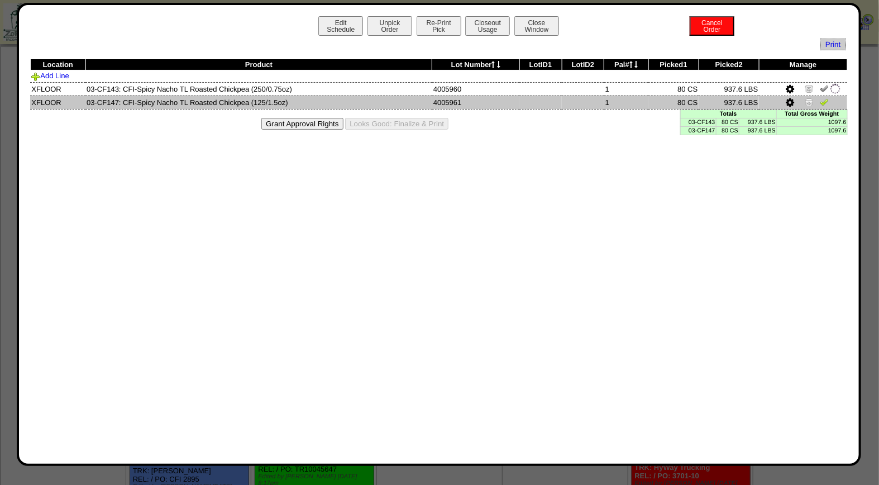
click at [822, 102] on img at bounding box center [824, 101] width 9 height 9
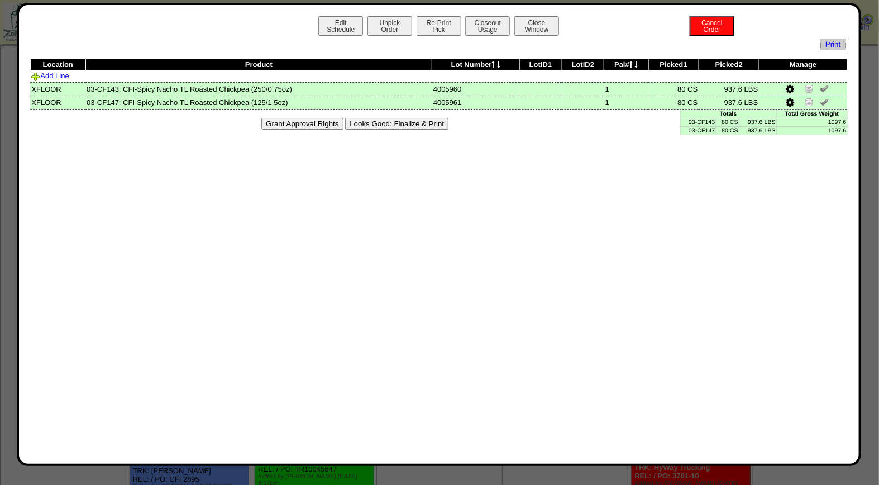
click at [437, 119] on button "Looks Good: Finalize & Print" at bounding box center [396, 124] width 103 height 12
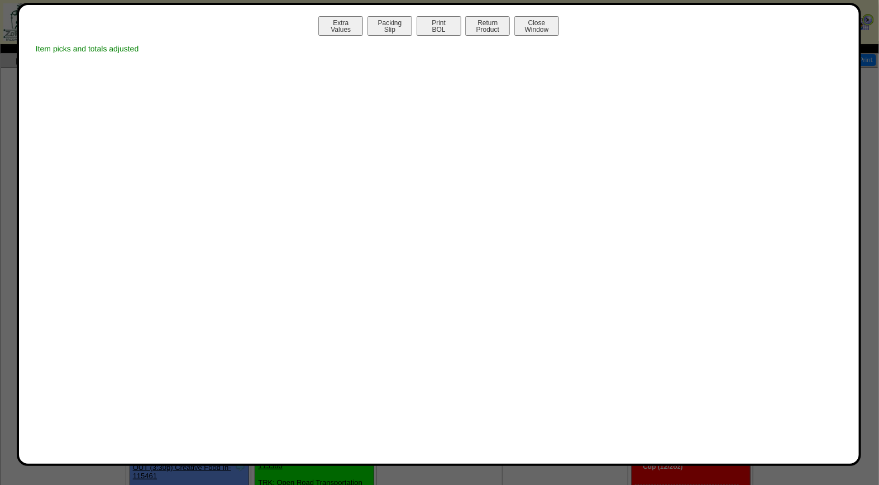
scroll to position [0, 0]
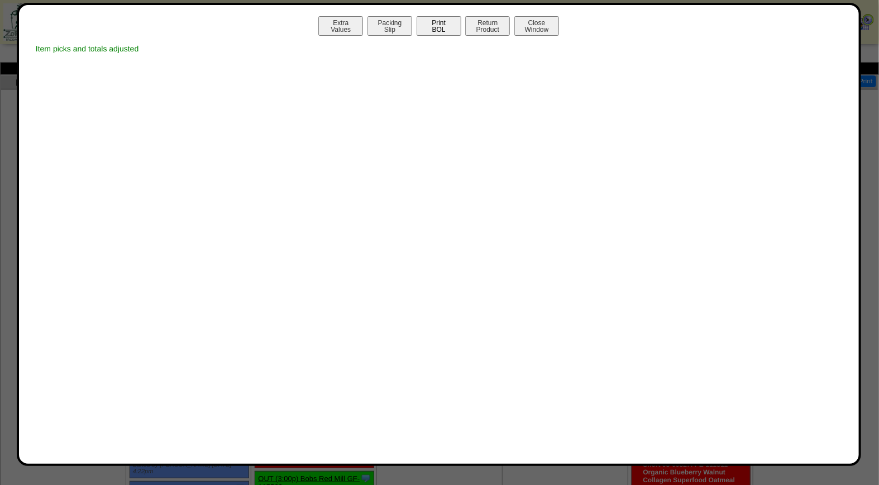
click at [450, 26] on button "Print BOL" at bounding box center [439, 26] width 45 height 20
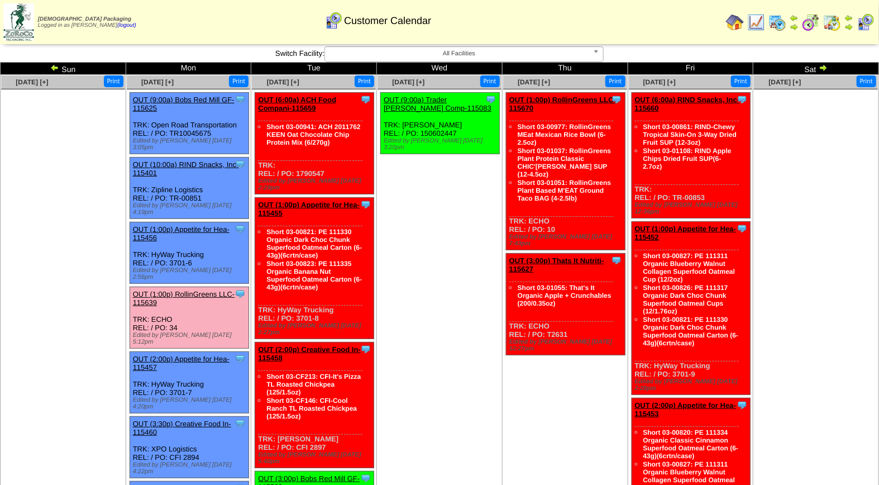
scroll to position [378, 0]
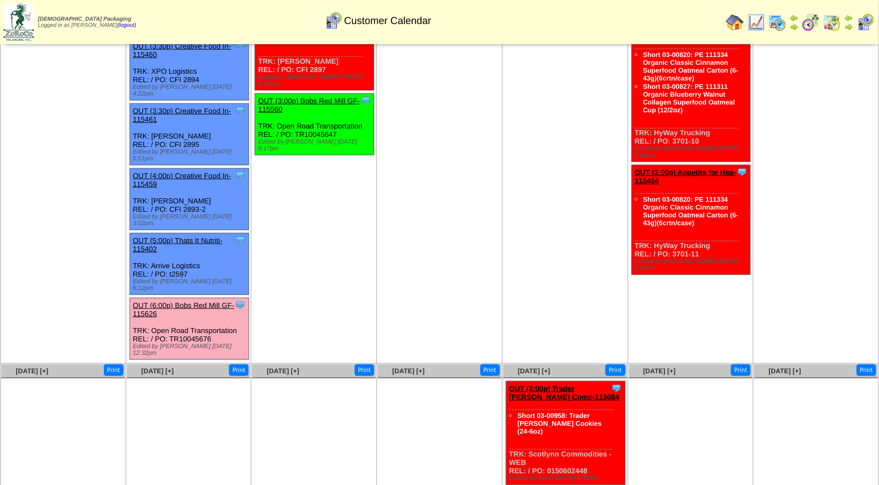
click at [191, 298] on div "Clone Item OUT (6:00p) Bobs Red Mill GF-115626 Bobs Red Mill GF ScheduleID: 115…" at bounding box center [189, 328] width 119 height 61
click at [155, 301] on link "OUT (6:00p) Bobs Red Mill GF-115626" at bounding box center [184, 309] width 102 height 17
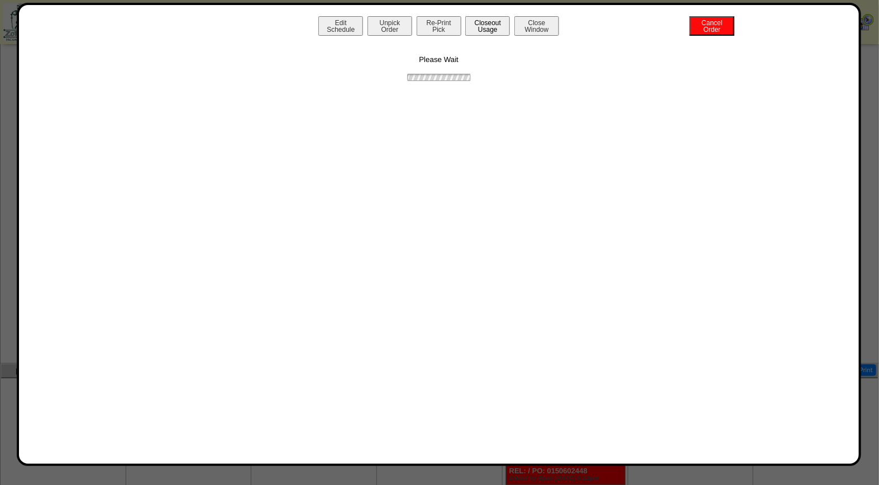
click at [472, 25] on button "Closeout Usage" at bounding box center [487, 26] width 45 height 20
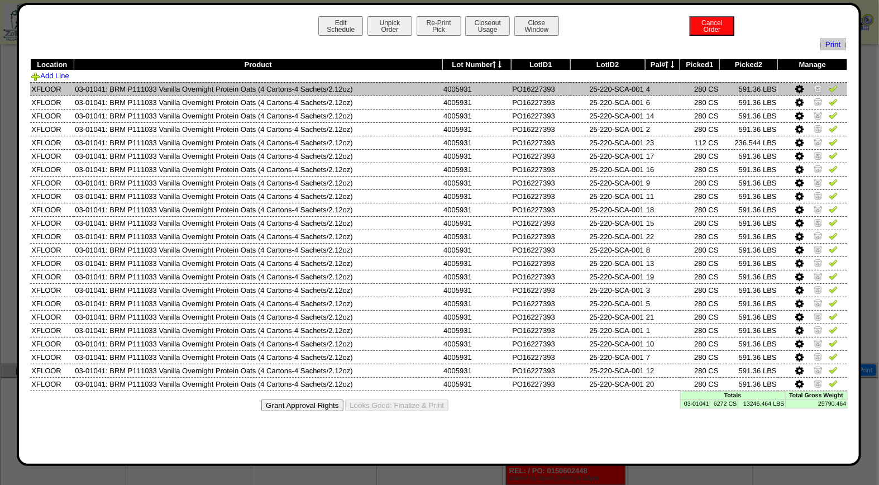
click at [835, 91] on img at bounding box center [833, 88] width 9 height 9
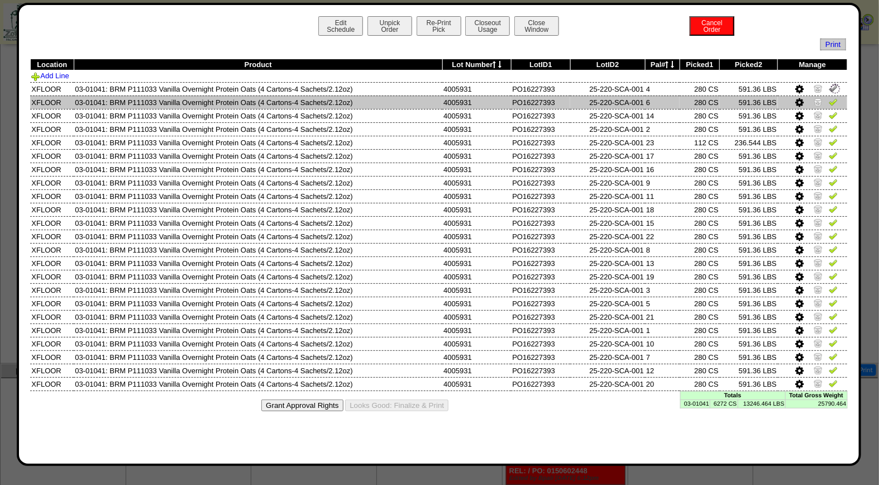
click at [836, 102] on img at bounding box center [833, 101] width 9 height 9
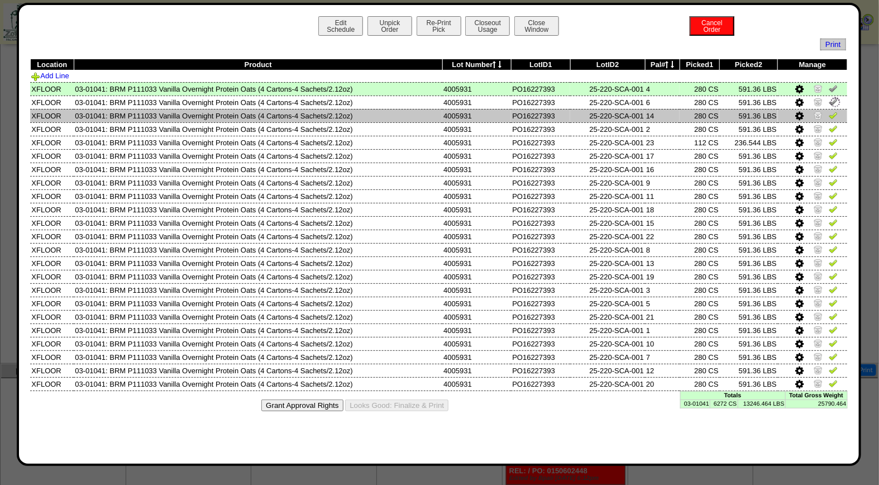
click at [835, 116] on img at bounding box center [833, 115] width 9 height 9
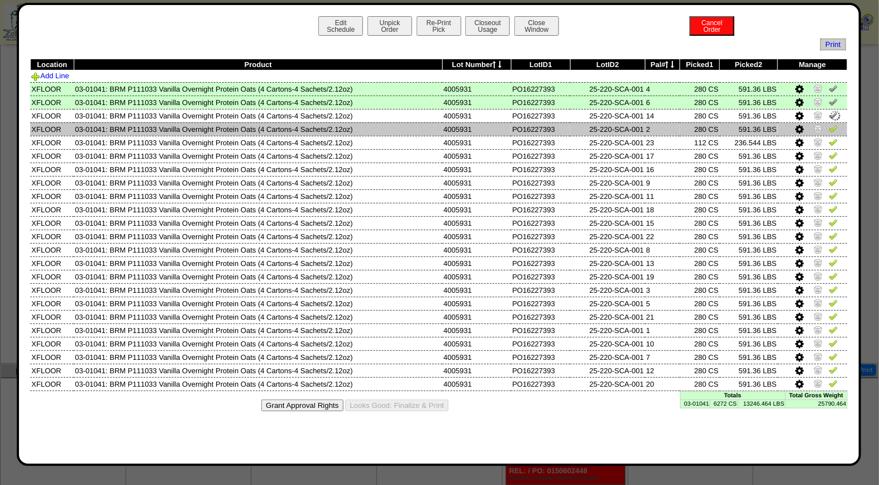
click at [837, 130] on img at bounding box center [833, 128] width 9 height 9
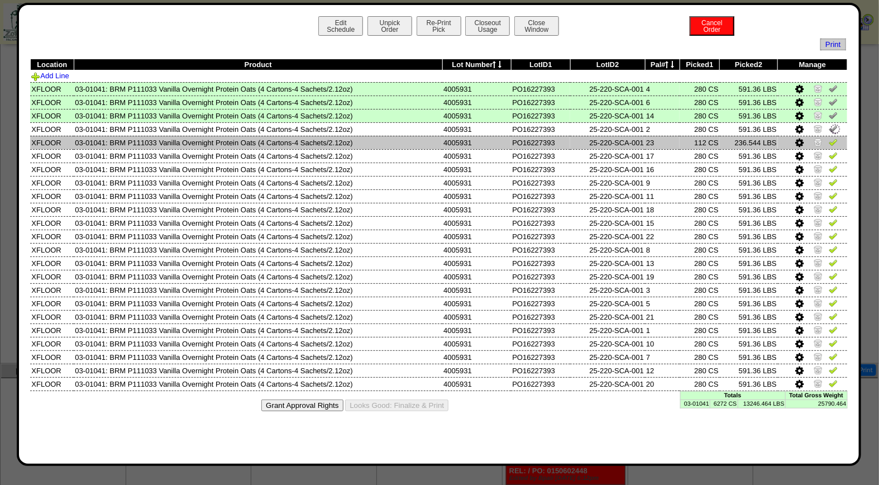
click at [835, 142] on img at bounding box center [833, 141] width 9 height 9
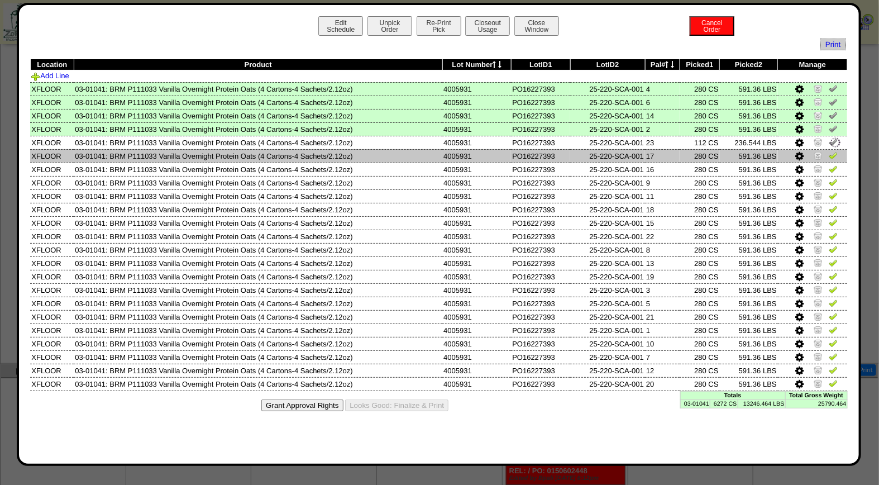
click at [836, 151] on img at bounding box center [833, 155] width 9 height 9
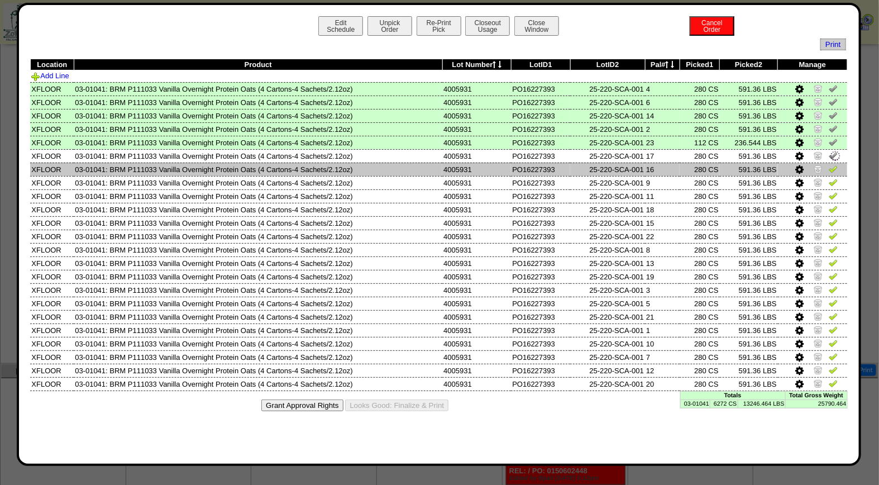
click at [835, 166] on img at bounding box center [833, 168] width 9 height 9
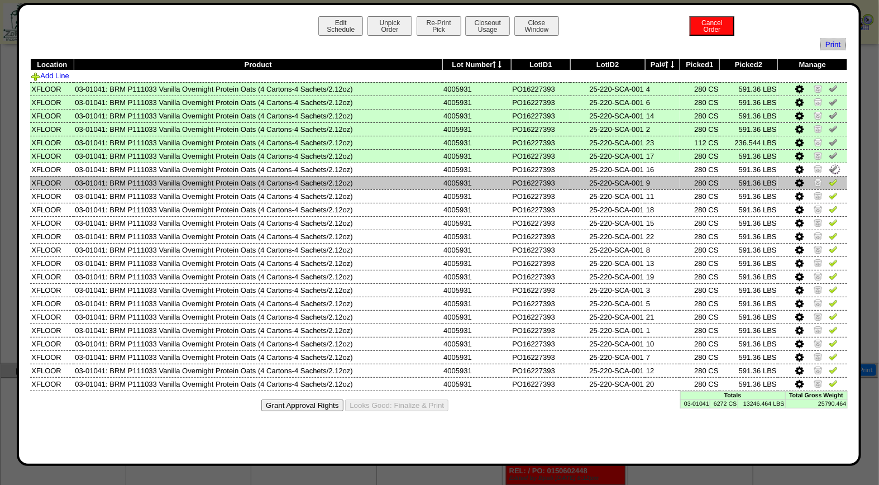
click at [835, 183] on img at bounding box center [833, 182] width 9 height 9
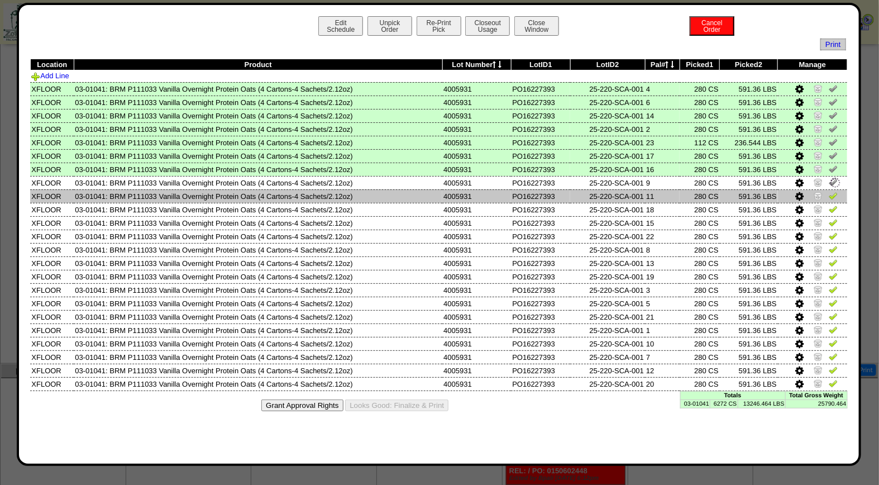
click at [834, 191] on img at bounding box center [833, 195] width 9 height 9
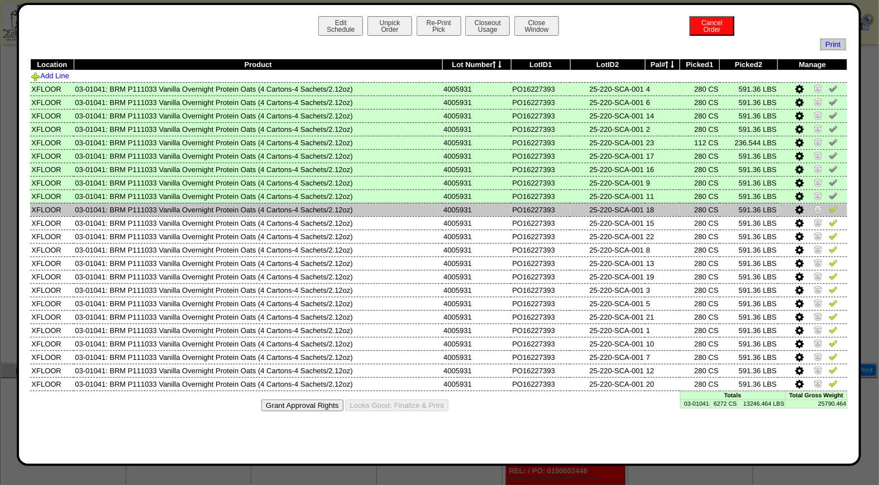
click at [834, 205] on img at bounding box center [833, 209] width 9 height 9
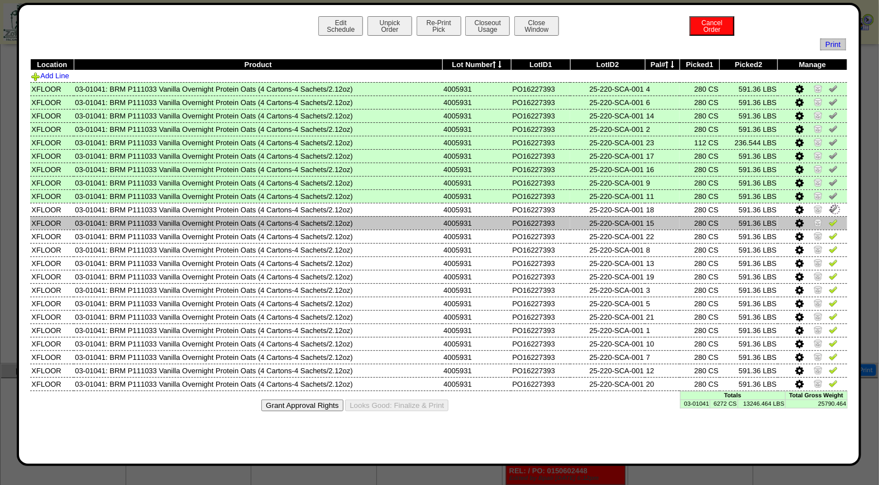
click at [836, 220] on img at bounding box center [833, 222] width 9 height 9
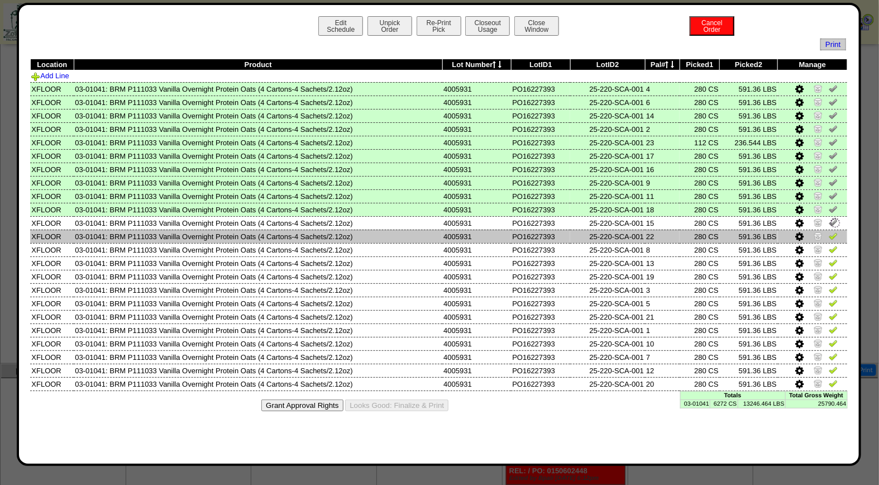
click at [836, 233] on img at bounding box center [833, 235] width 9 height 9
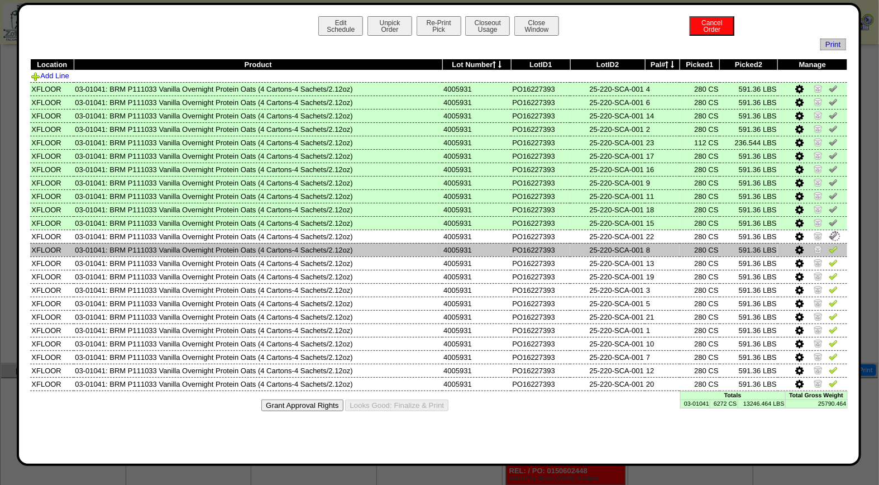
click at [833, 248] on img at bounding box center [833, 249] width 9 height 9
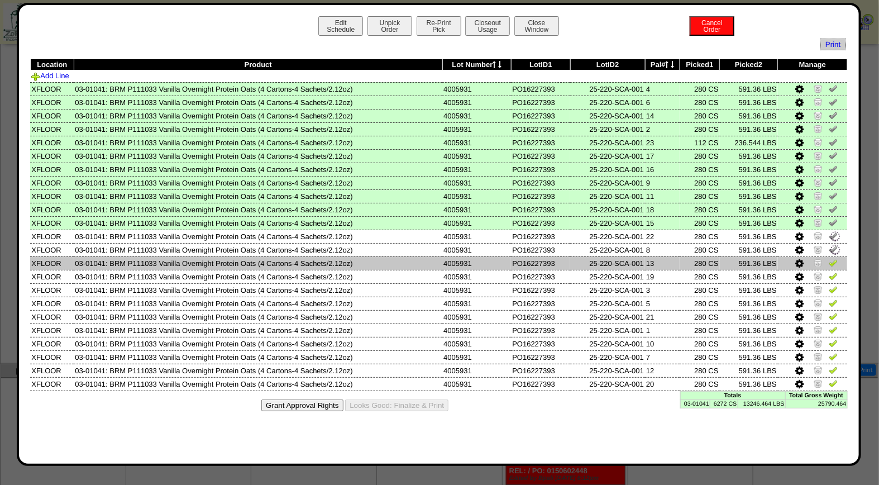
click at [833, 260] on img at bounding box center [833, 262] width 9 height 9
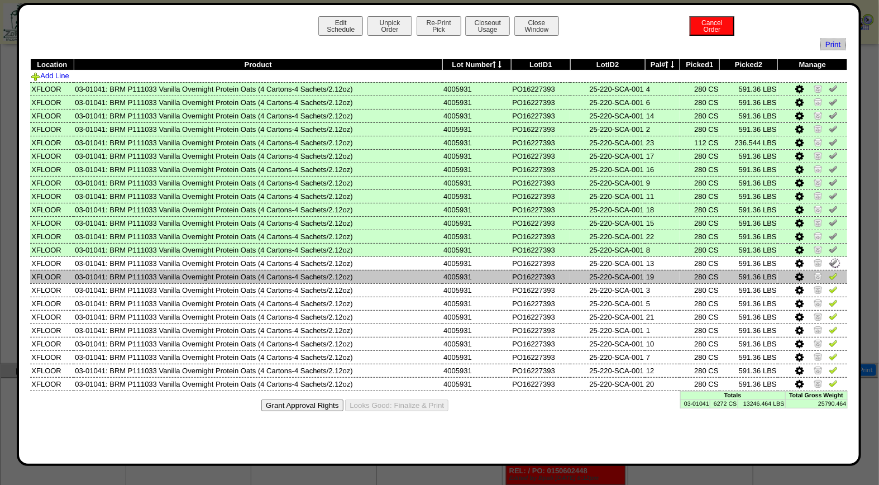
click at [833, 274] on img at bounding box center [833, 276] width 9 height 9
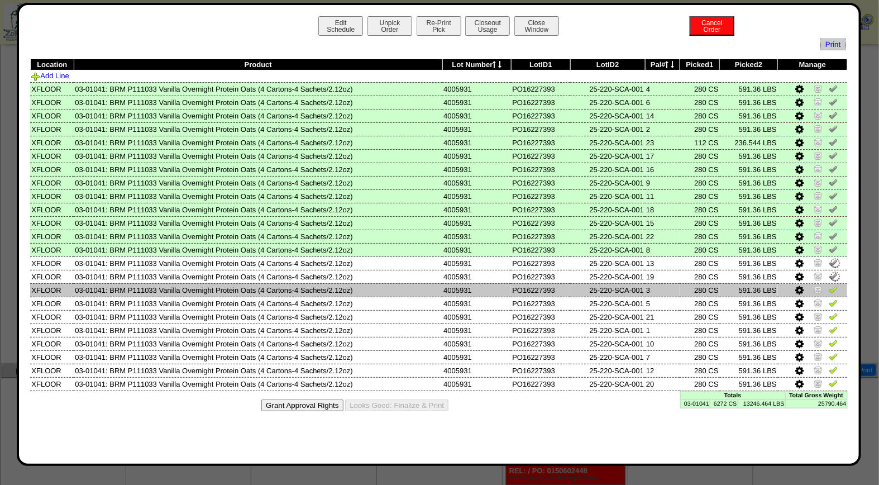
click at [833, 292] on td at bounding box center [812, 289] width 69 height 13
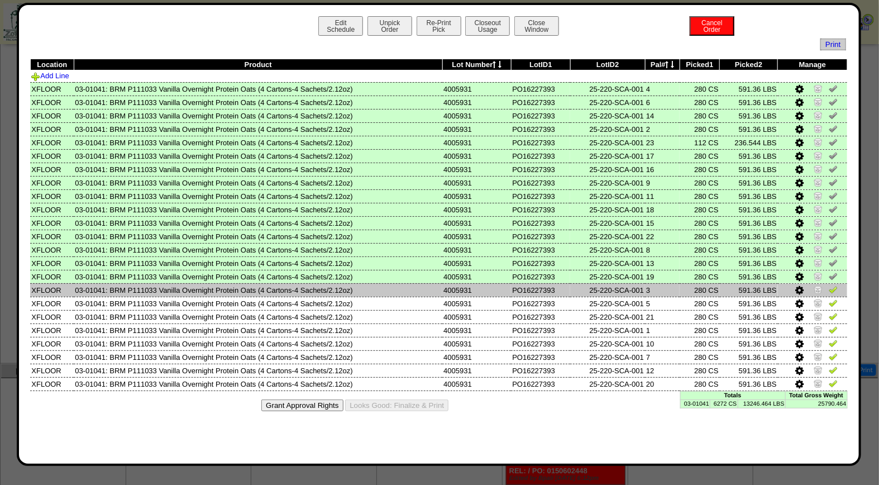
click at [833, 291] on img at bounding box center [833, 289] width 9 height 9
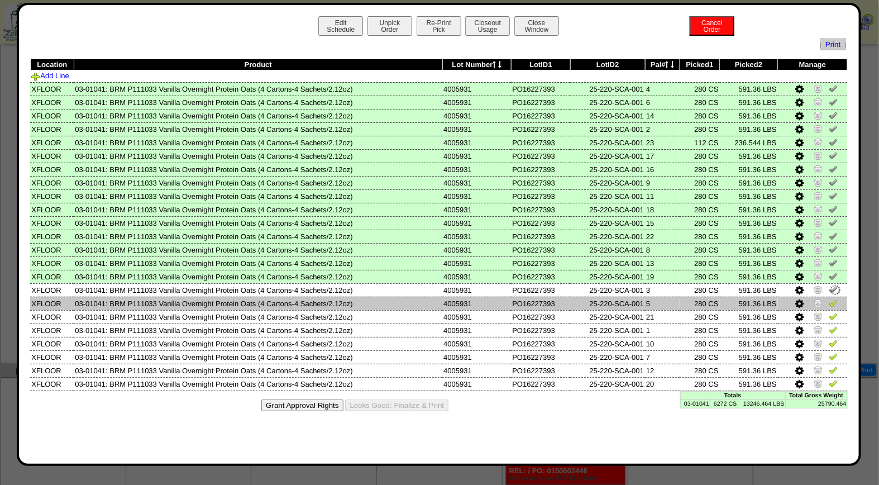
drag, startPoint x: 834, startPoint y: 300, endPoint x: 834, endPoint y: 310, distance: 10.1
click at [834, 302] on img at bounding box center [833, 302] width 9 height 9
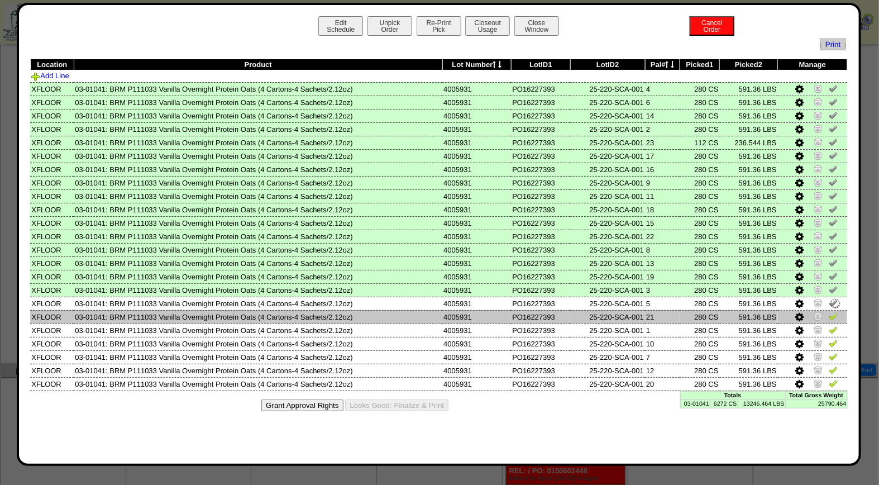
click at [834, 312] on img at bounding box center [833, 316] width 9 height 9
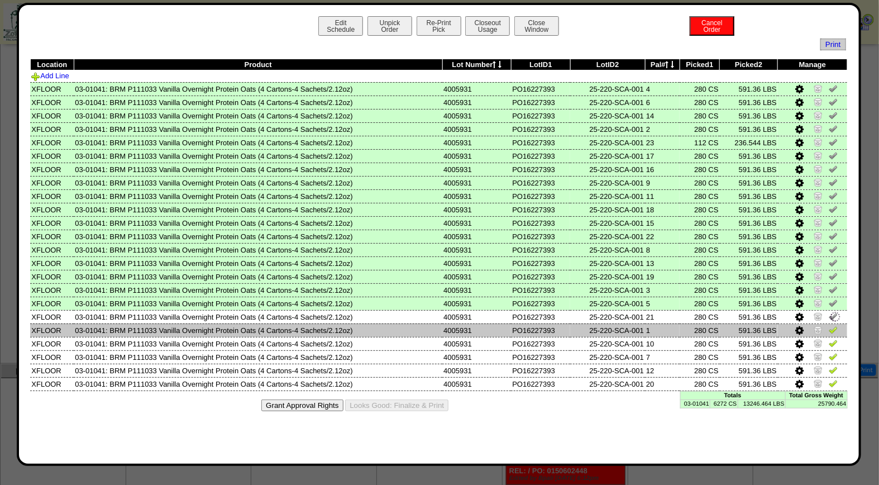
click at [833, 330] on link at bounding box center [833, 331] width 9 height 8
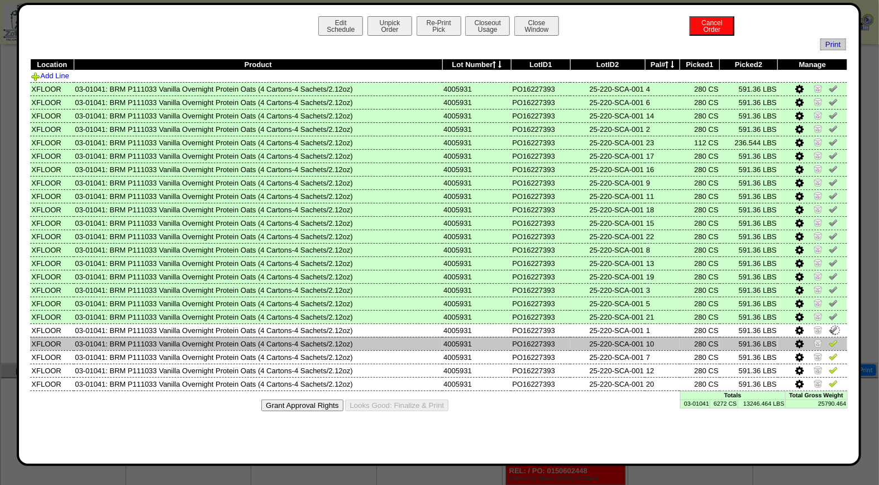
click at [836, 342] on img at bounding box center [833, 343] width 9 height 9
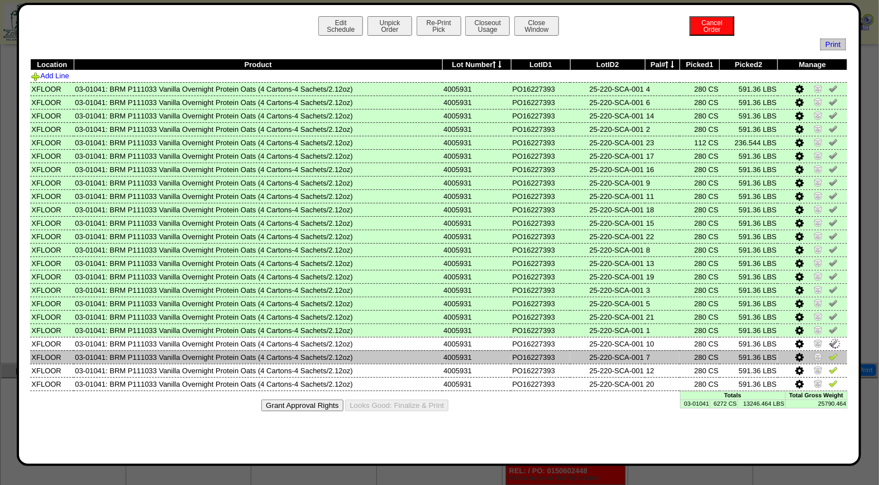
click at [835, 354] on img at bounding box center [833, 356] width 9 height 9
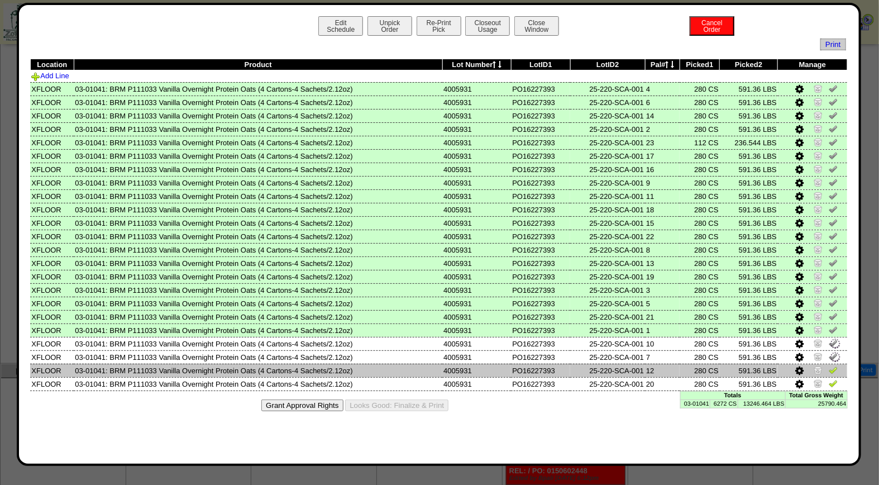
click at [835, 366] on img at bounding box center [833, 369] width 9 height 9
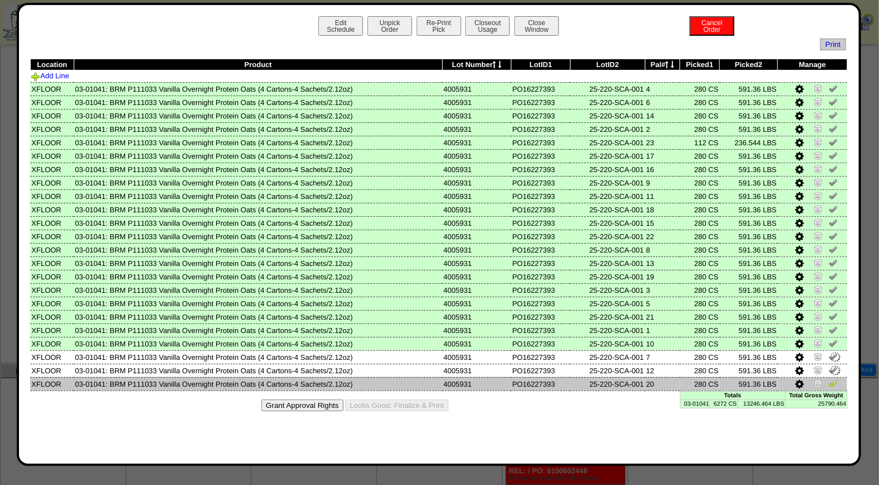
click at [836, 379] on img at bounding box center [833, 383] width 9 height 9
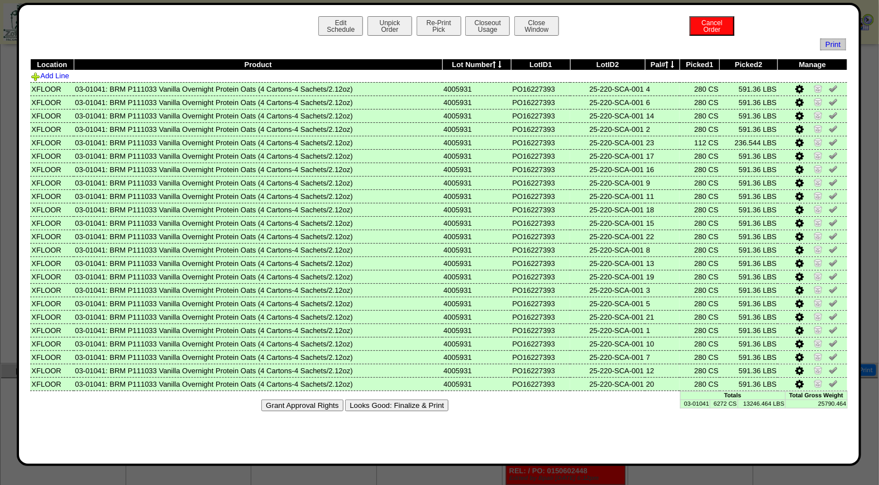
click at [411, 404] on button "Looks Good: Finalize & Print" at bounding box center [396, 406] width 103 height 12
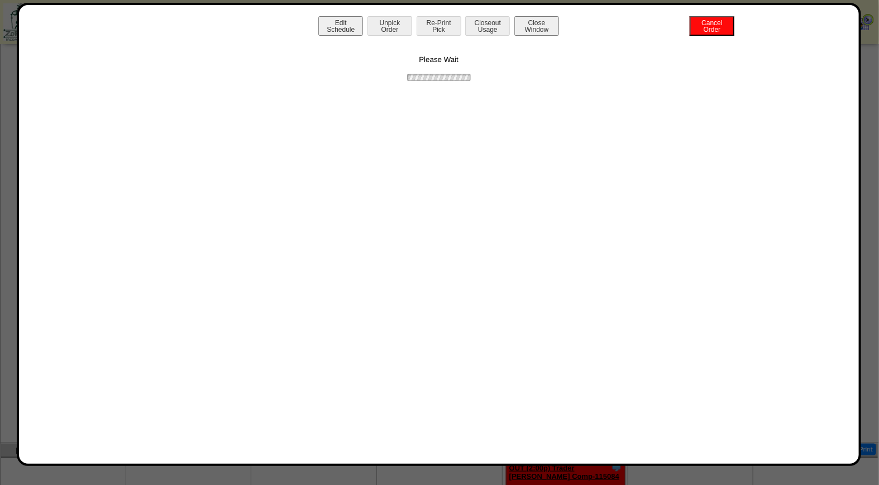
scroll to position [316, 0]
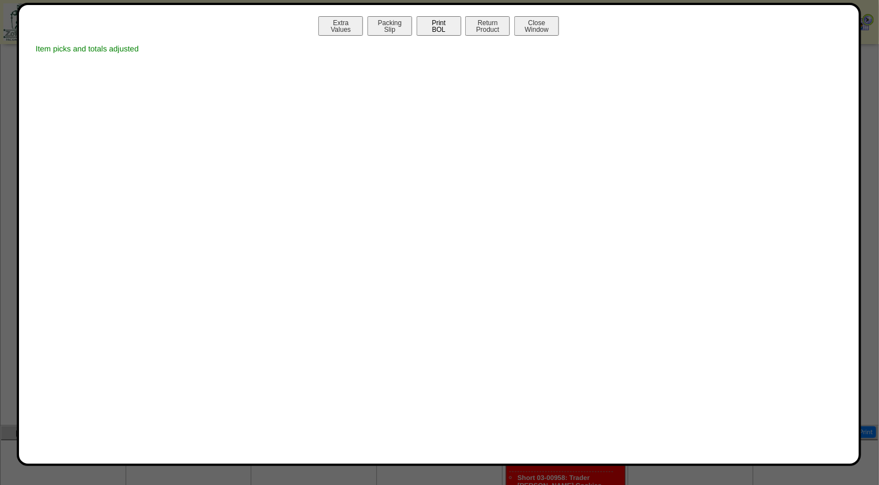
click at [422, 21] on button "Print BOL" at bounding box center [439, 26] width 45 height 20
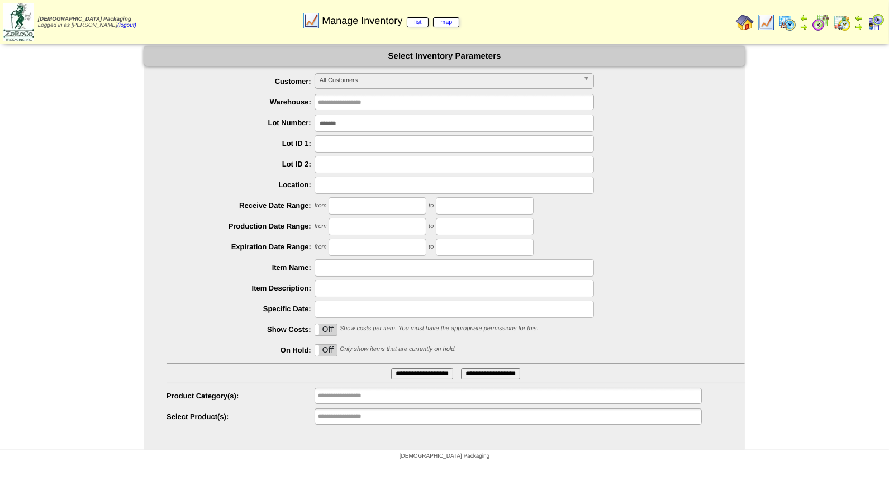
drag, startPoint x: 364, startPoint y: 127, endPoint x: 210, endPoint y: 127, distance: 154.8
click at [210, 127] on div "*******" at bounding box center [456, 123] width 578 height 17
type input "*******"
click at [391, 368] on input "**********" at bounding box center [422, 373] width 62 height 11
